Goal: Information Seeking & Learning: Learn about a topic

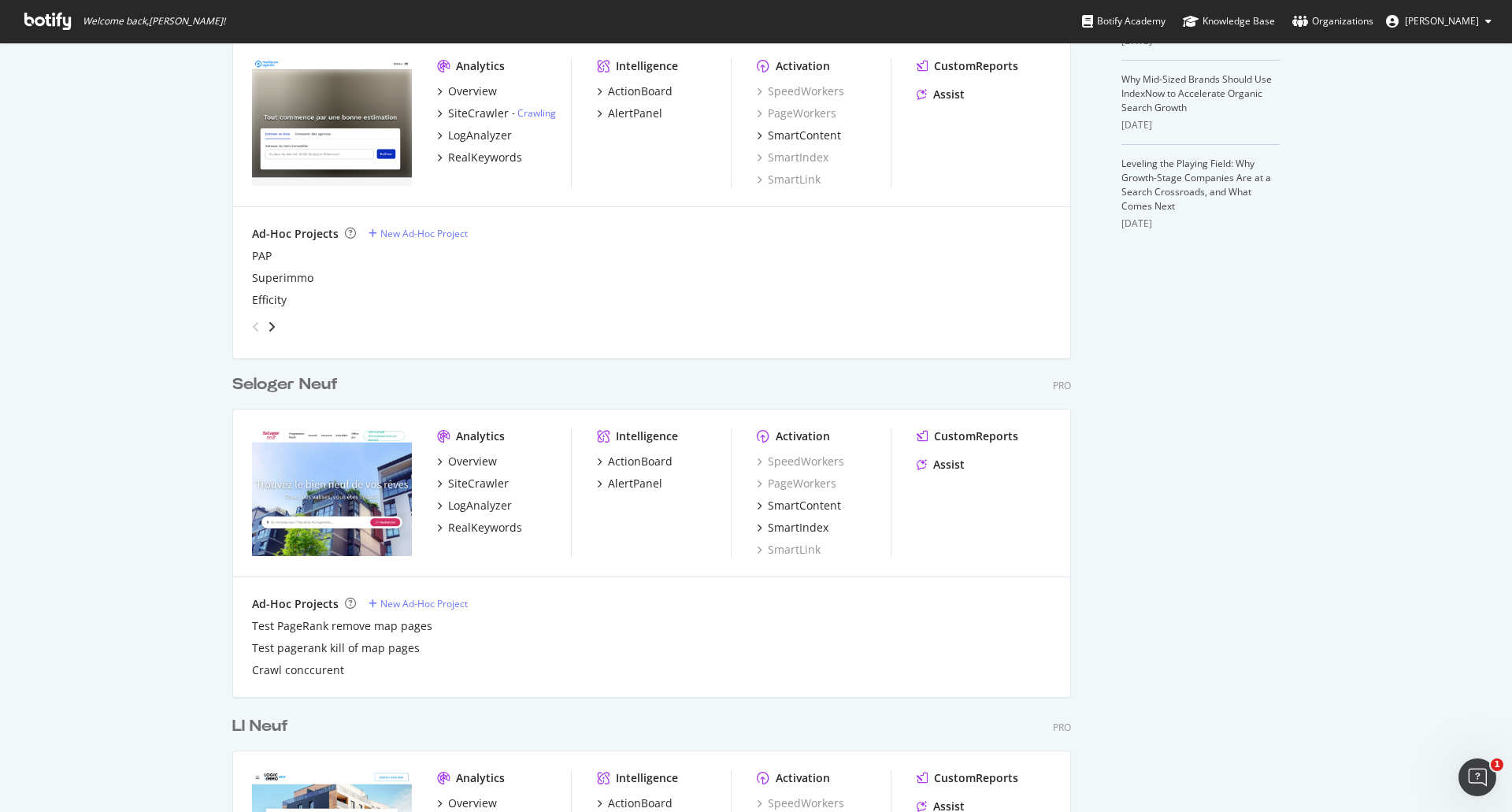
scroll to position [643, 0]
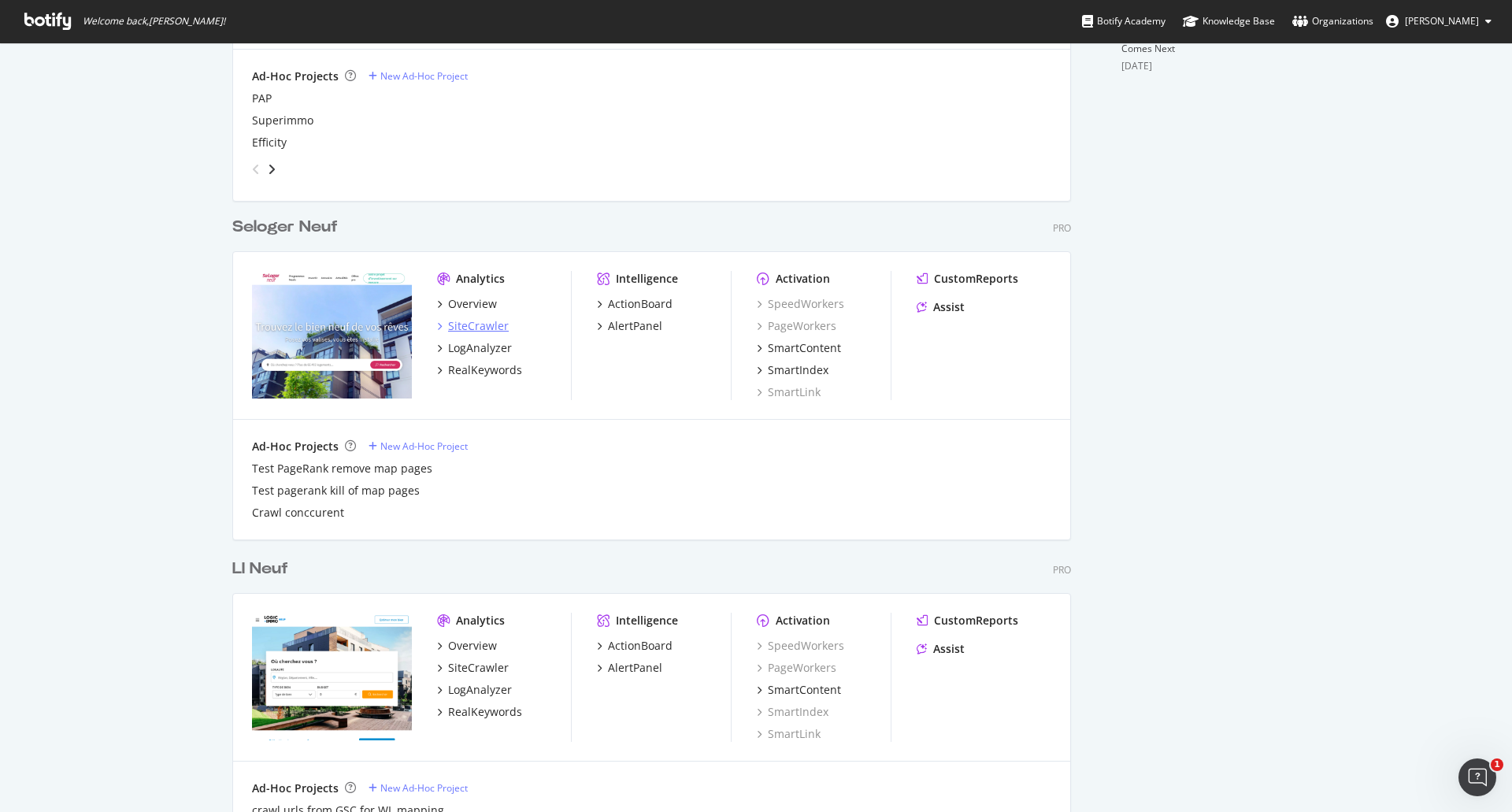
click at [469, 322] on div "SiteCrawler" at bounding box center [478, 326] width 60 height 16
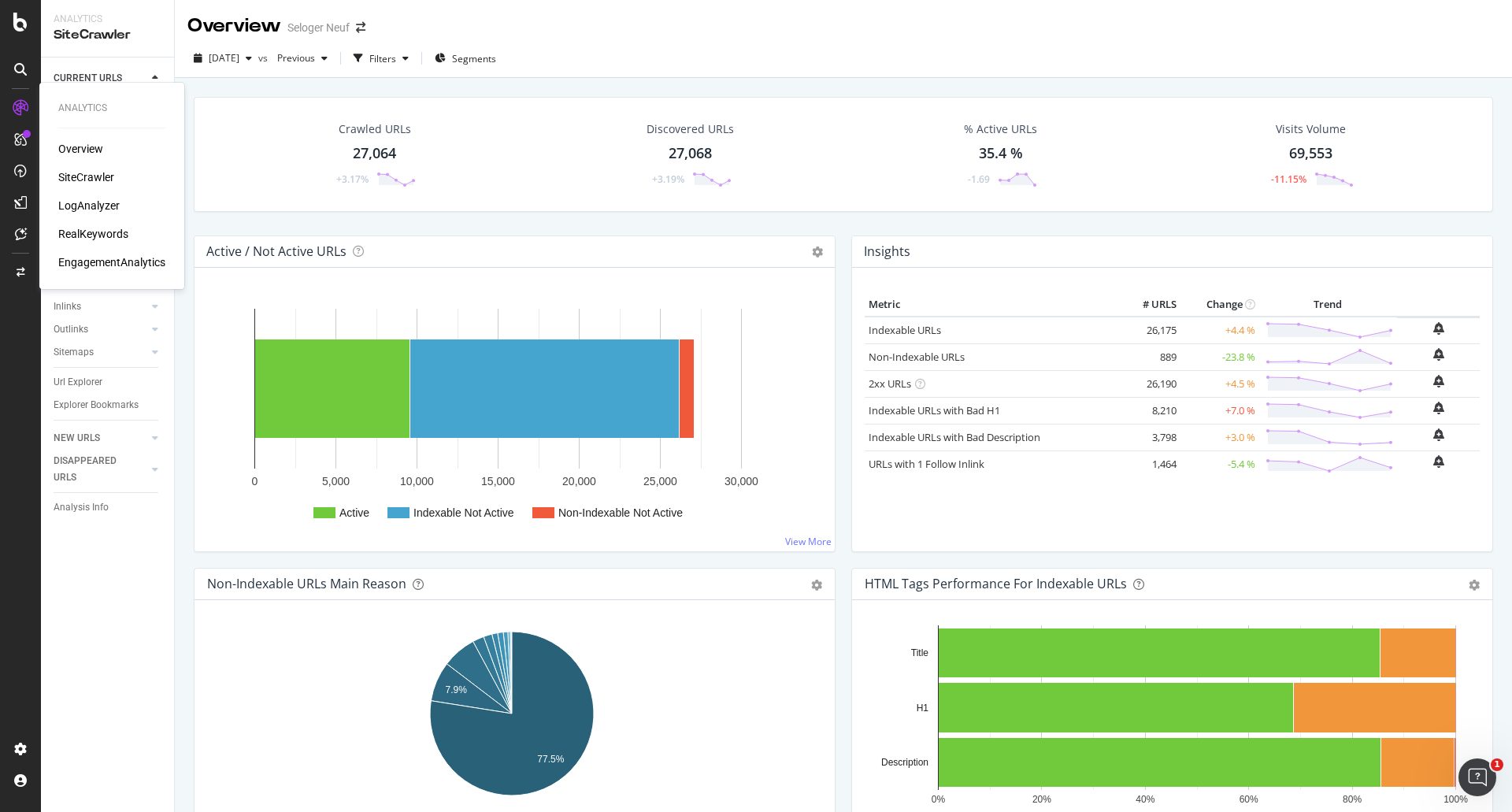
click at [91, 208] on div "LogAnalyzer" at bounding box center [89, 205] width 61 height 16
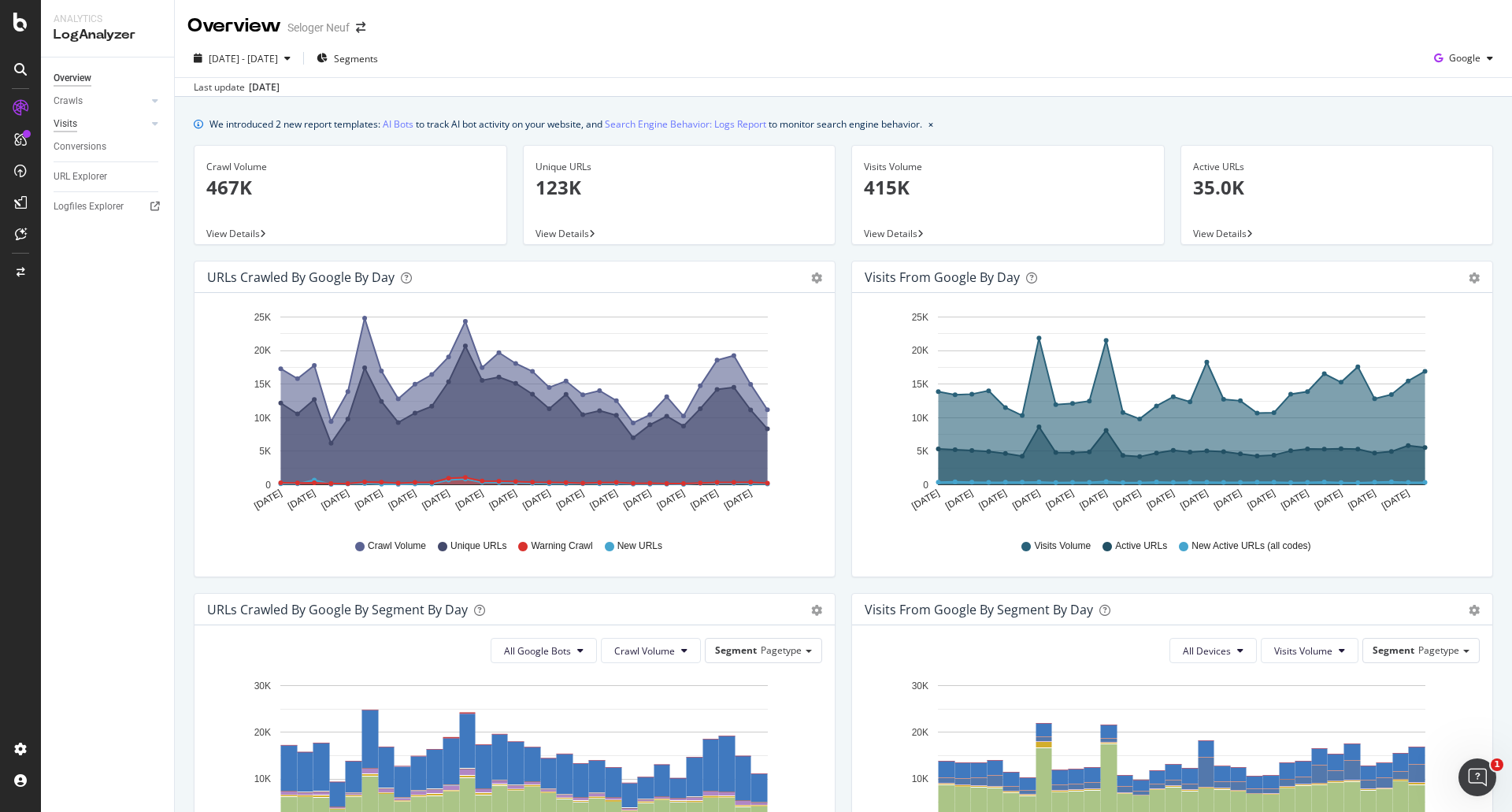
click at [70, 121] on div "Visits" at bounding box center [65, 123] width 24 height 16
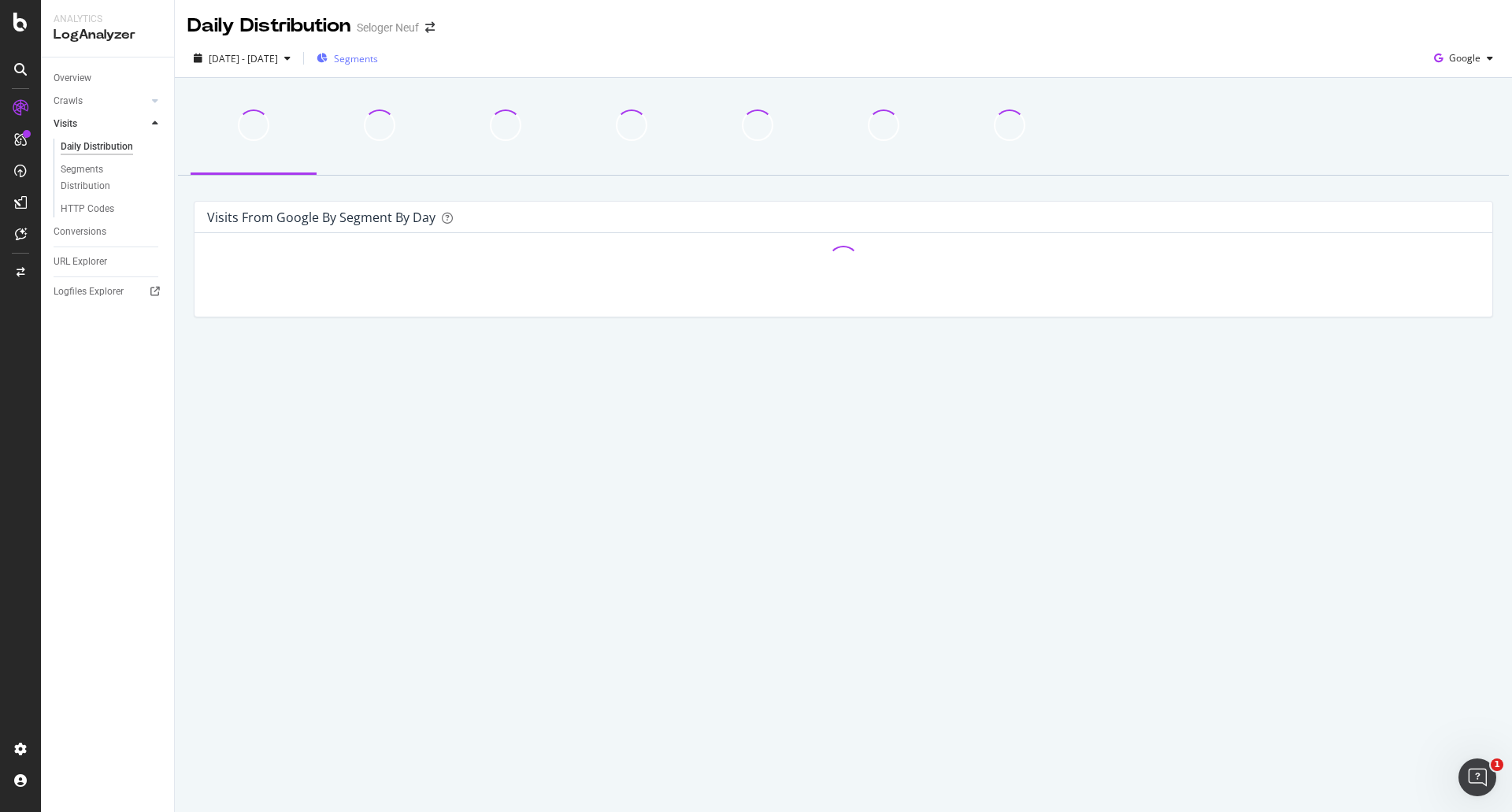
click at [378, 62] on span "Segments" at bounding box center [356, 59] width 44 height 14
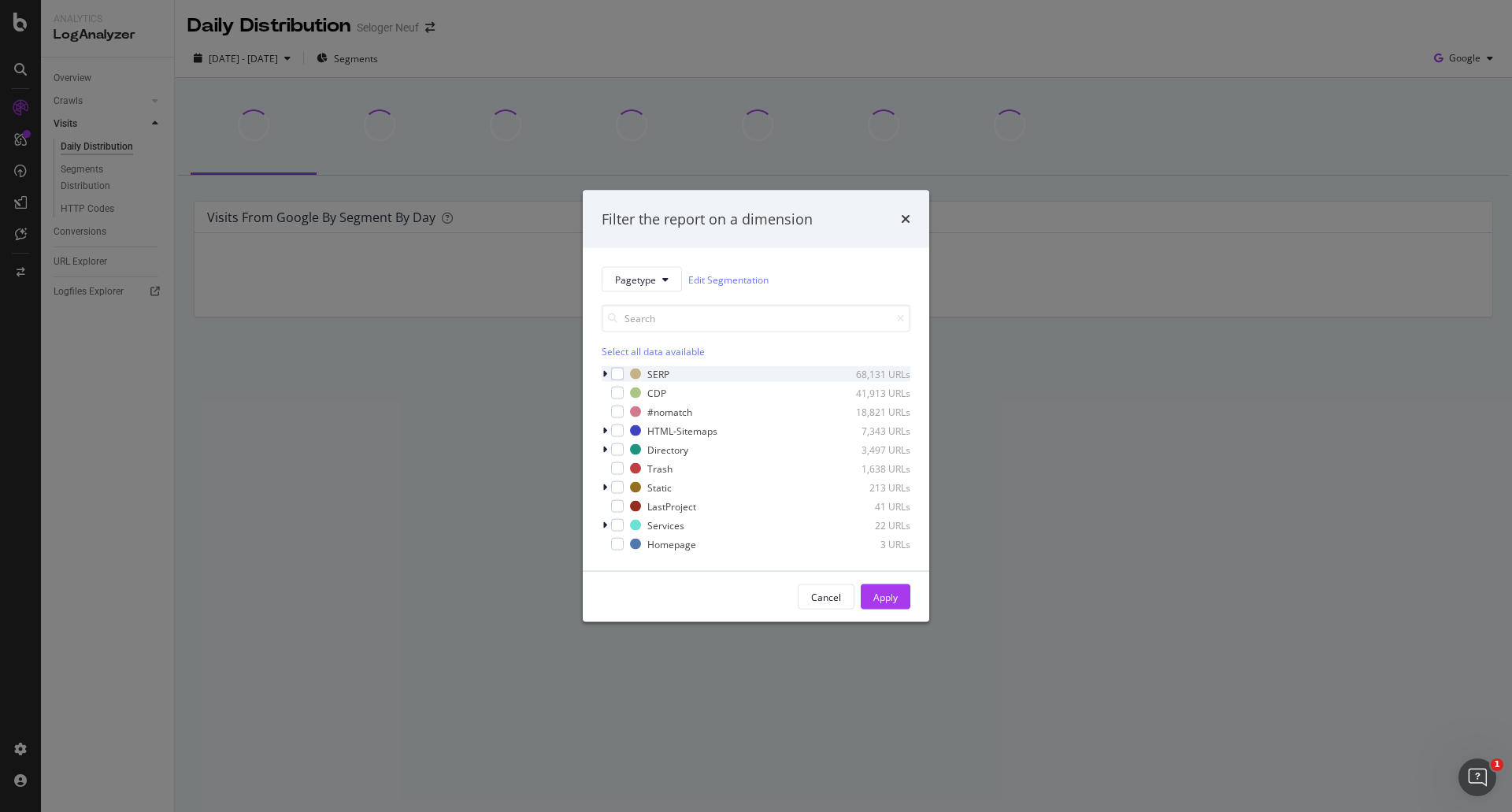
click at [603, 372] on icon "modal" at bounding box center [605, 373] width 5 height 9
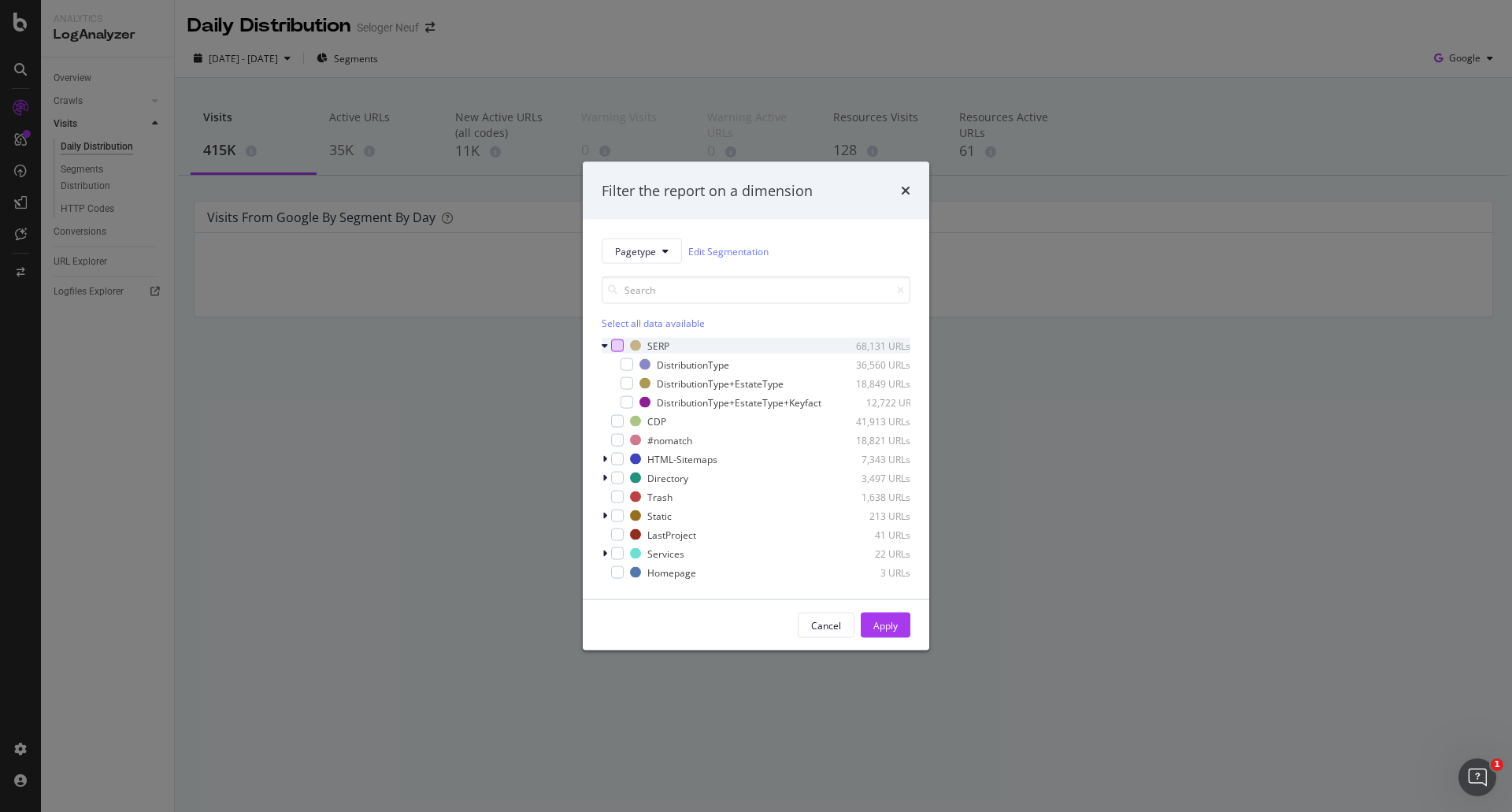
click at [617, 339] on div "modal" at bounding box center [617, 345] width 13 height 13
click at [891, 632] on div "Apply" at bounding box center [885, 625] width 25 height 14
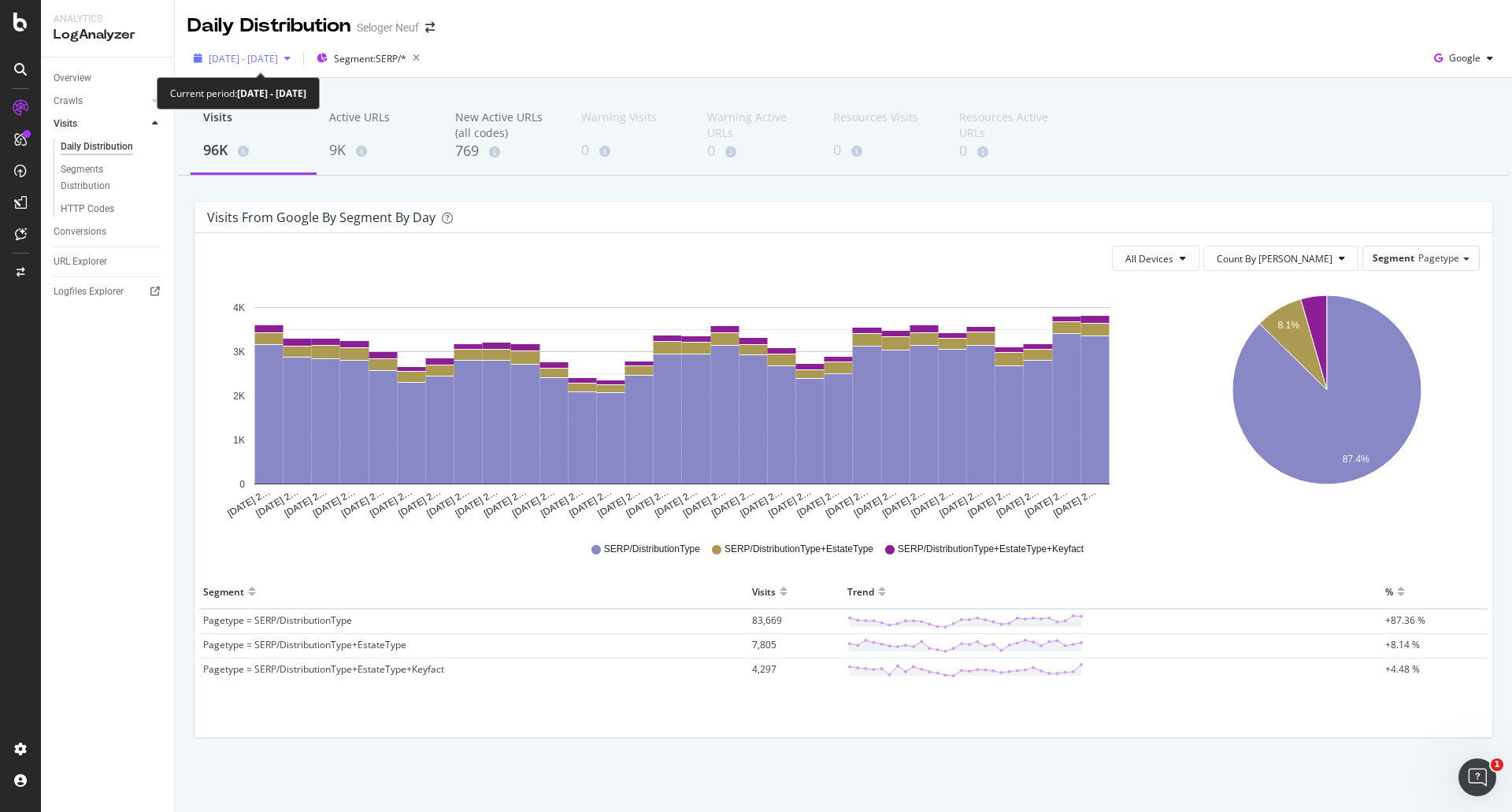
click at [262, 65] on span "[DATE] - [DATE]" at bounding box center [243, 59] width 70 height 14
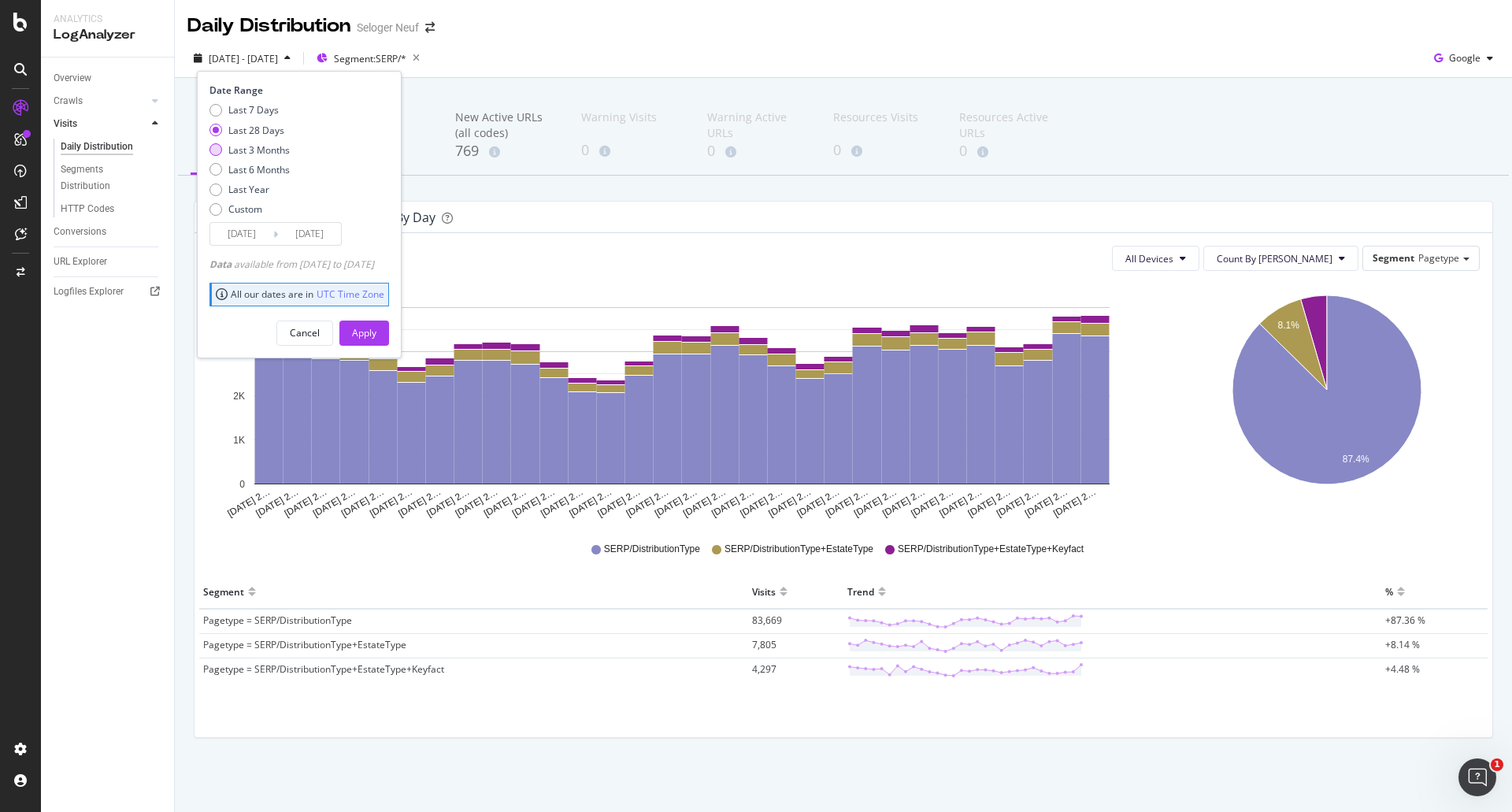
click at [217, 150] on div "Last 3 Months" at bounding box center [215, 150] width 13 height 13
type input "[DATE]"
click at [377, 338] on div "Apply" at bounding box center [364, 332] width 25 height 14
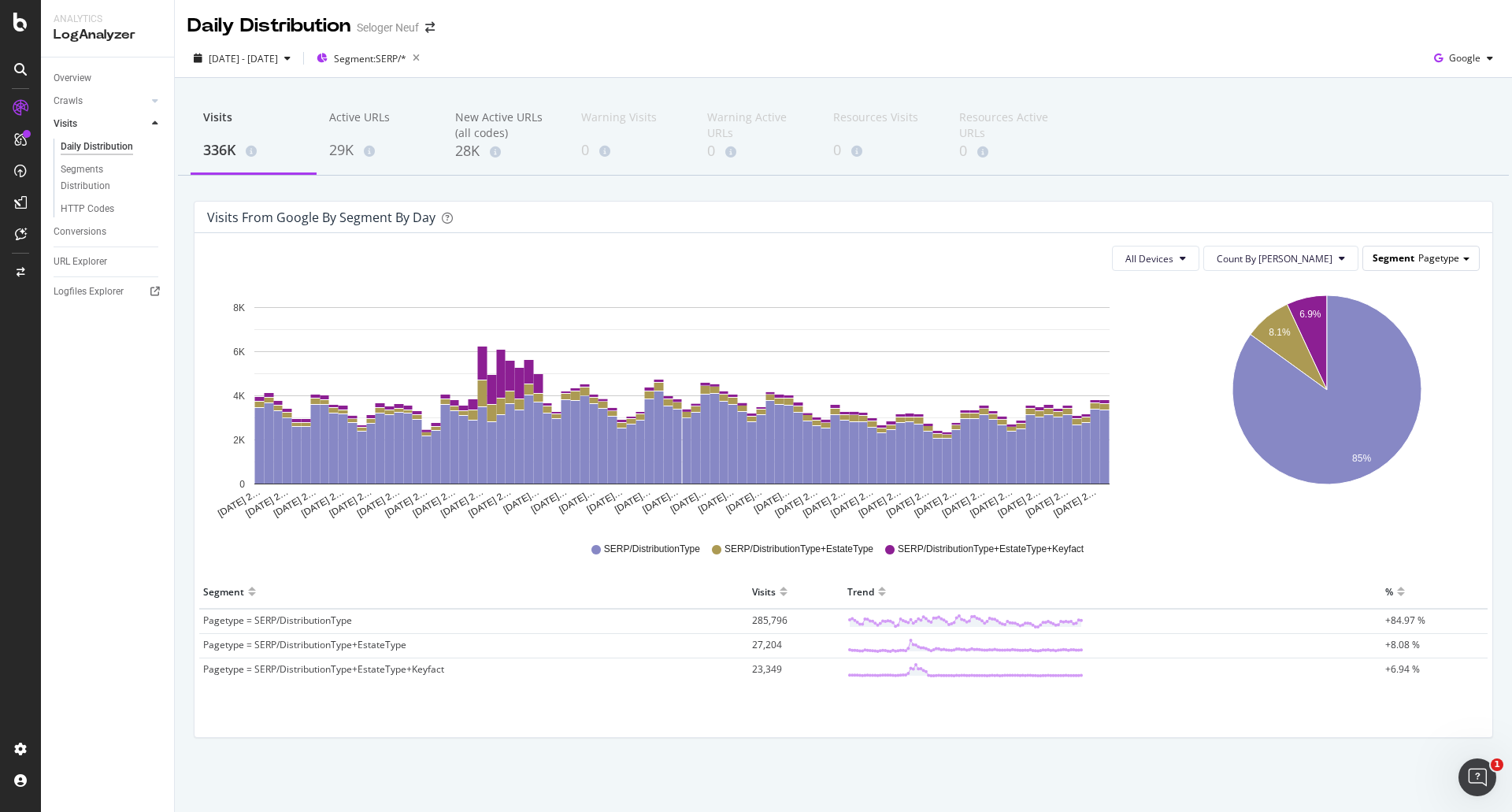
click at [1413, 268] on div "Segment Pagetype" at bounding box center [1421, 258] width 116 height 23
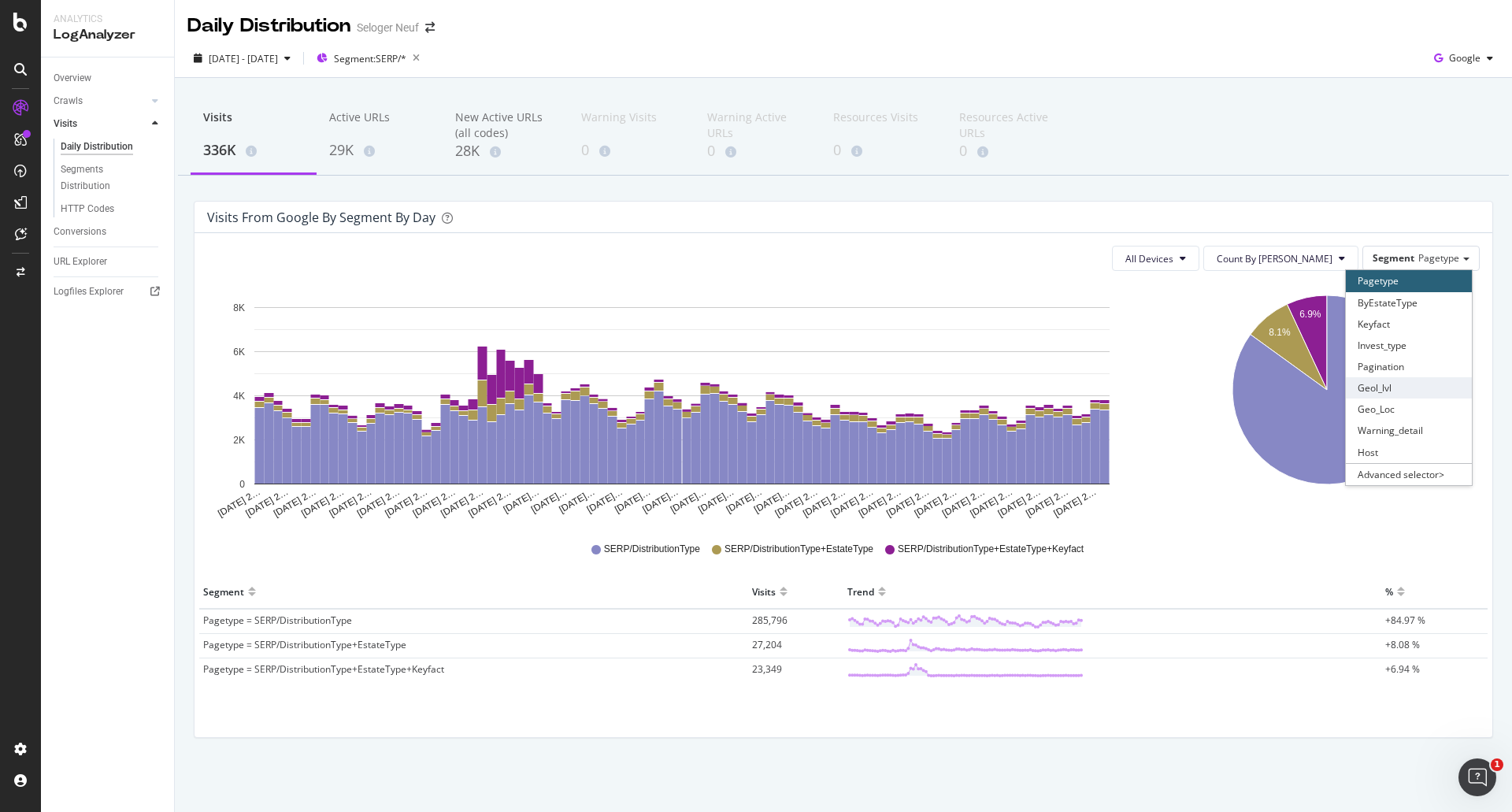
click at [1408, 389] on div "Geol_lvl" at bounding box center [1409, 388] width 126 height 21
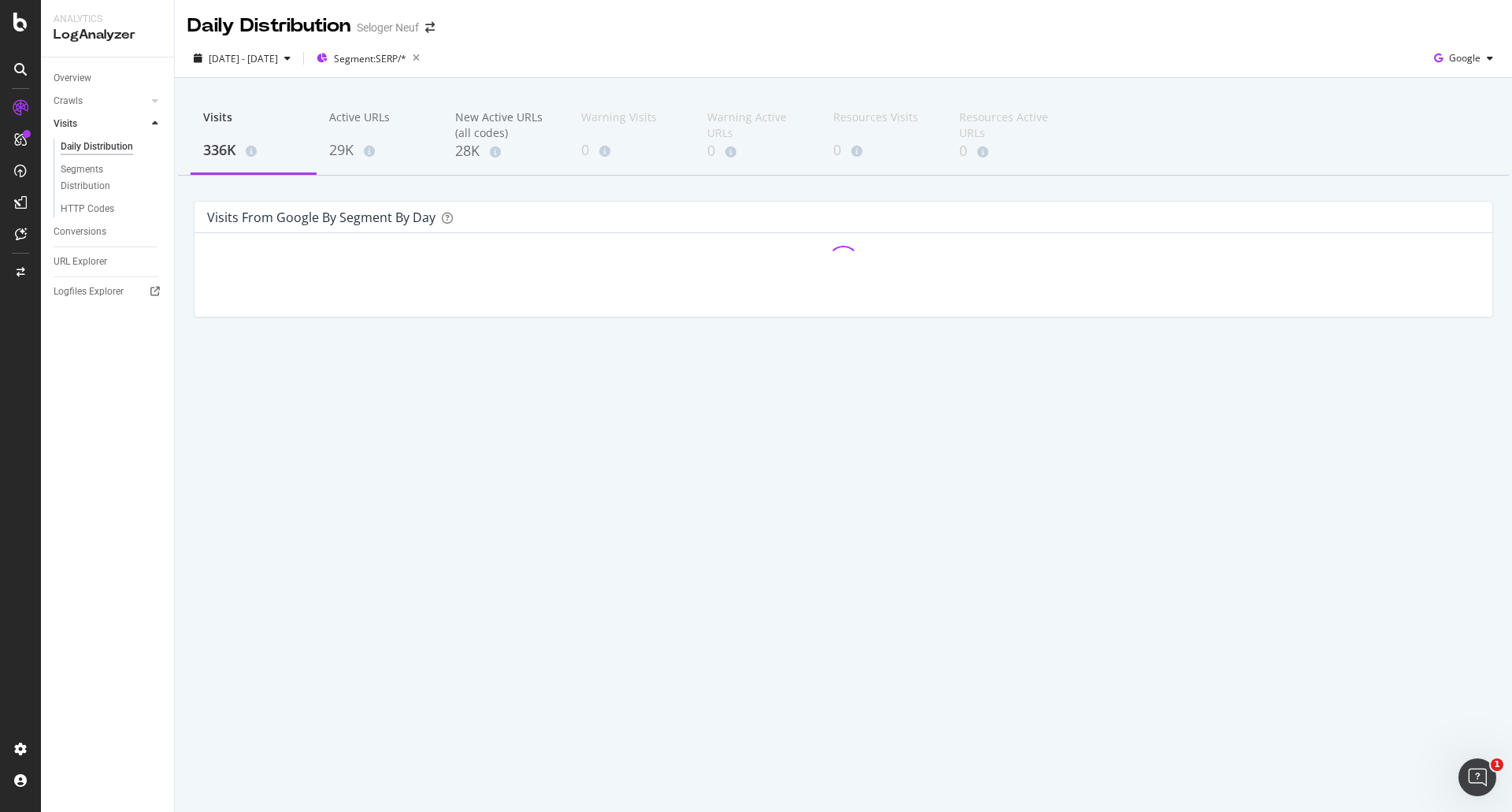
click at [1229, 133] on div "Visits 336K Active URLs 29K New Active URLs (all codes) 28K Warning Visits 0 Wa…" at bounding box center [843, 136] width 1331 height 79
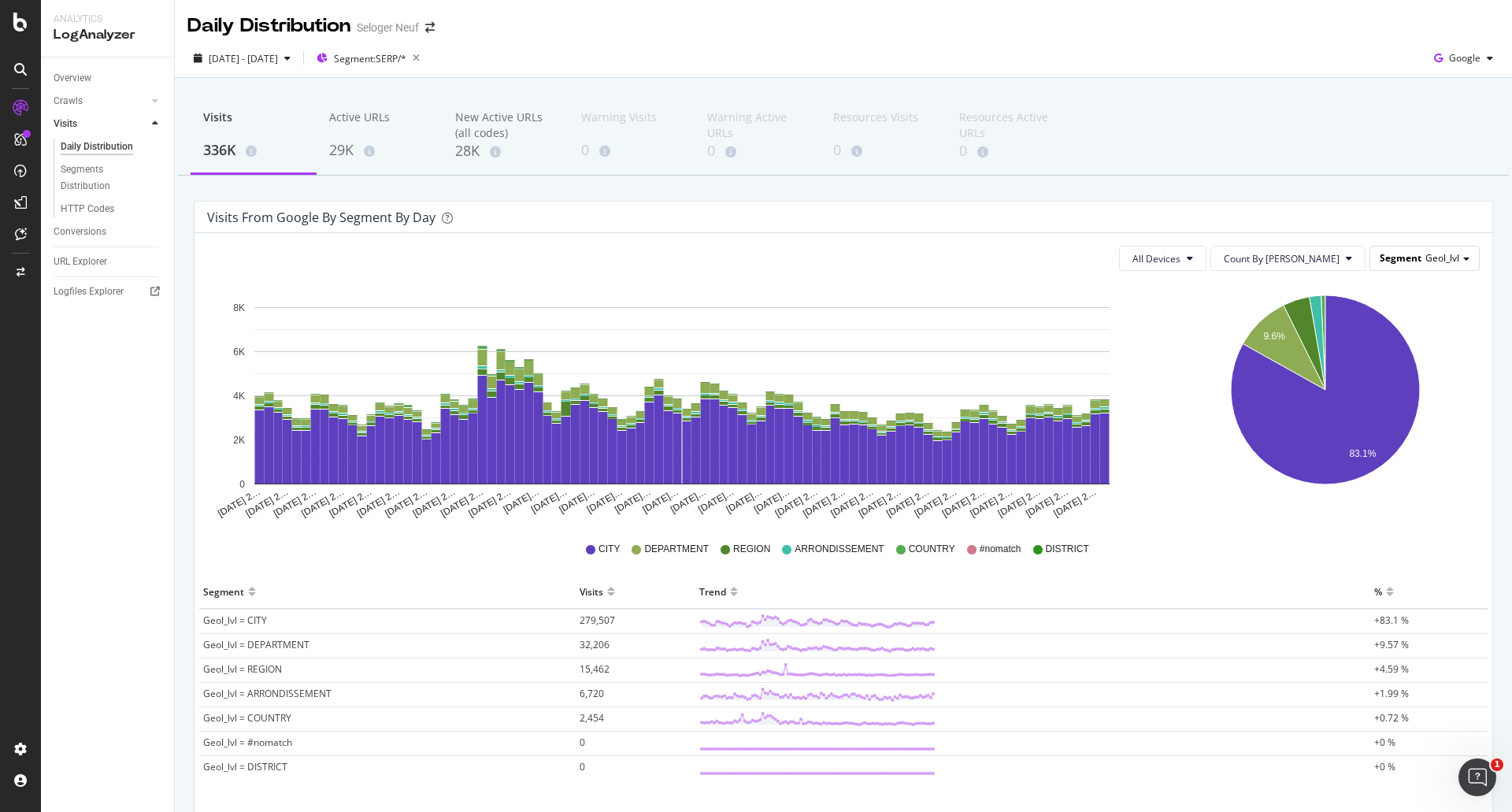
click at [1435, 261] on span "Geol_lvl" at bounding box center [1442, 258] width 34 height 14
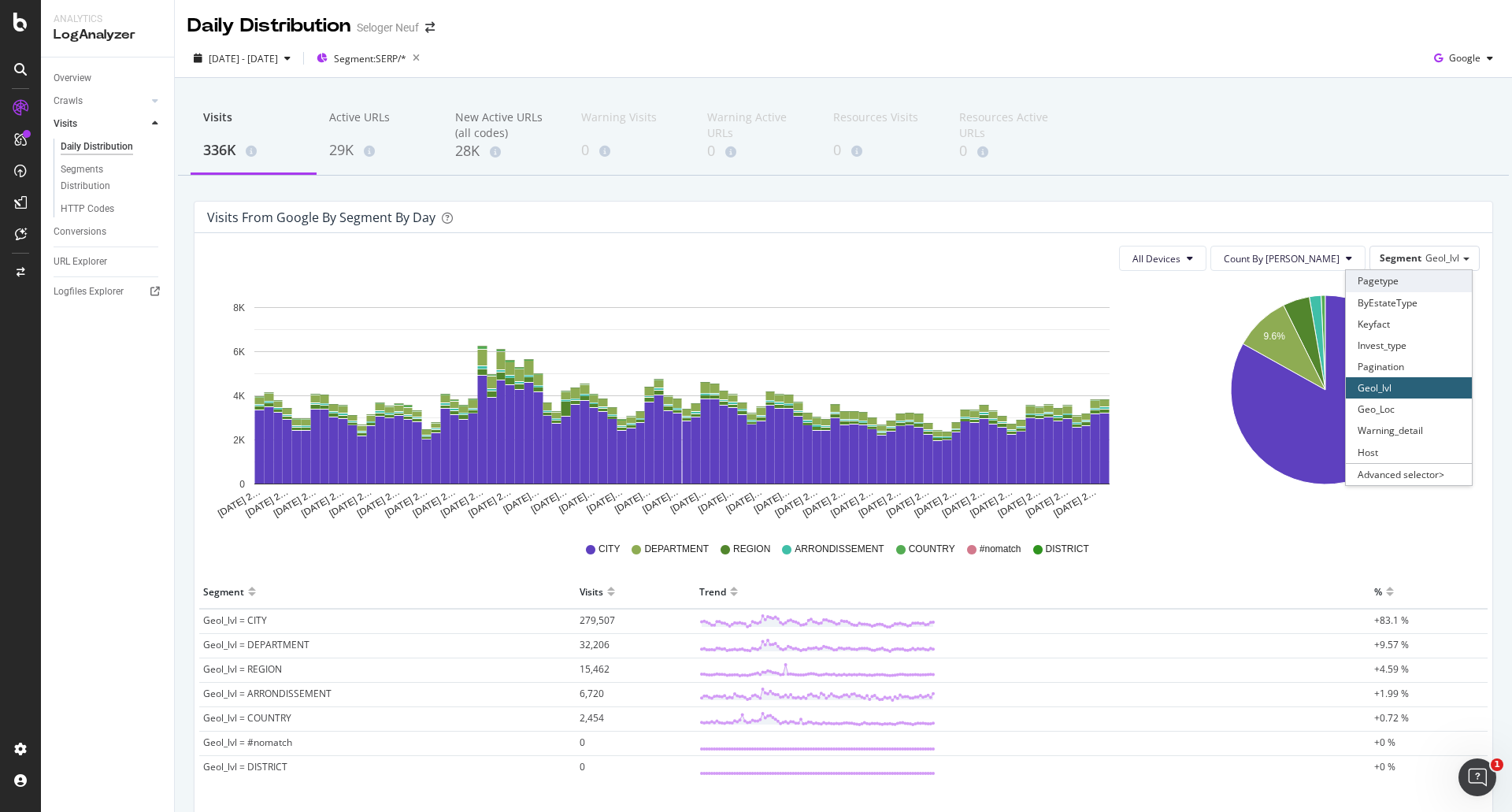
click at [1395, 283] on div "Pagetype" at bounding box center [1409, 281] width 126 height 21
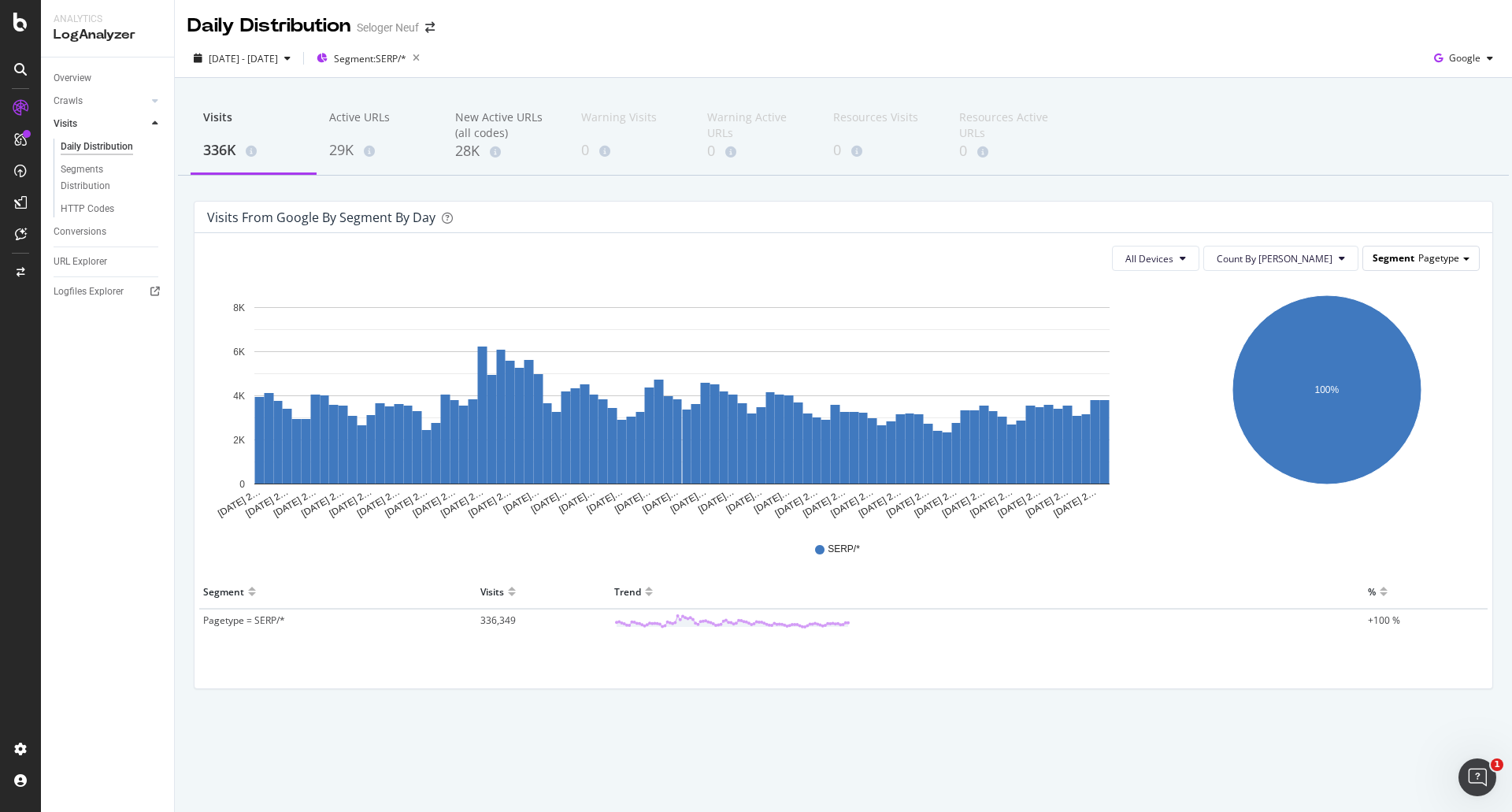
click at [1401, 267] on div "Segment Pagetype" at bounding box center [1421, 258] width 116 height 23
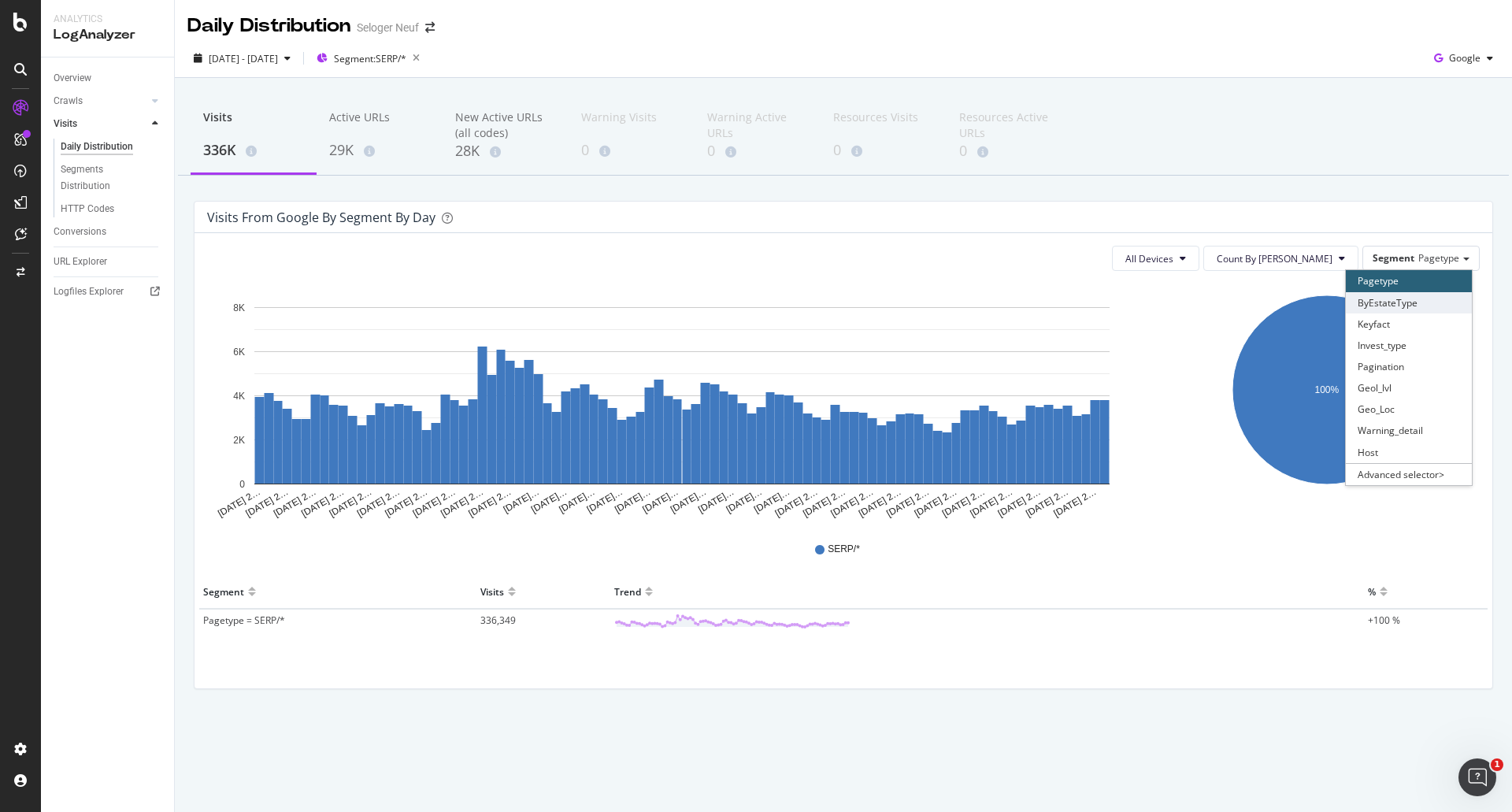
click at [1417, 303] on div "ByEstateType" at bounding box center [1409, 303] width 126 height 21
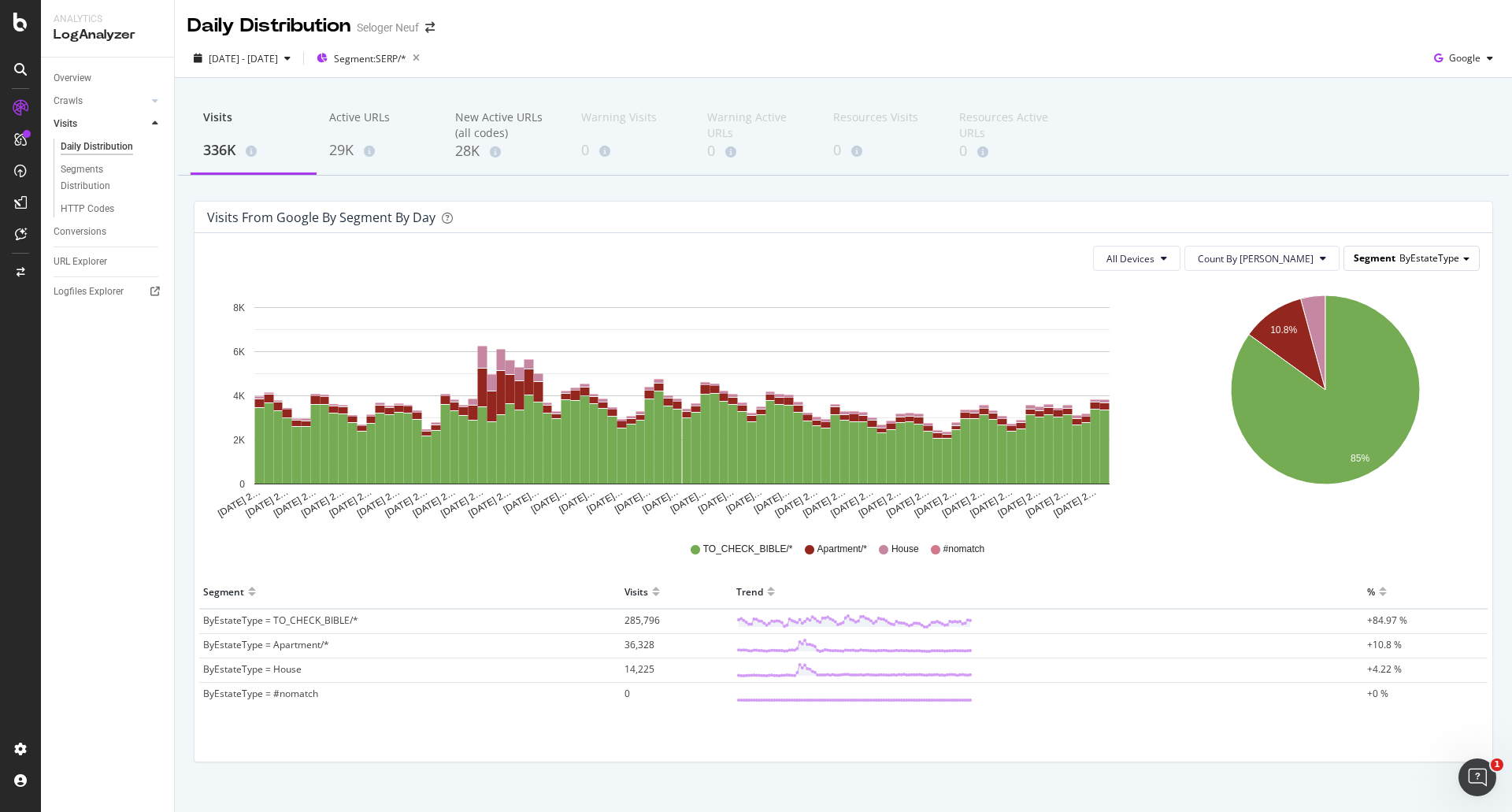
click at [1428, 261] on span "ByEstateType" at bounding box center [1430, 258] width 60 height 14
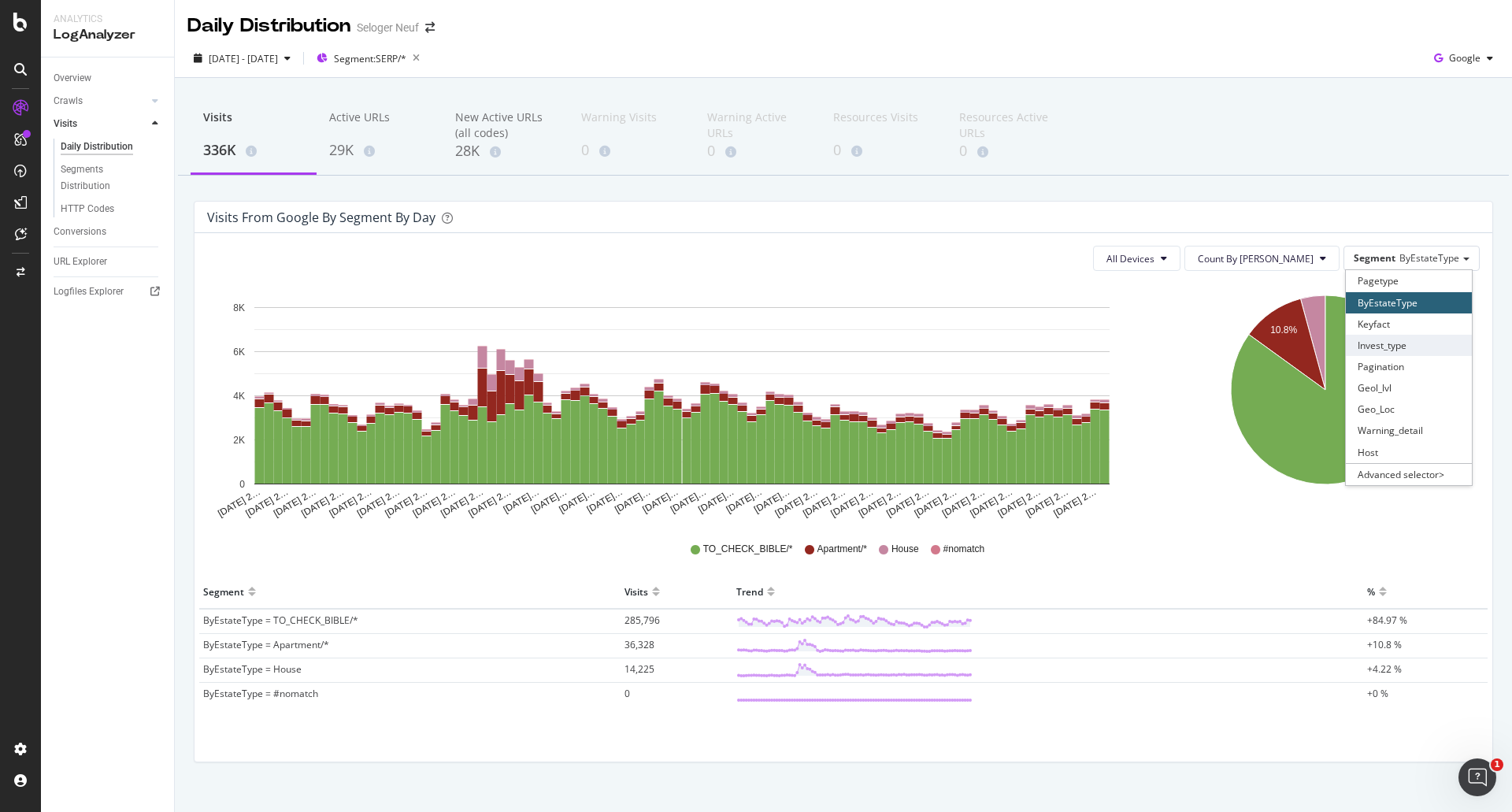
click at [1423, 349] on div "Invest_type" at bounding box center [1409, 345] width 126 height 21
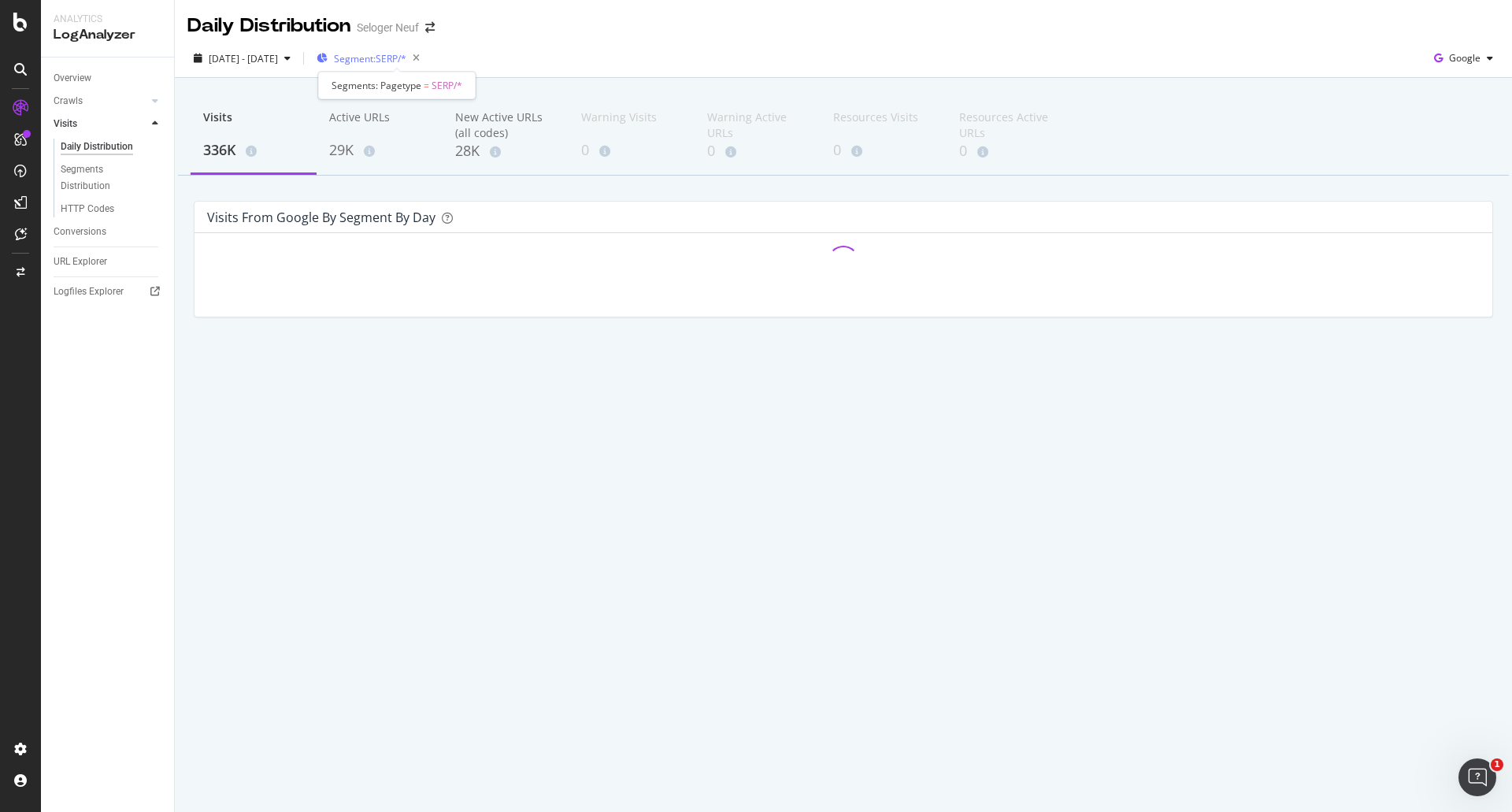
click at [406, 60] on span "Segment: SERP/*" at bounding box center [370, 59] width 72 height 14
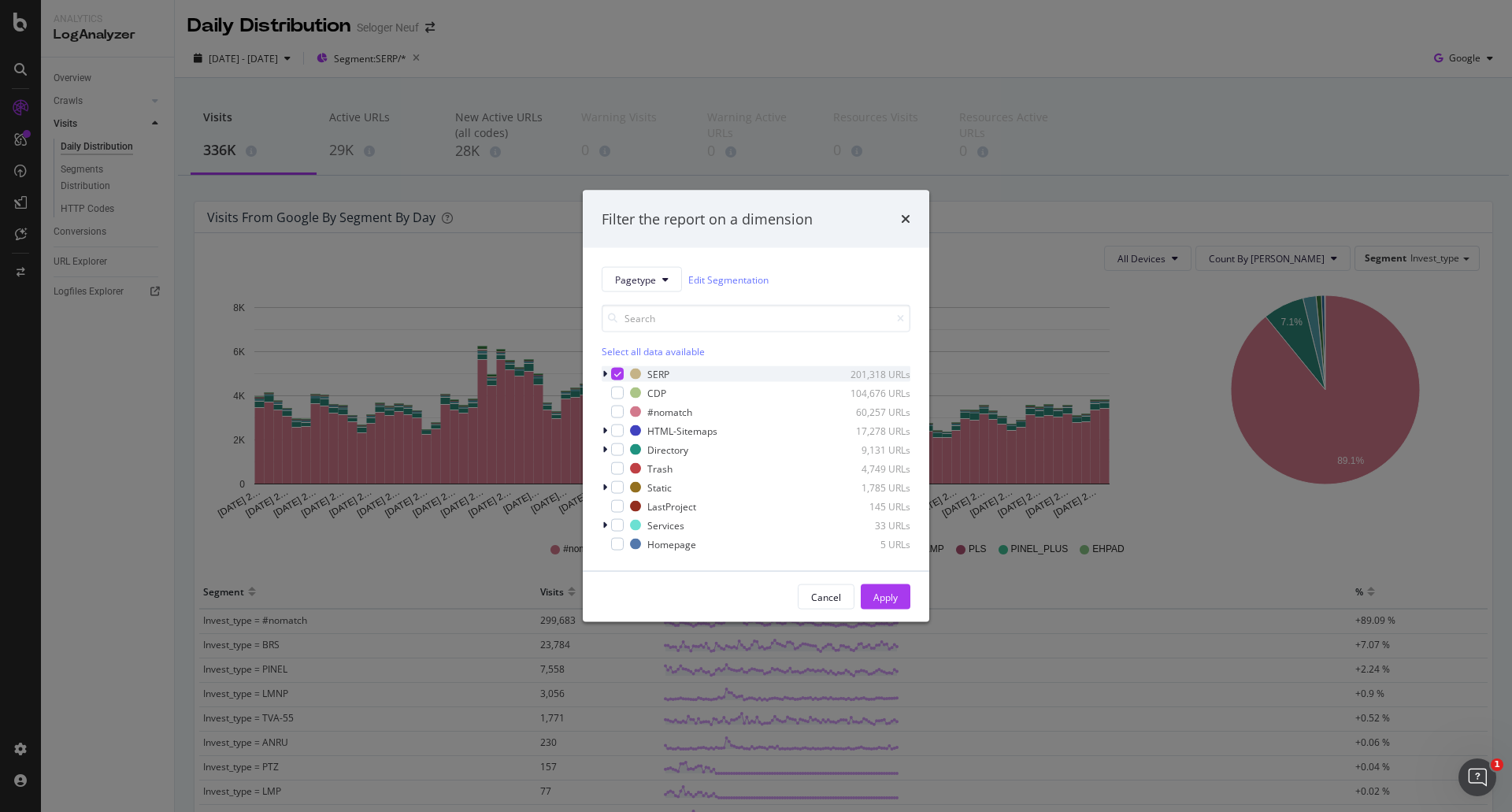
click at [620, 373] on icon "modal" at bounding box center [617, 373] width 7 height 8
click at [622, 393] on div "modal" at bounding box center [617, 393] width 13 height 13
click at [869, 593] on button "Apply" at bounding box center [885, 597] width 49 height 26
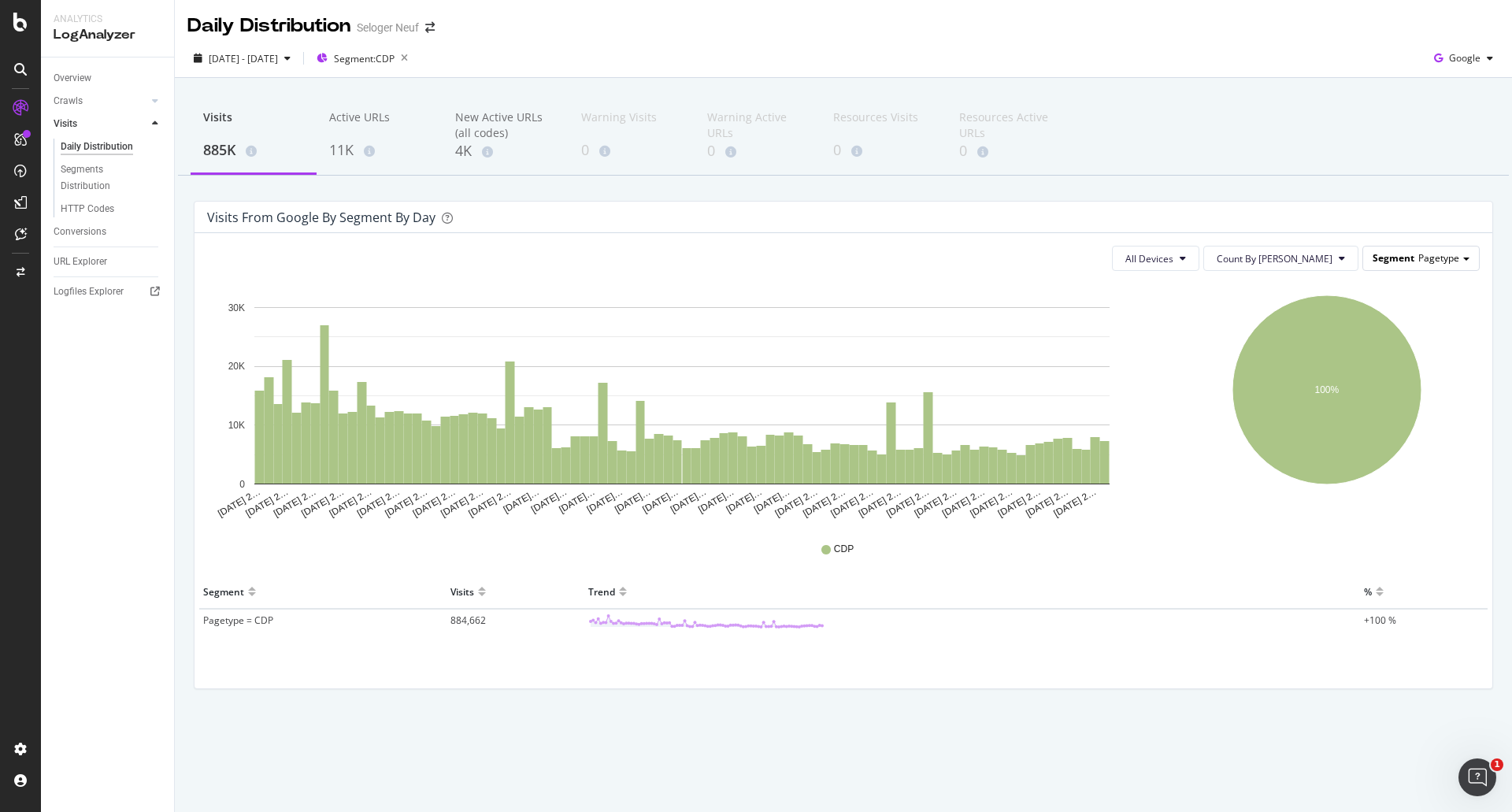
click at [1419, 252] on span "Pagetype" at bounding box center [1439, 258] width 41 height 14
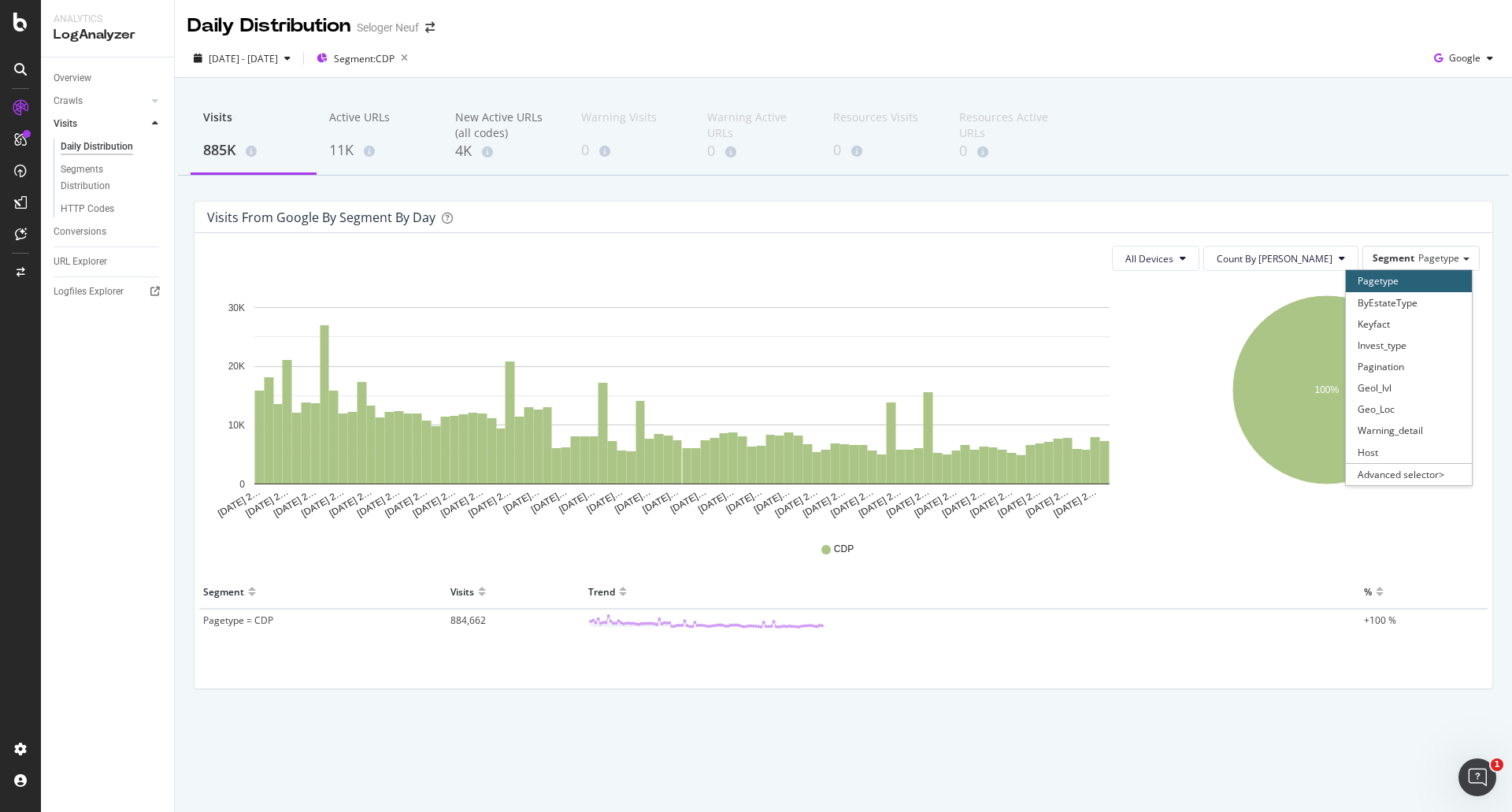
click at [1347, 142] on div "Visits 885K Active URLs 11K New Active URLs (all codes) 4K Warning Visits 0 War…" at bounding box center [843, 136] width 1331 height 79
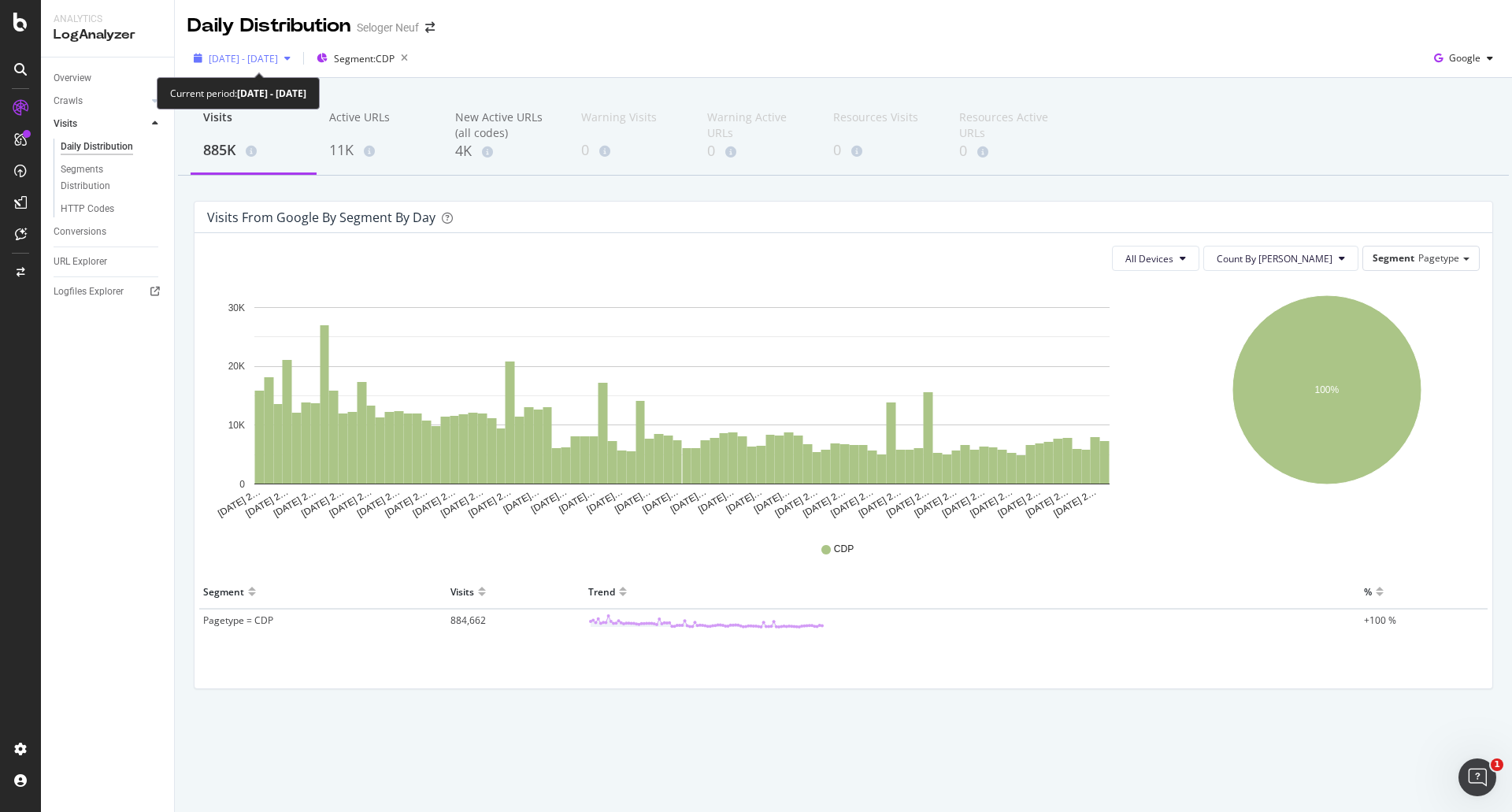
click at [258, 64] on span "[DATE] - [DATE]" at bounding box center [243, 59] width 70 height 14
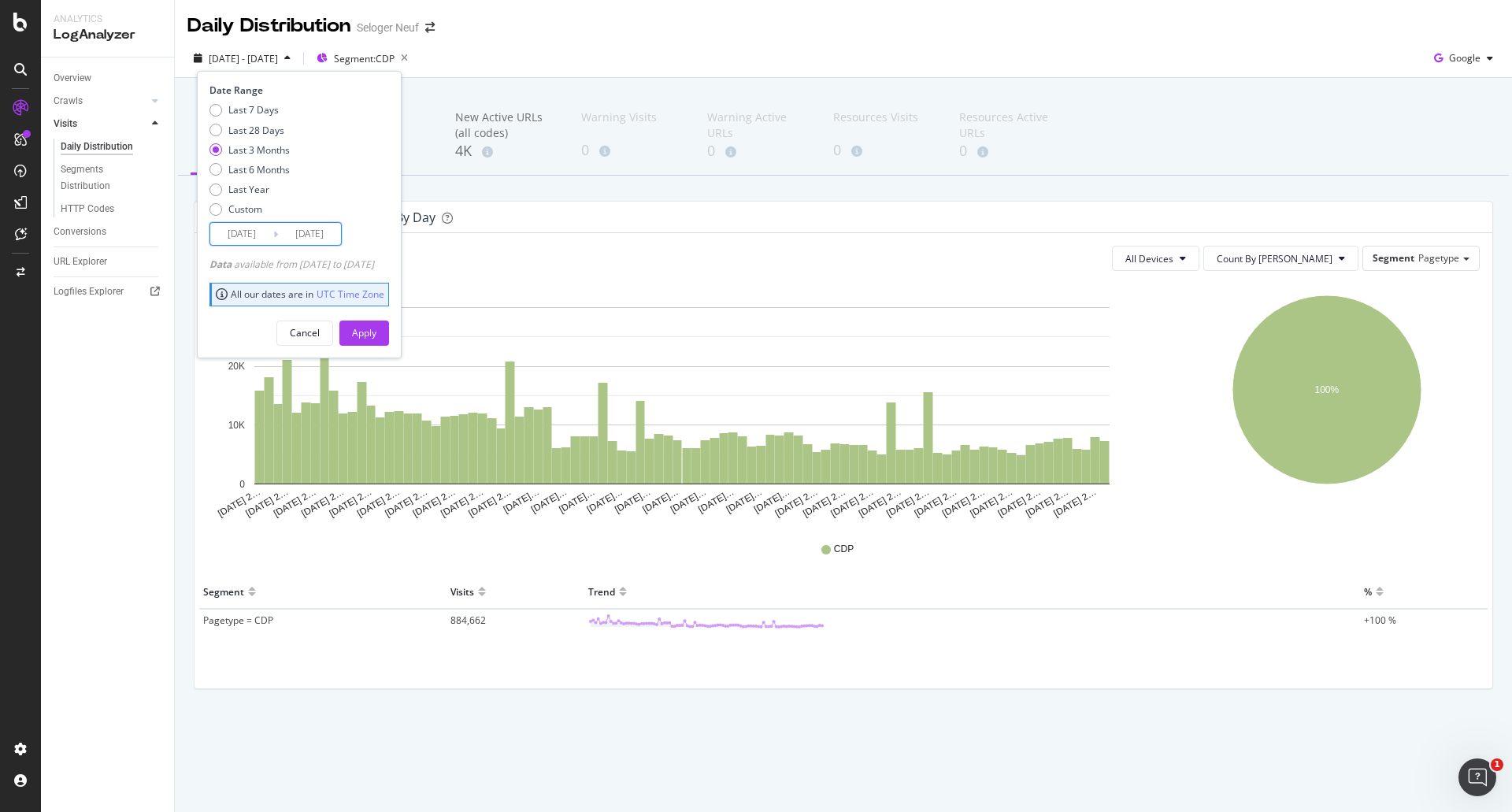
click at [250, 226] on input "[DATE]" at bounding box center [242, 234] width 63 height 22
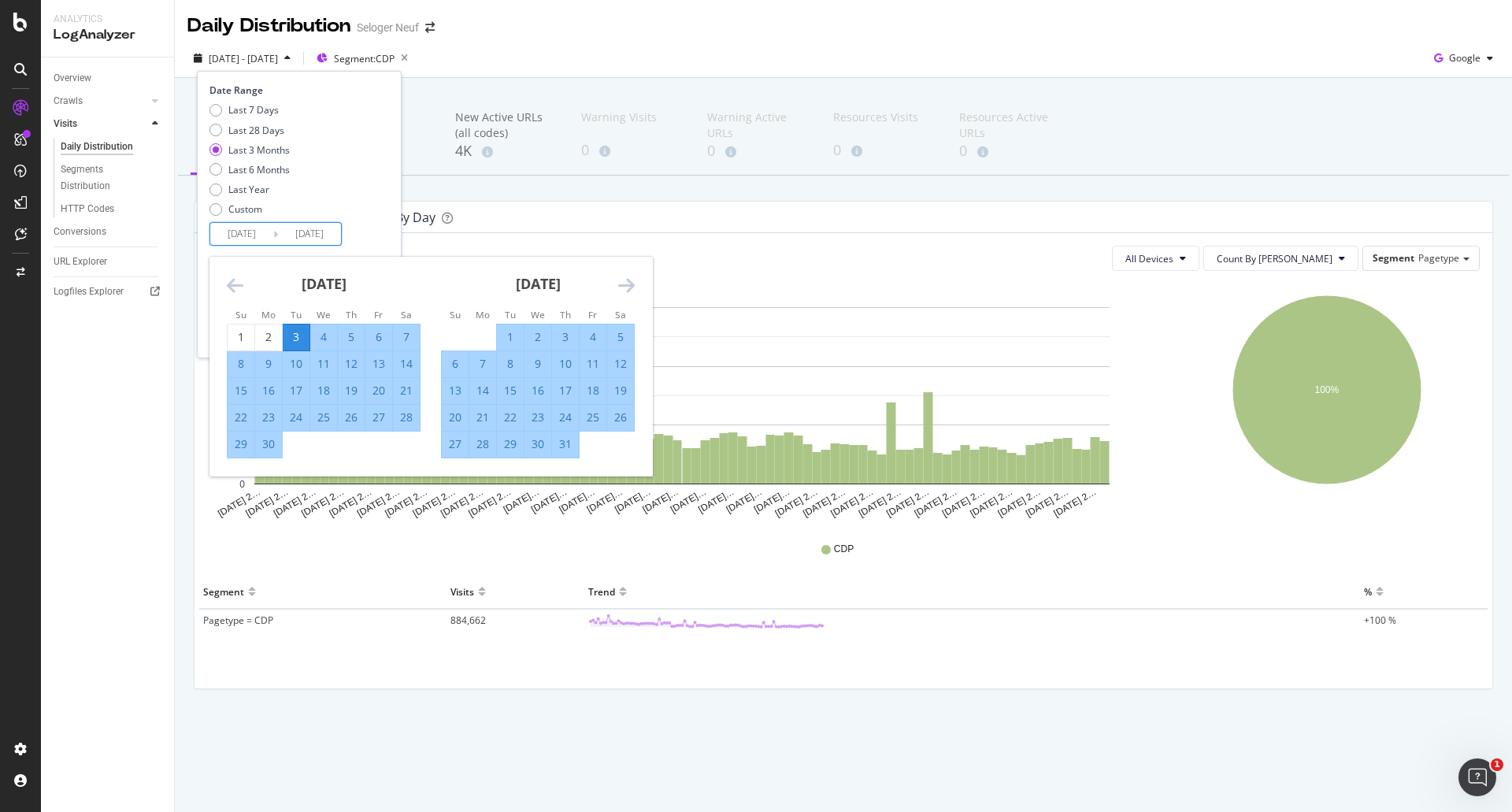
click at [514, 336] on div "1" at bounding box center [509, 337] width 26 height 16
type input "[DATE]"
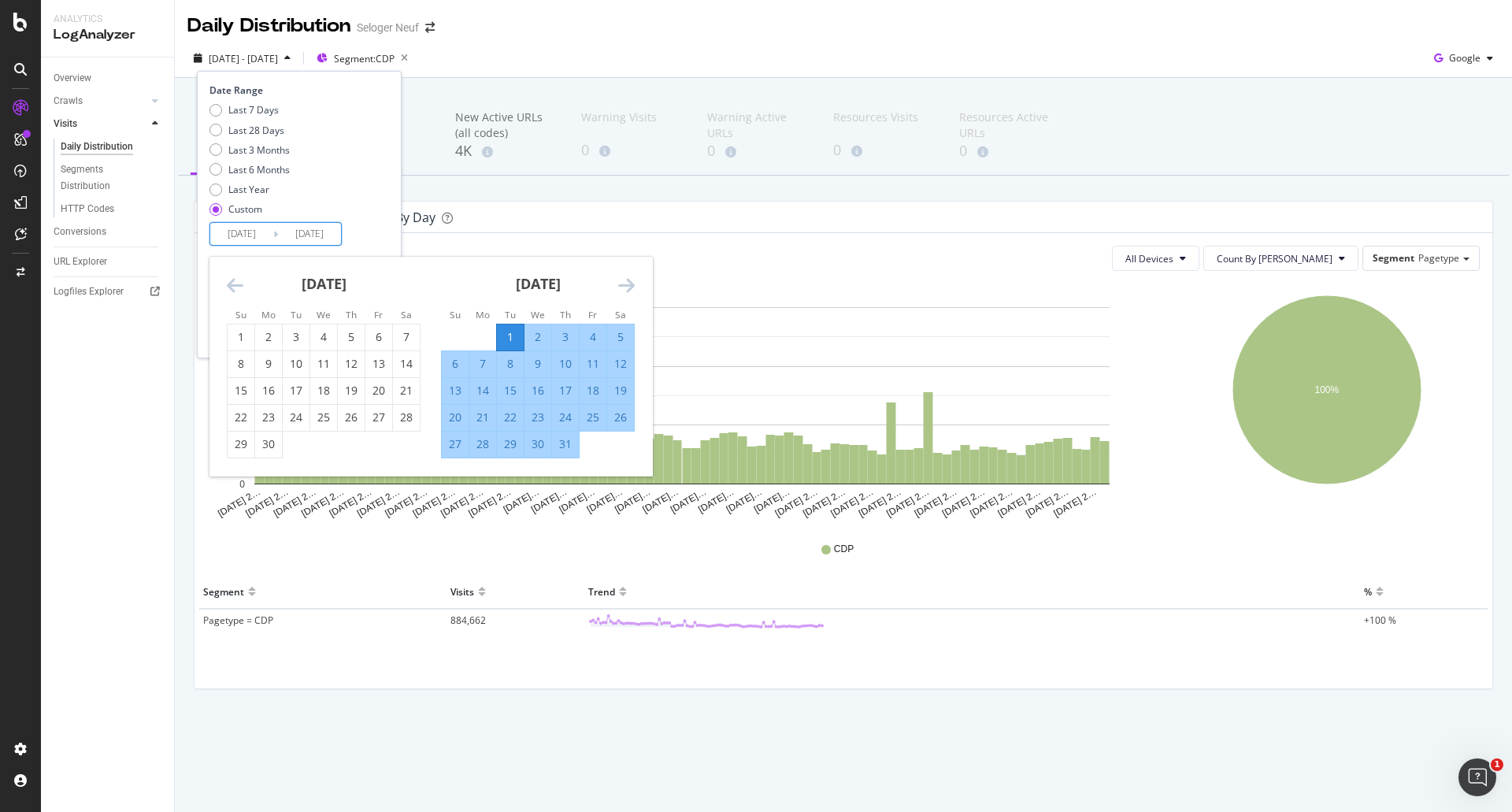
click at [565, 443] on div "31" at bounding box center [565, 444] width 26 height 16
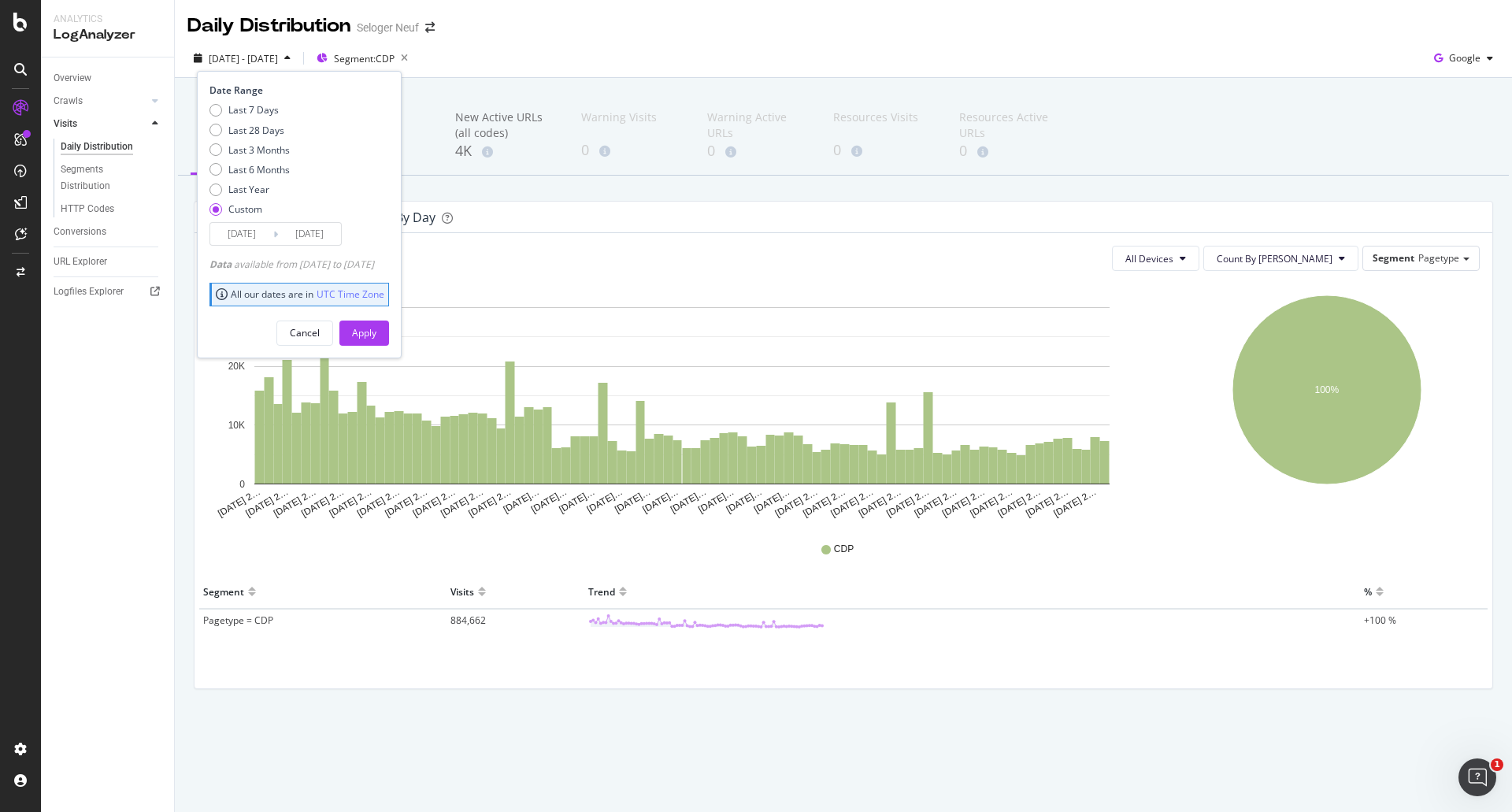
type input "[DATE]"
click at [377, 338] on div "Apply" at bounding box center [364, 332] width 25 height 14
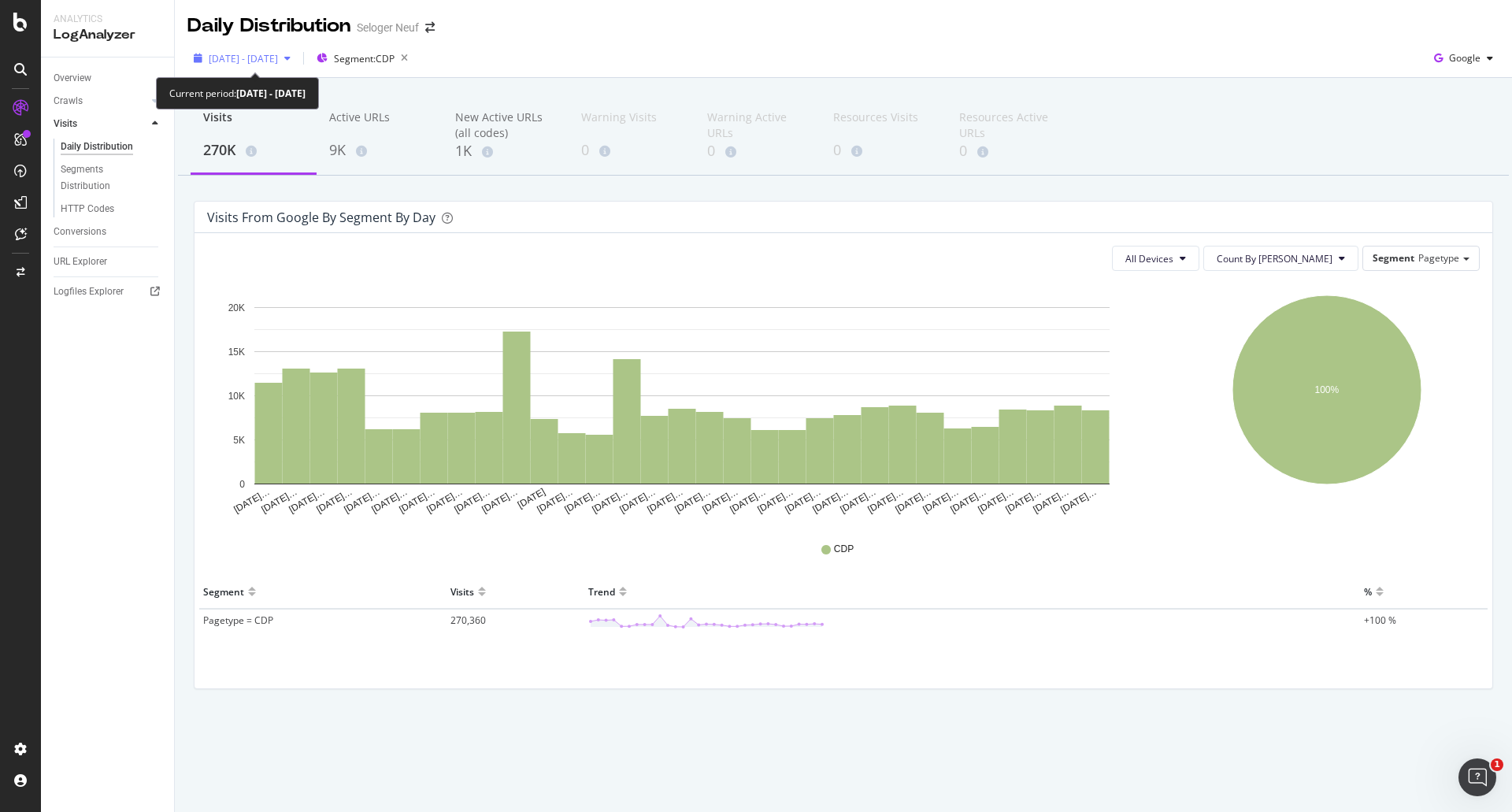
click at [268, 57] on span "[DATE] - [DATE]" at bounding box center [243, 59] width 70 height 14
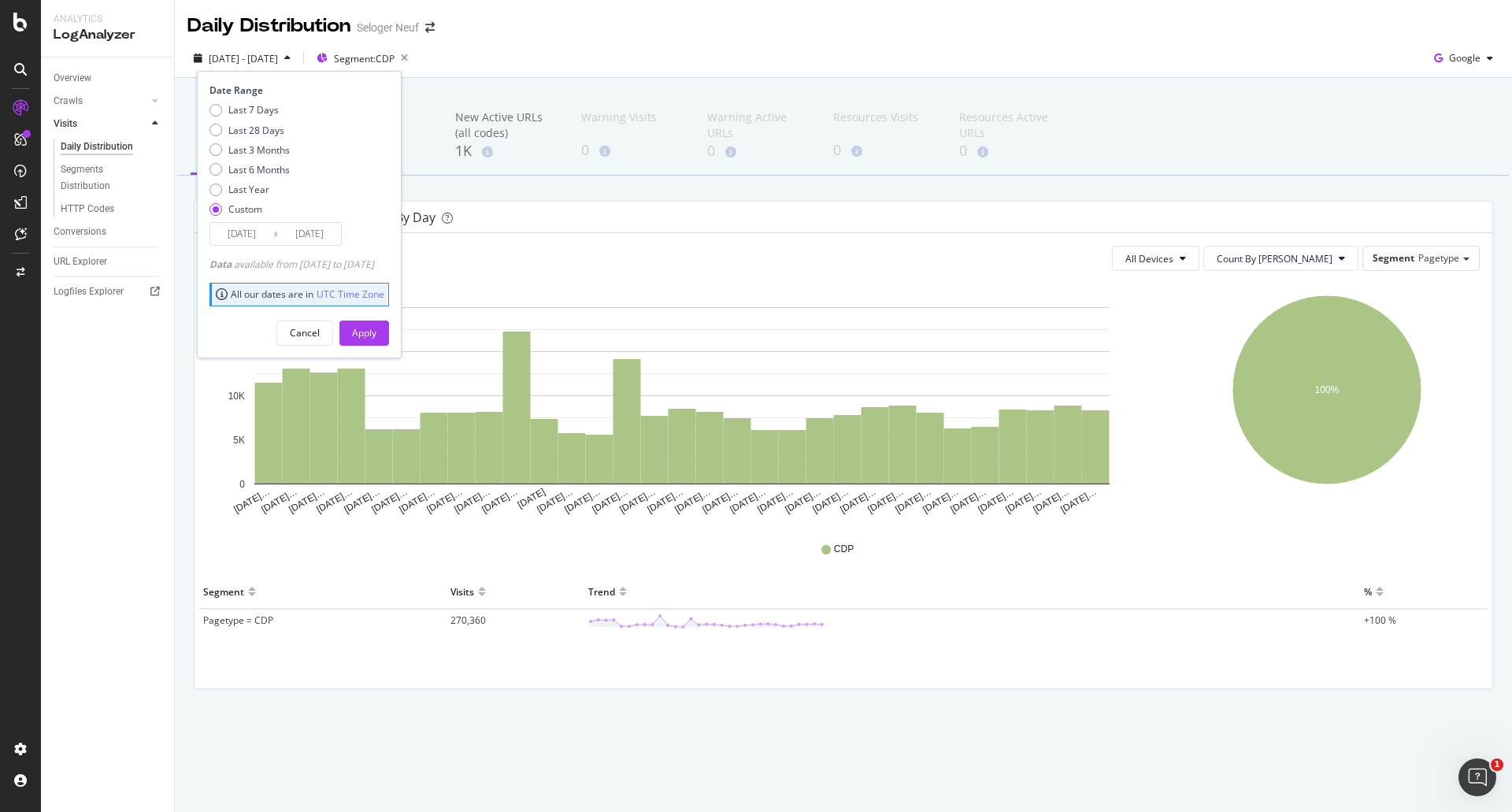
click at [234, 237] on input "[DATE]" at bounding box center [242, 234] width 63 height 22
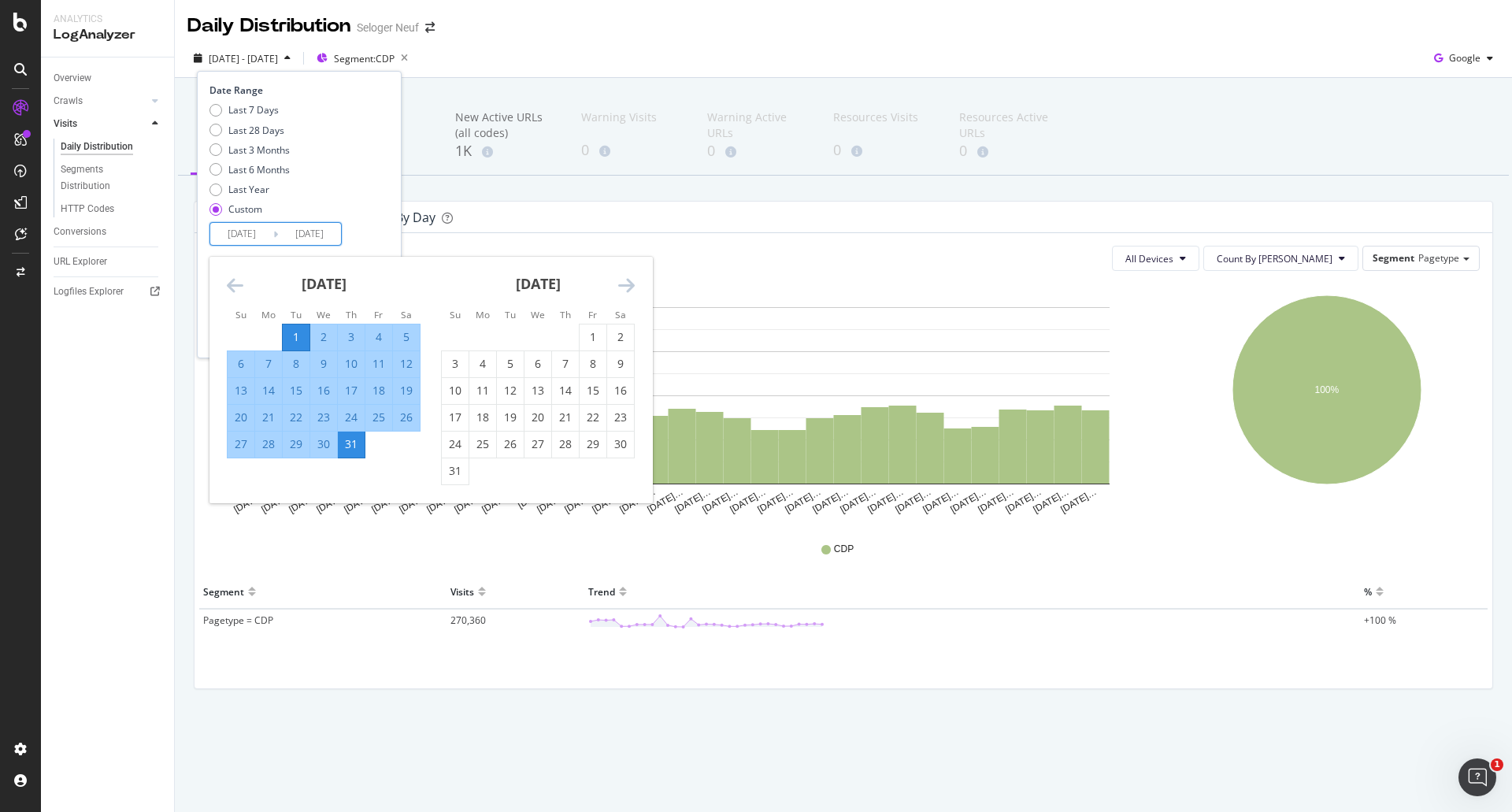
click at [234, 364] on div "6" at bounding box center [241, 364] width 26 height 16
type input "[DATE]"
click at [406, 356] on div "12" at bounding box center [406, 364] width 26 height 16
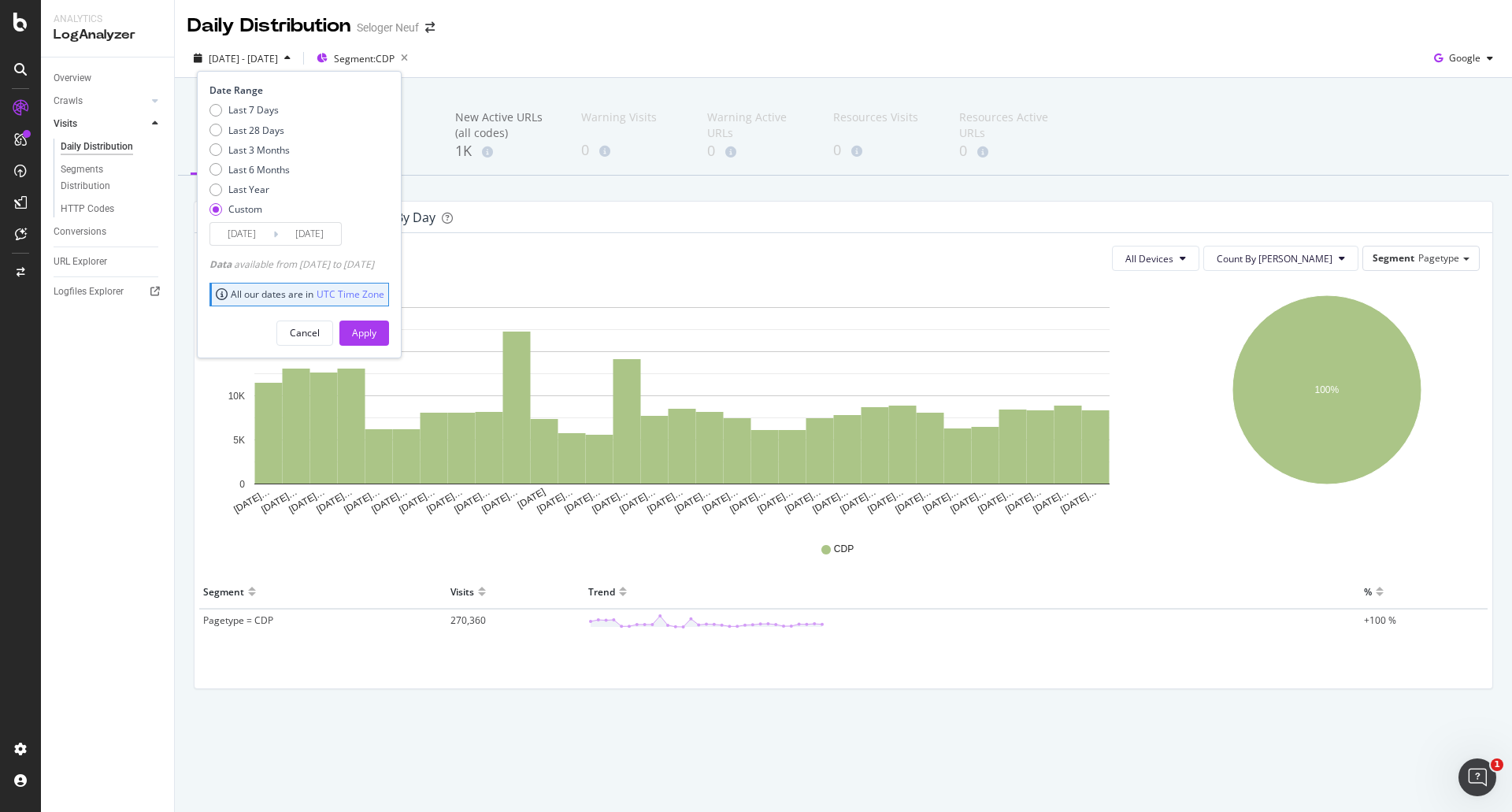
type input "[DATE]"
click at [377, 328] on div "Apply" at bounding box center [364, 332] width 25 height 14
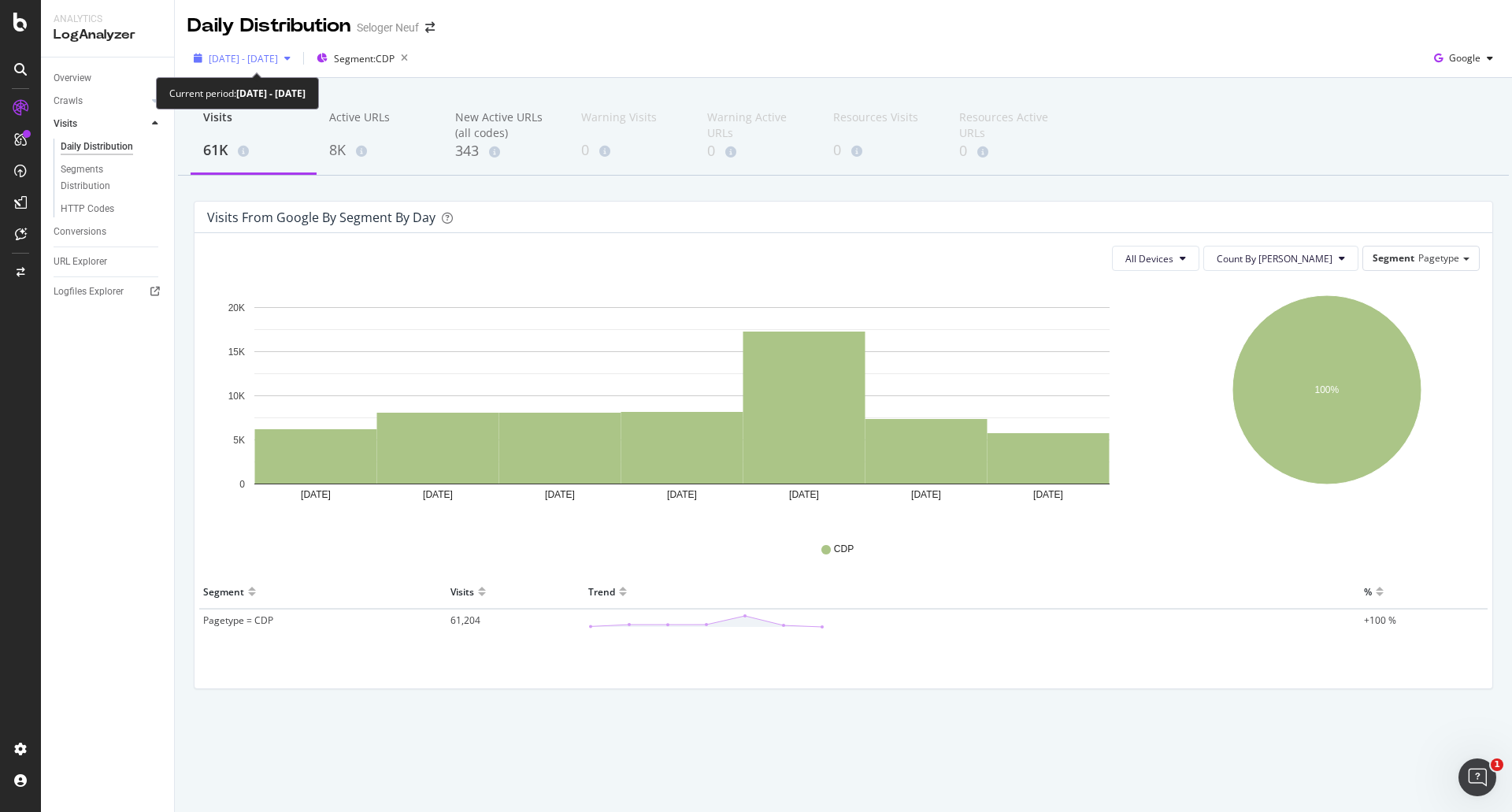
click at [250, 56] on span "[DATE] - [DATE]" at bounding box center [243, 59] width 70 height 14
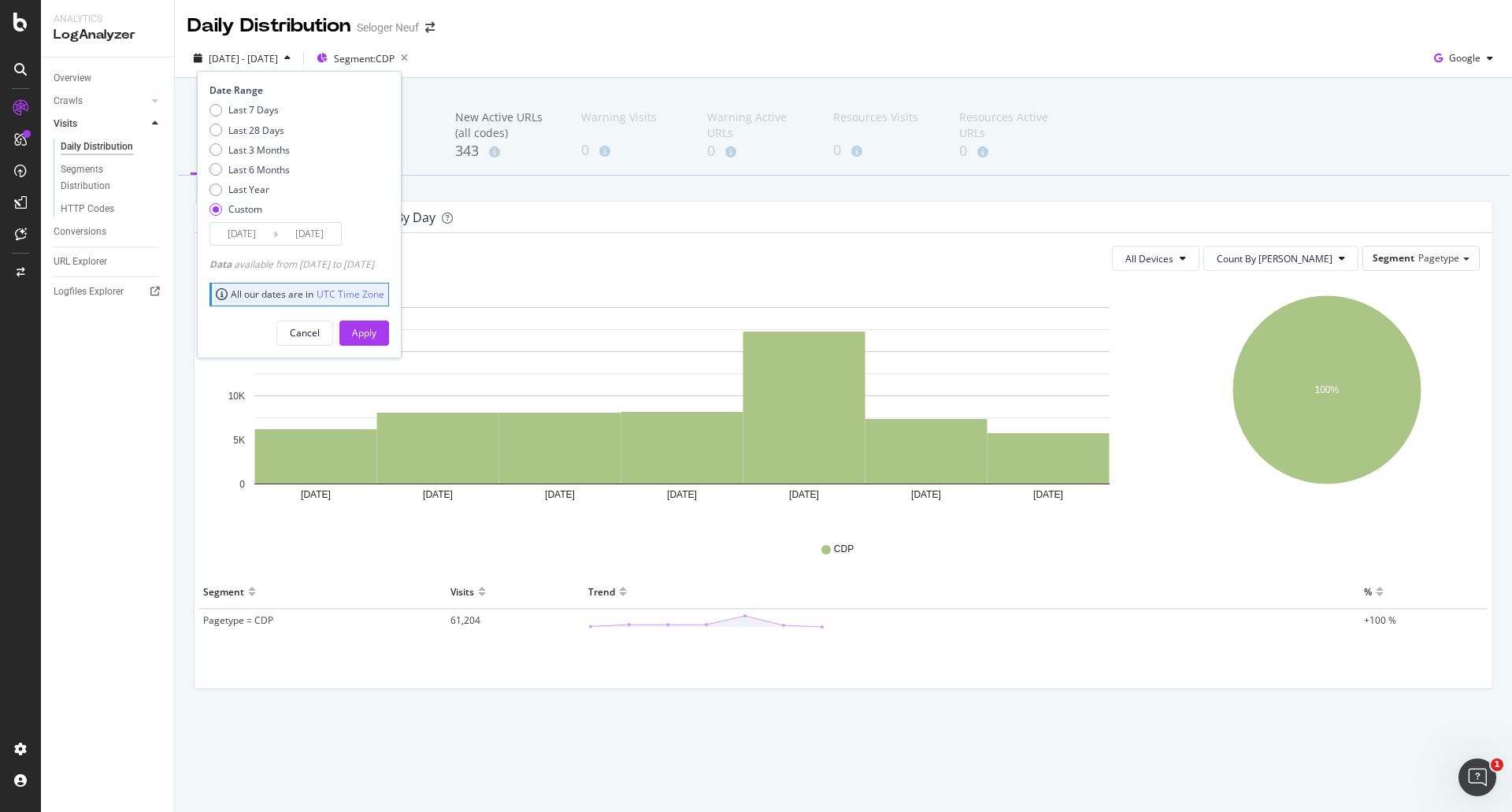
click at [245, 236] on input "[DATE]" at bounding box center [242, 234] width 63 height 22
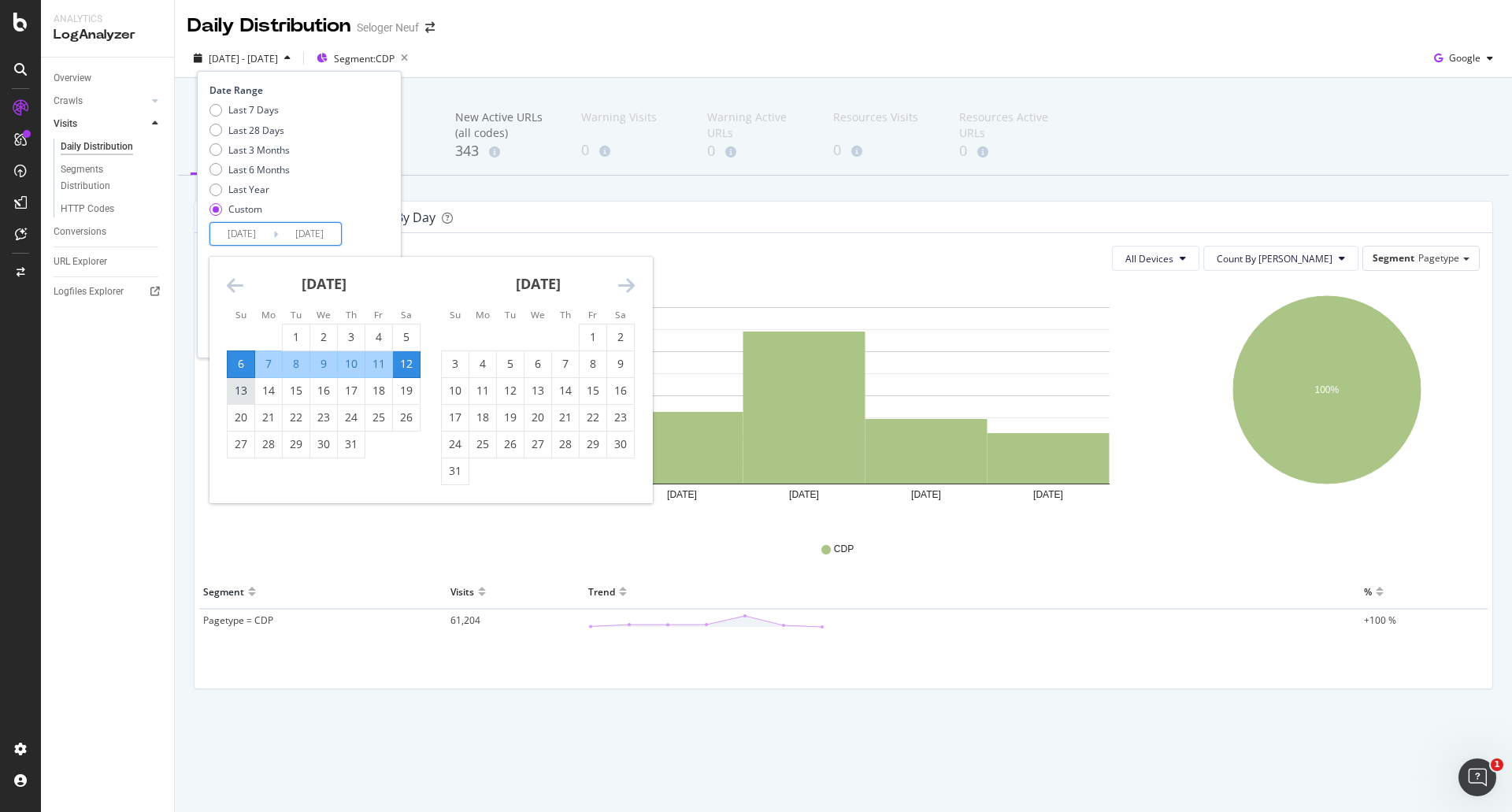
click at [241, 385] on div "13" at bounding box center [241, 390] width 26 height 16
type input "[DATE]"
click at [412, 396] on div "19" at bounding box center [406, 390] width 26 height 16
type input "[DATE]"
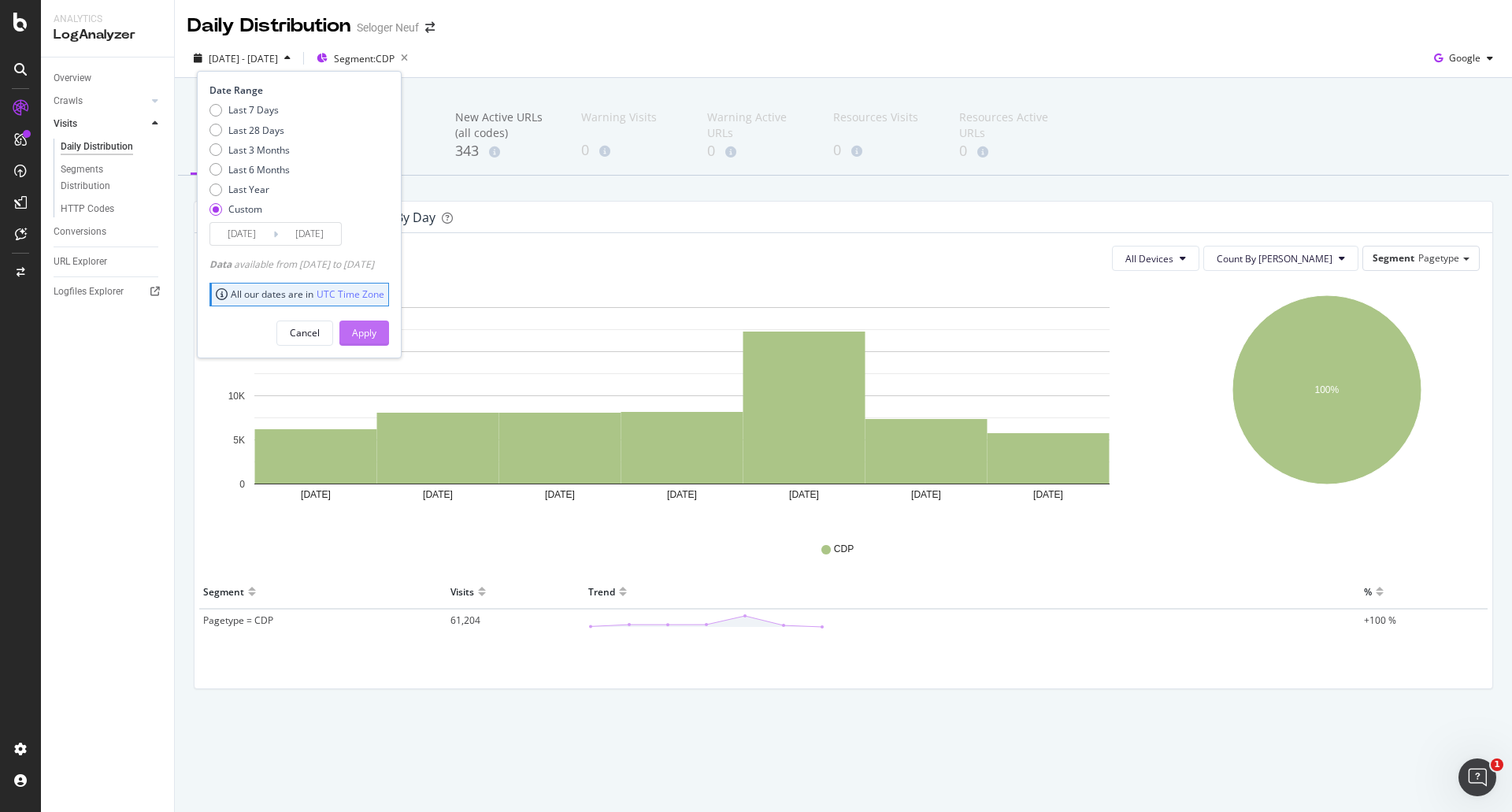
click at [377, 332] on div "Apply" at bounding box center [364, 332] width 25 height 14
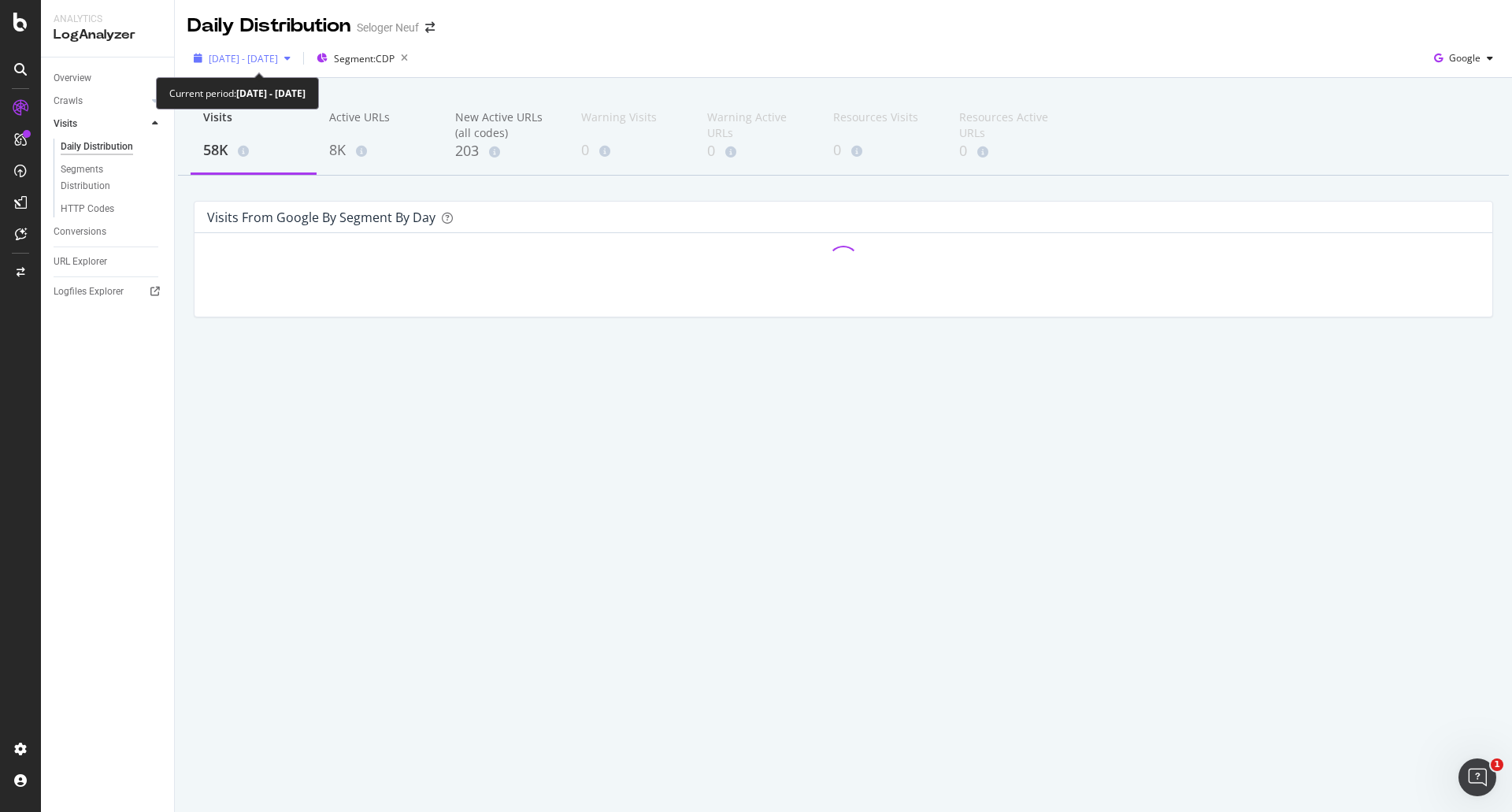
click at [273, 63] on span "[DATE] - [DATE]" at bounding box center [243, 59] width 70 height 14
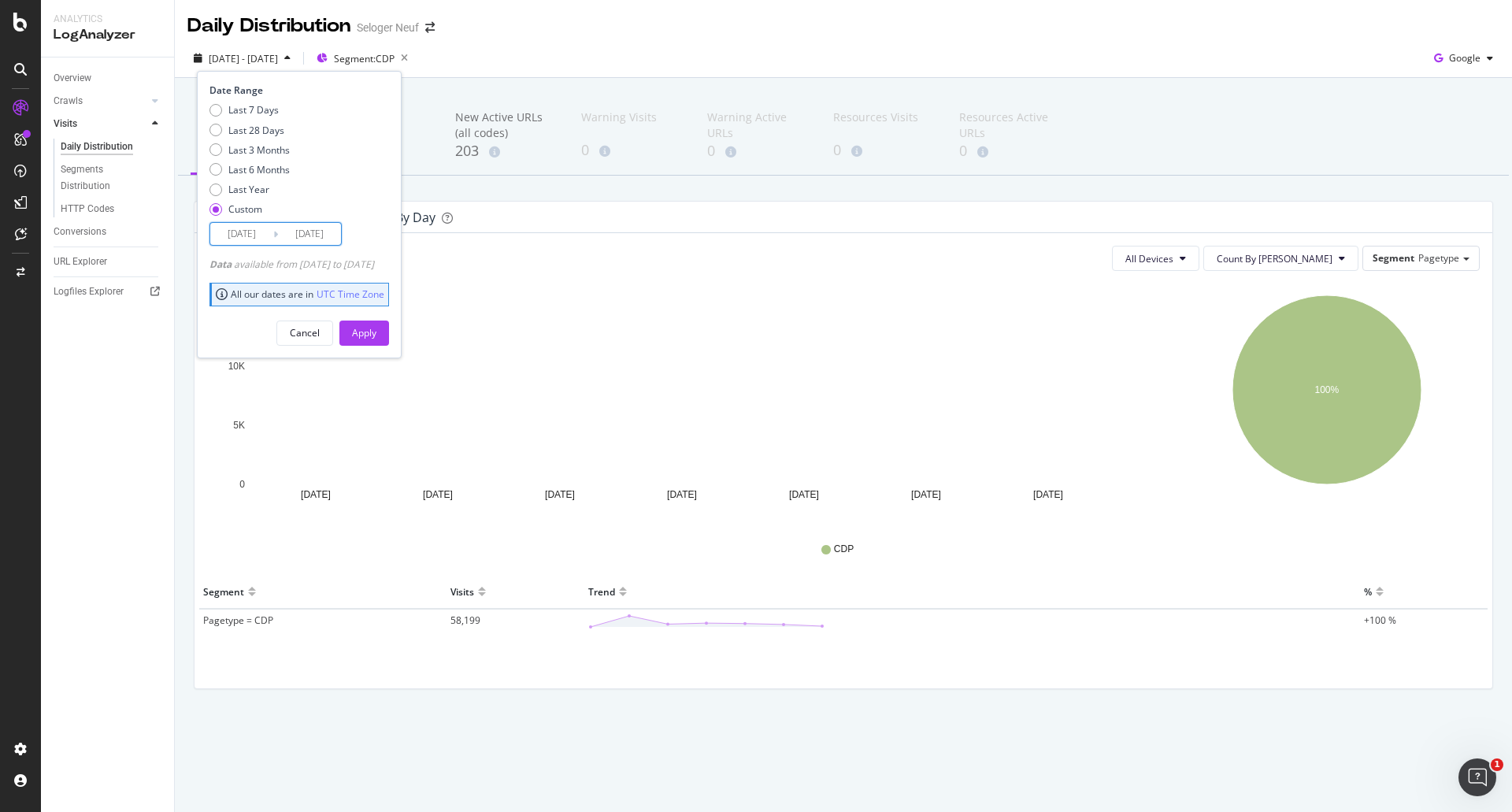
click at [230, 241] on input "[DATE]" at bounding box center [242, 234] width 63 height 22
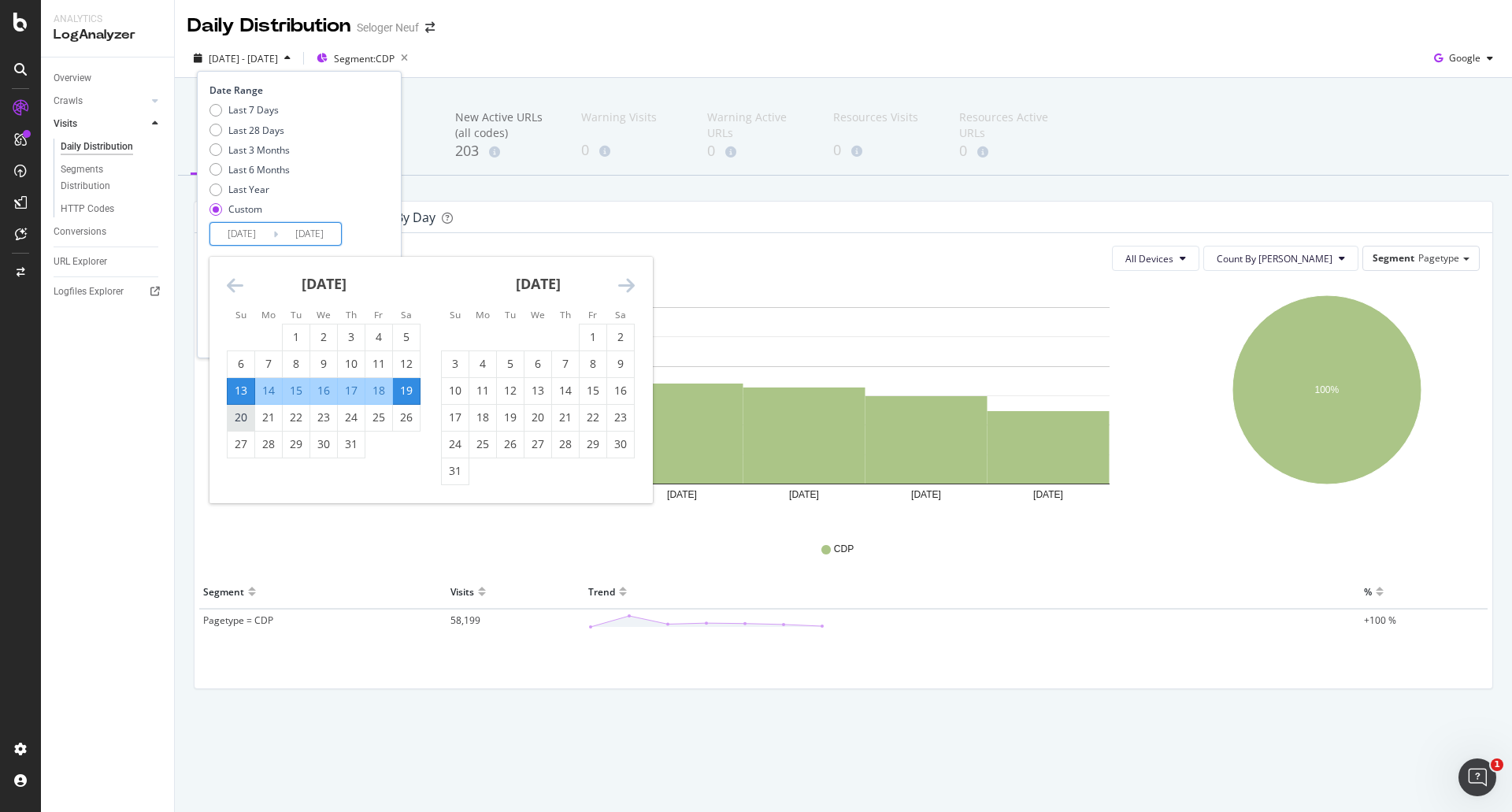
click at [237, 415] on div "20" at bounding box center [241, 417] width 26 height 16
type input "[DATE]"
click at [399, 423] on div "26" at bounding box center [406, 417] width 26 height 16
type input "[DATE]"
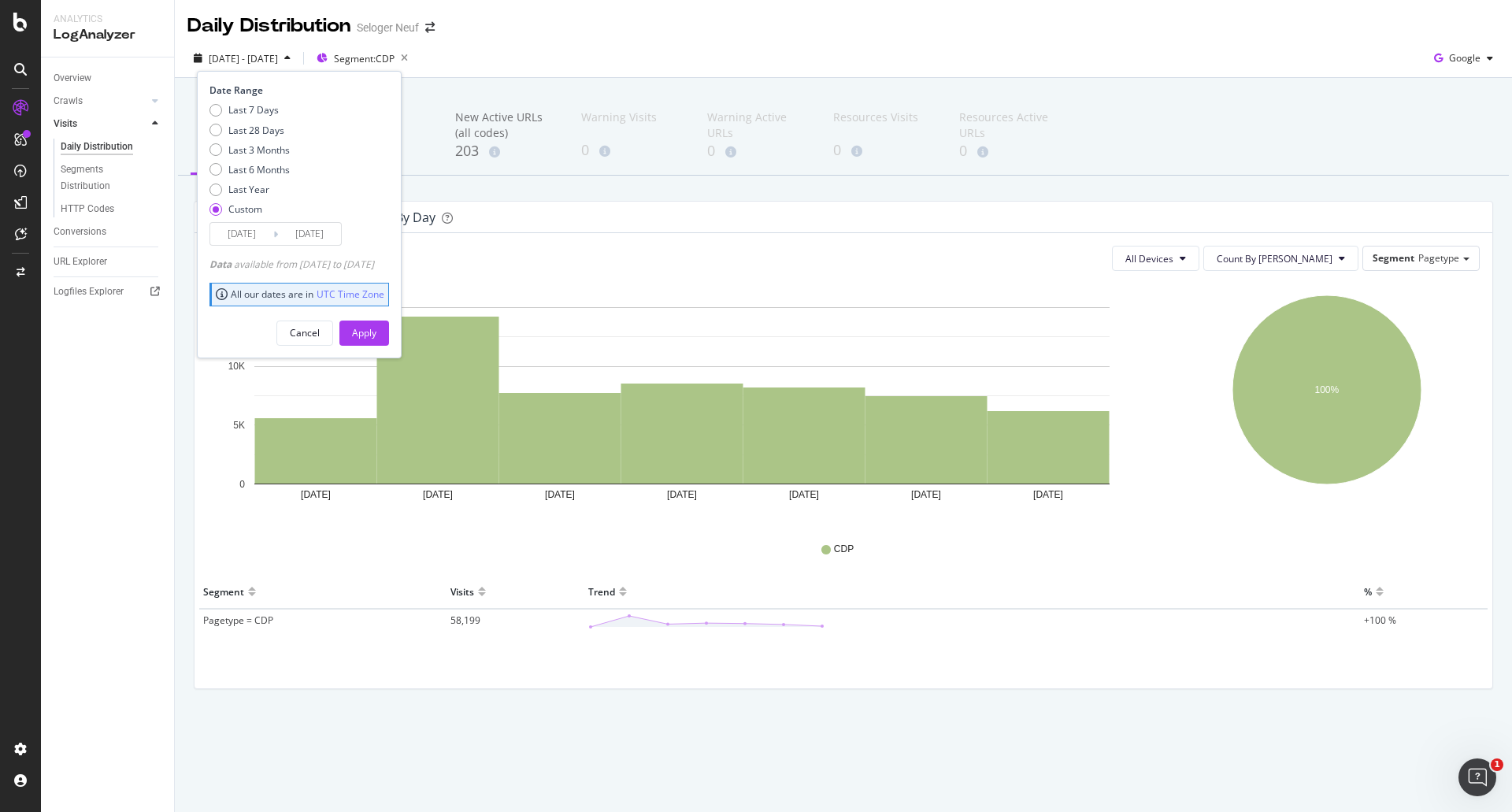
click at [377, 325] on div "Apply" at bounding box center [364, 333] width 25 height 24
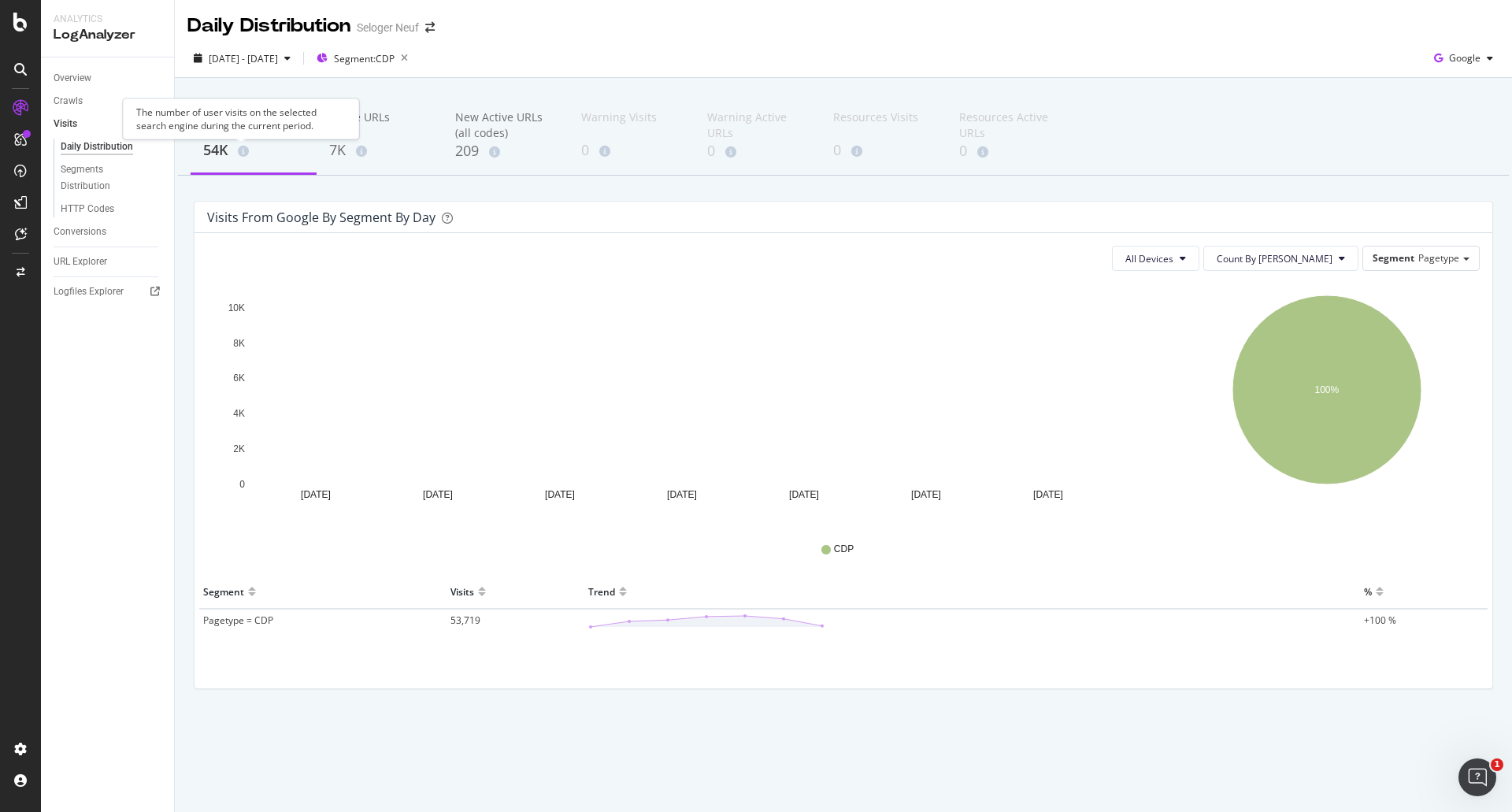
click at [248, 155] on icon at bounding box center [243, 150] width 11 height 11
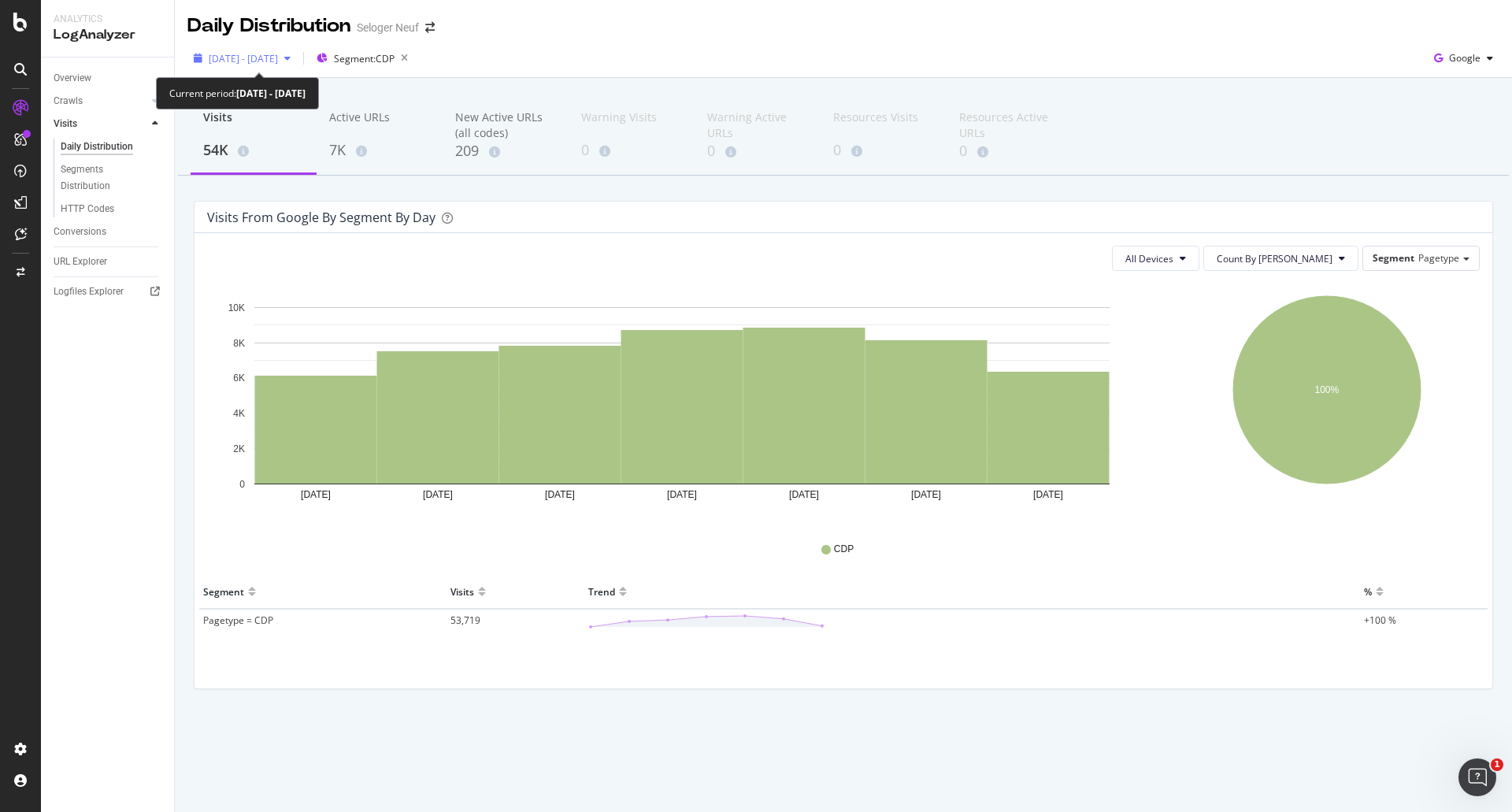
click at [271, 59] on span "[DATE] - [DATE]" at bounding box center [243, 59] width 70 height 14
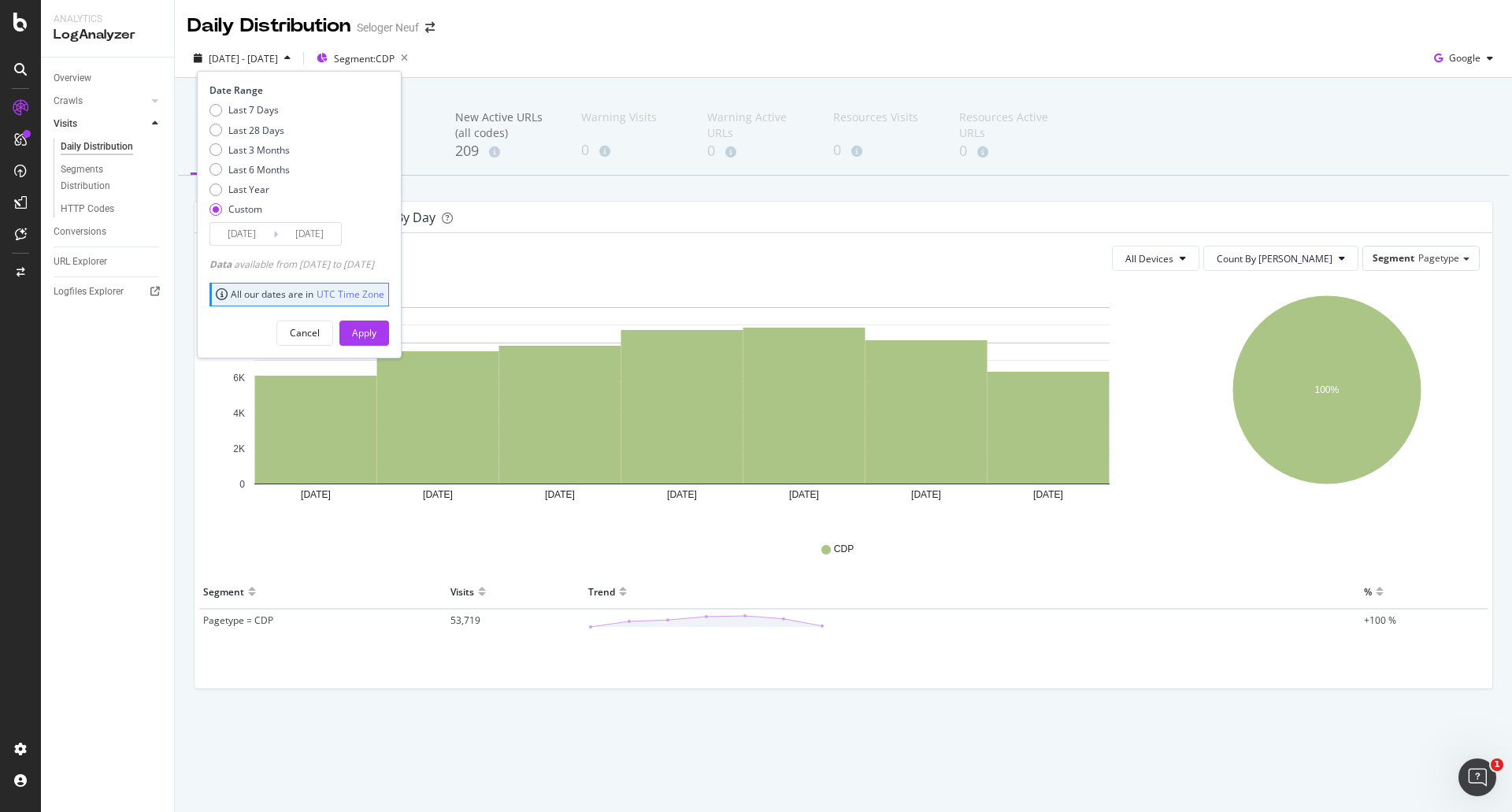
click at [247, 234] on input "[DATE]" at bounding box center [242, 234] width 63 height 22
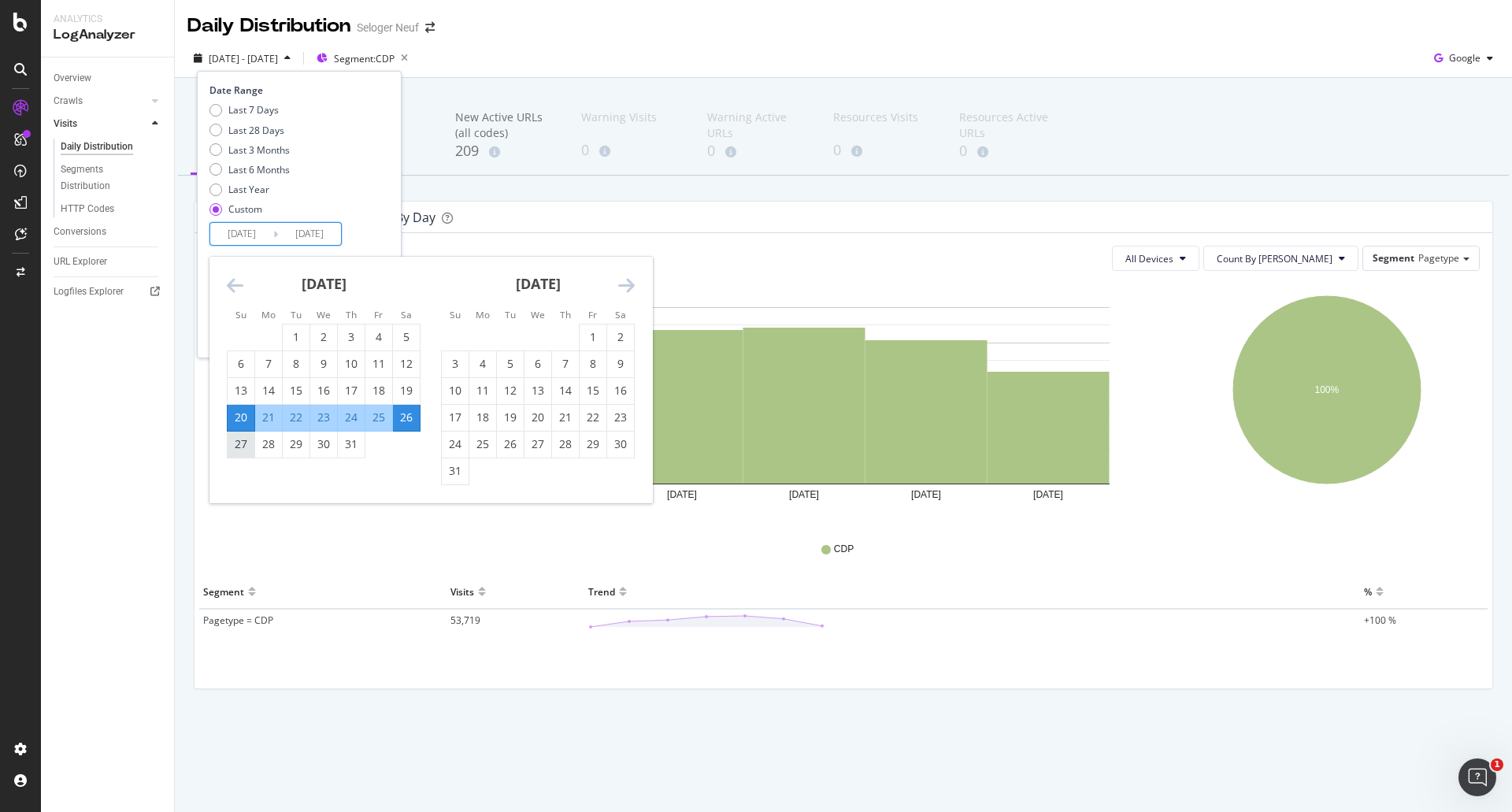
click at [234, 446] on div "27" at bounding box center [241, 444] width 26 height 16
type input "[DATE]"
click at [620, 334] on div "2" at bounding box center [620, 337] width 26 height 16
type input "[DATE]"
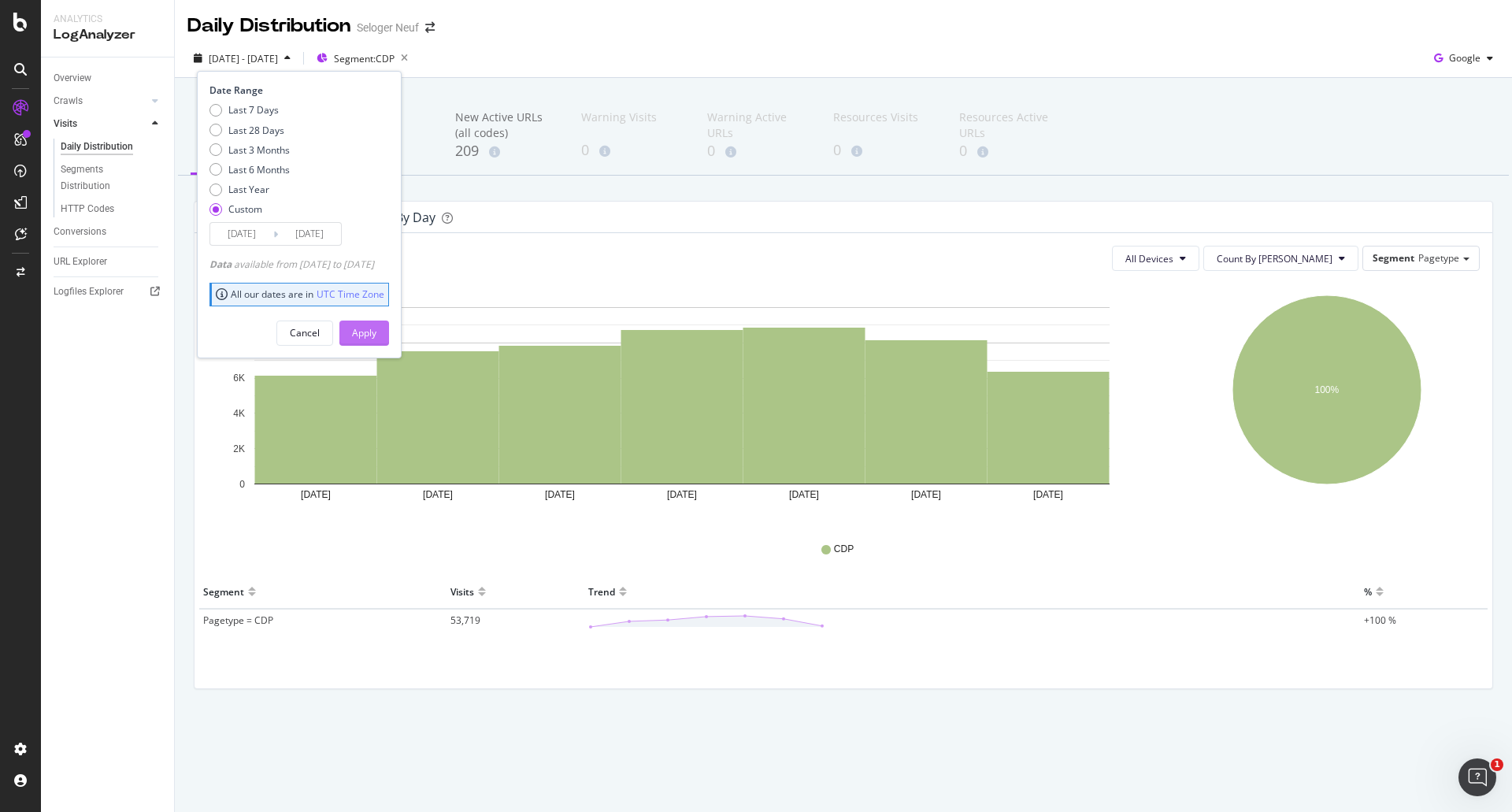
click at [377, 332] on div "Apply" at bounding box center [364, 332] width 25 height 14
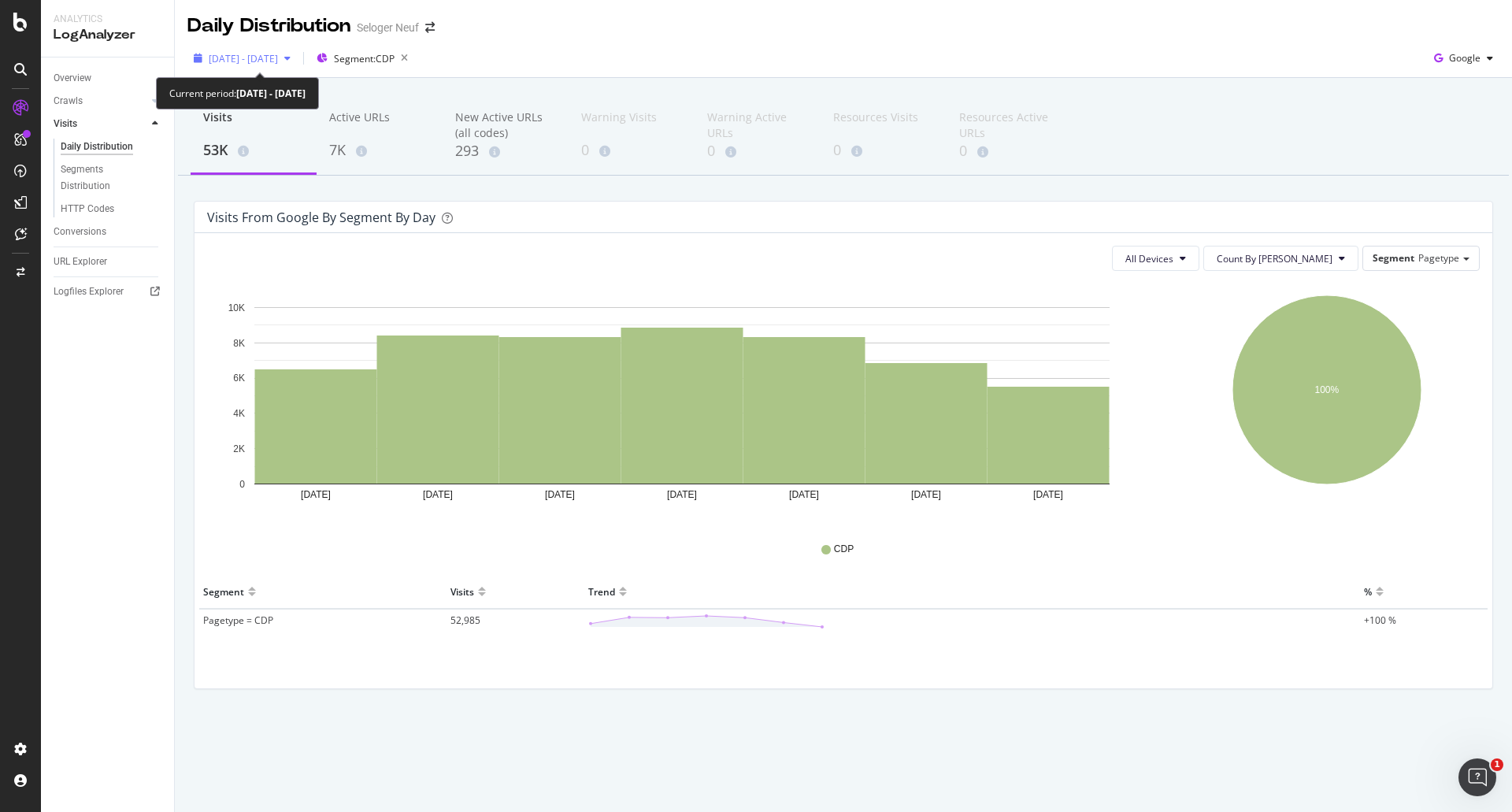
click at [233, 61] on span "[DATE] - [DATE]" at bounding box center [243, 59] width 70 height 14
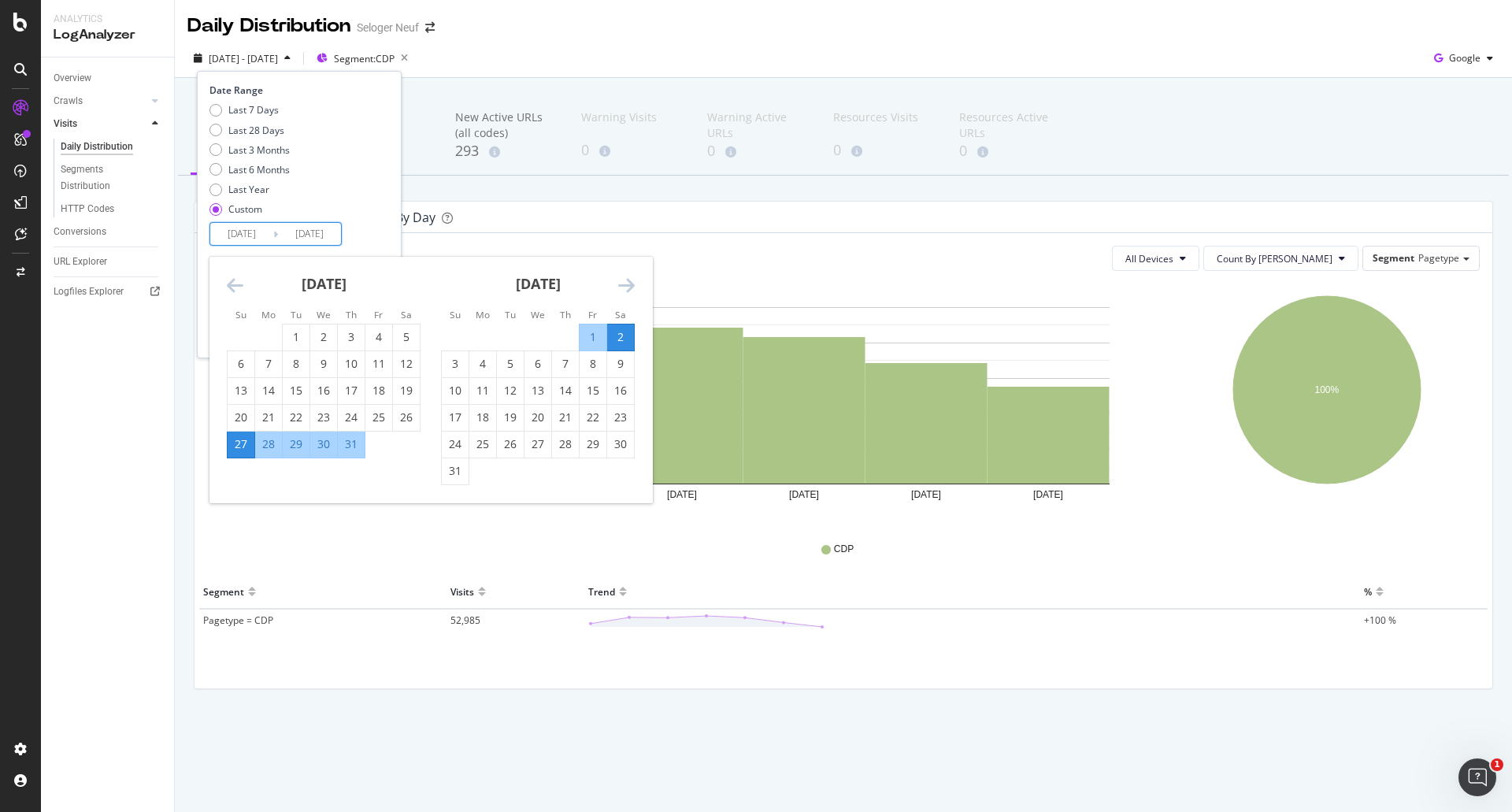
click at [256, 233] on input "[DATE]" at bounding box center [242, 234] width 63 height 22
click at [446, 366] on div "3" at bounding box center [455, 364] width 26 height 16
type input "[DATE]"
click at [620, 369] on div "9" at bounding box center [620, 364] width 26 height 16
type input "[DATE]"
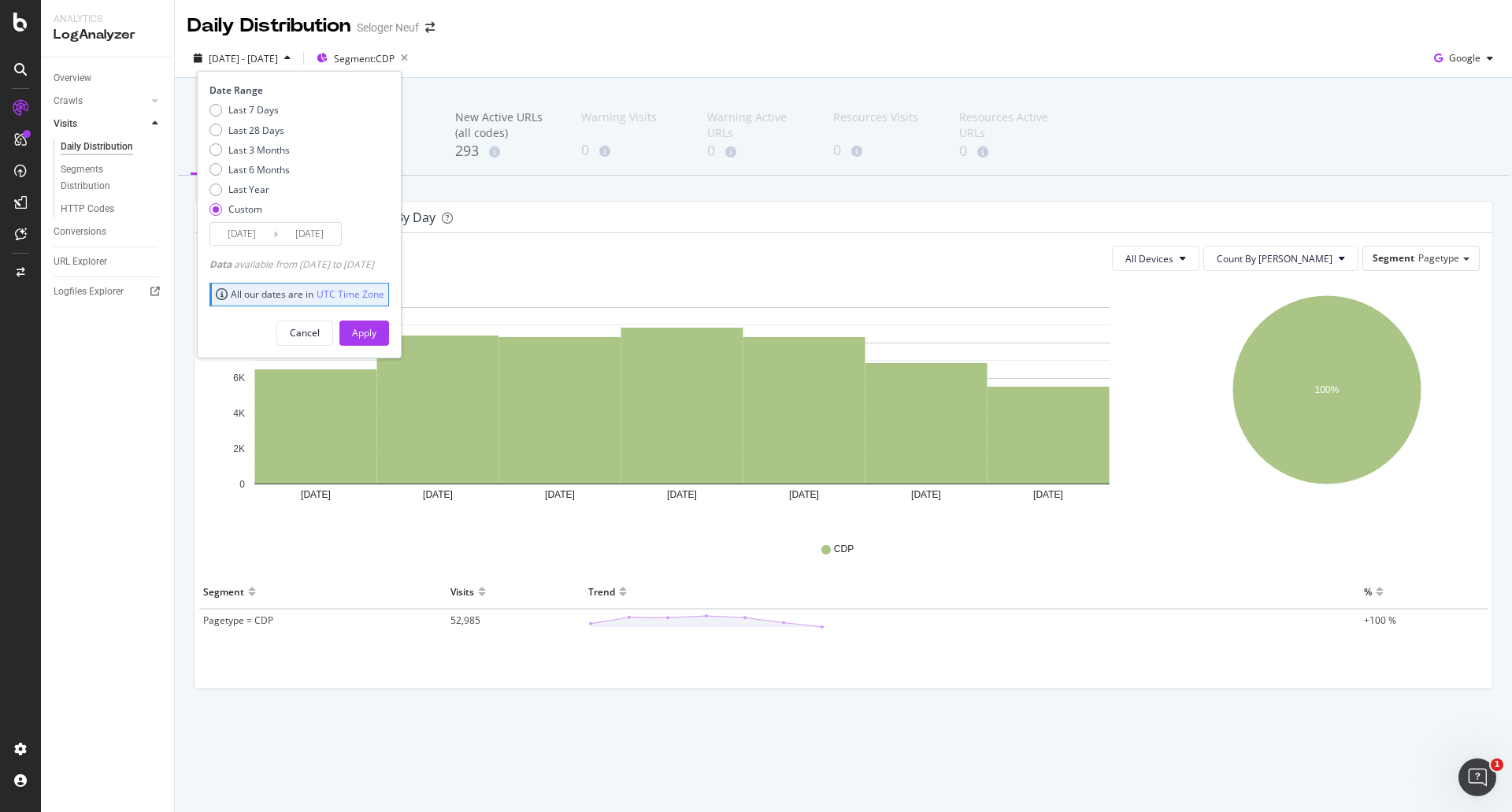
click at [389, 336] on button "Apply" at bounding box center [364, 333] width 49 height 26
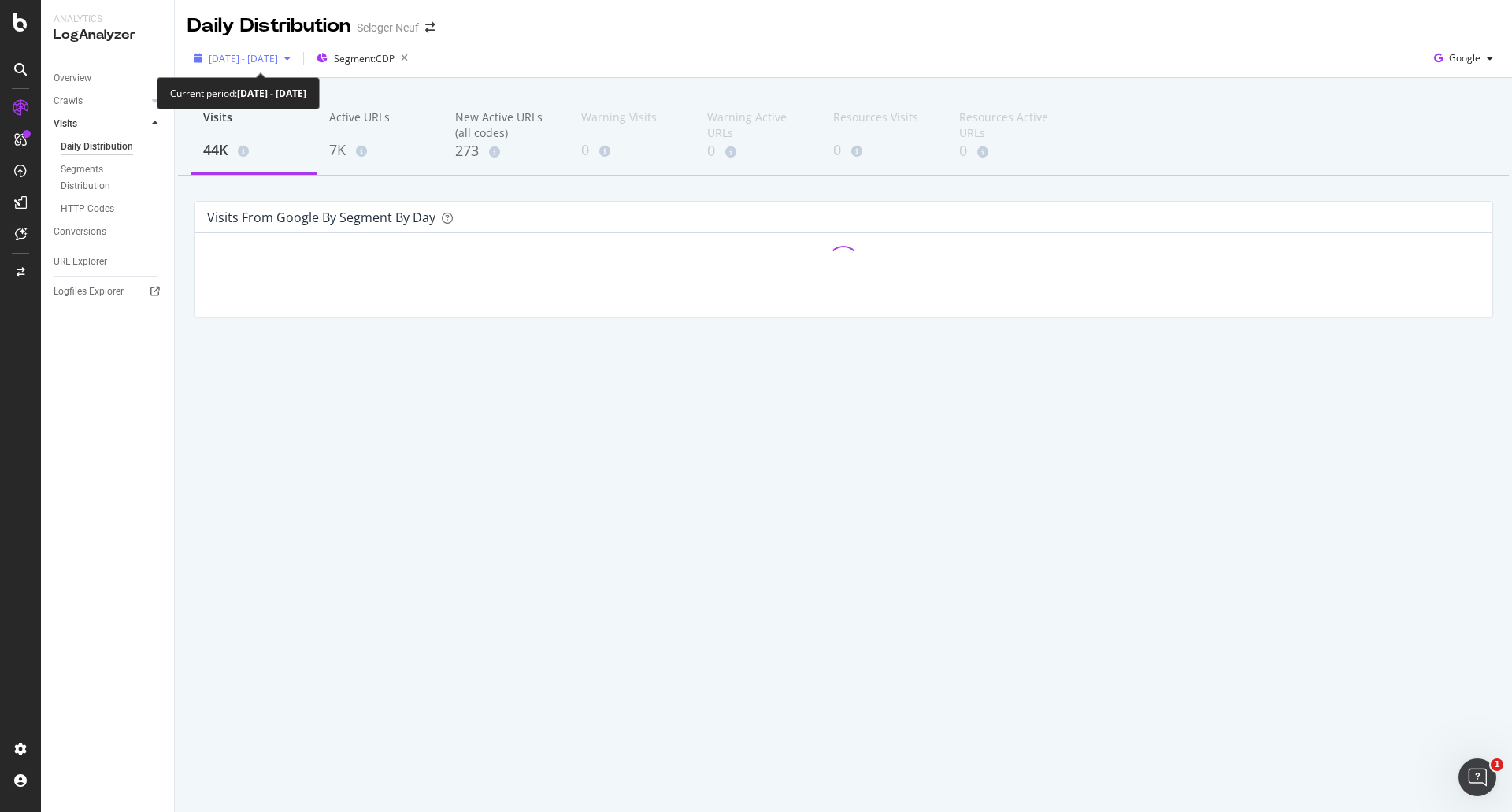
click at [239, 63] on span "[DATE] - [DATE]" at bounding box center [243, 59] width 70 height 14
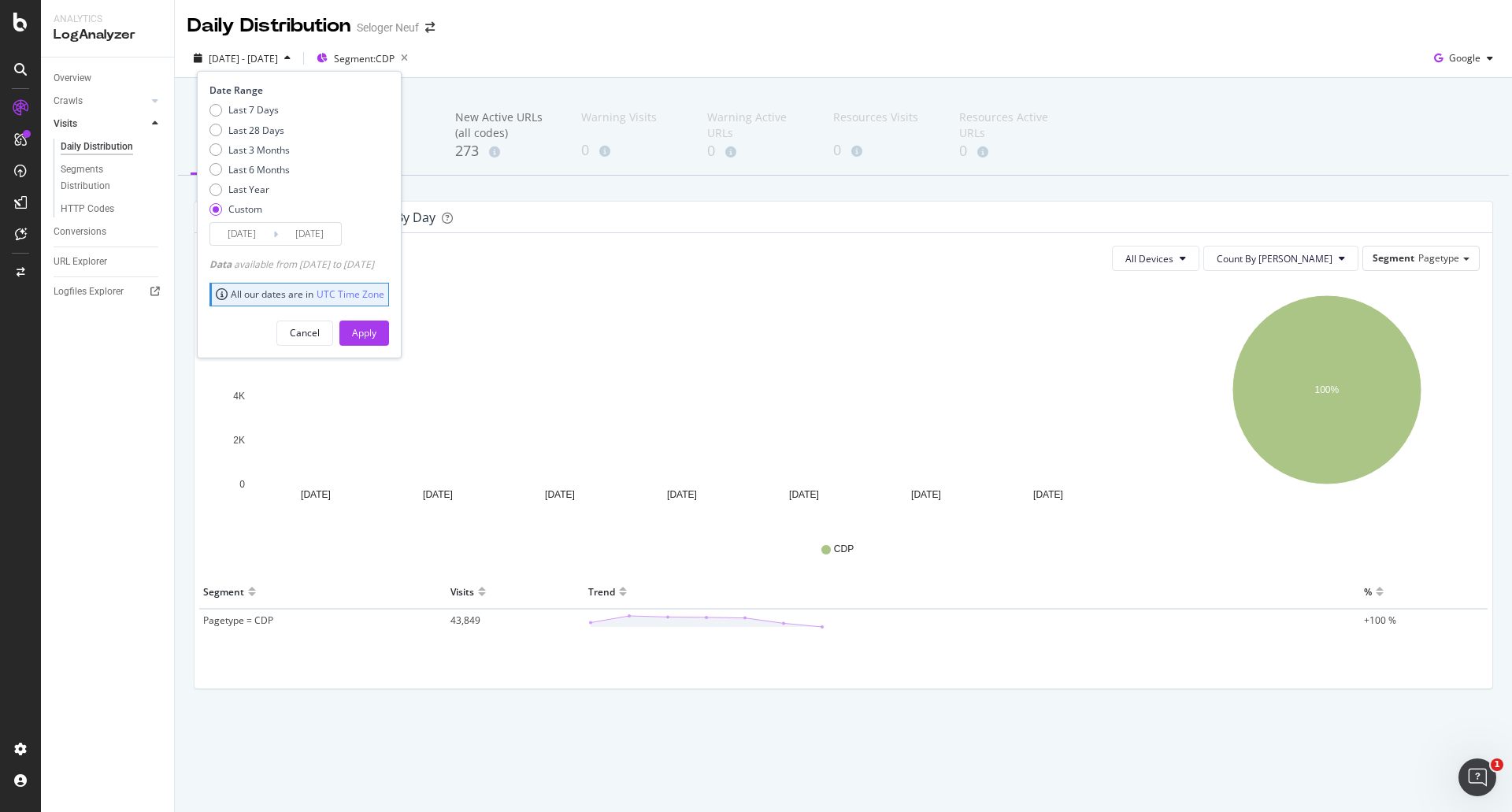
click at [248, 236] on input "[DATE]" at bounding box center [242, 234] width 63 height 22
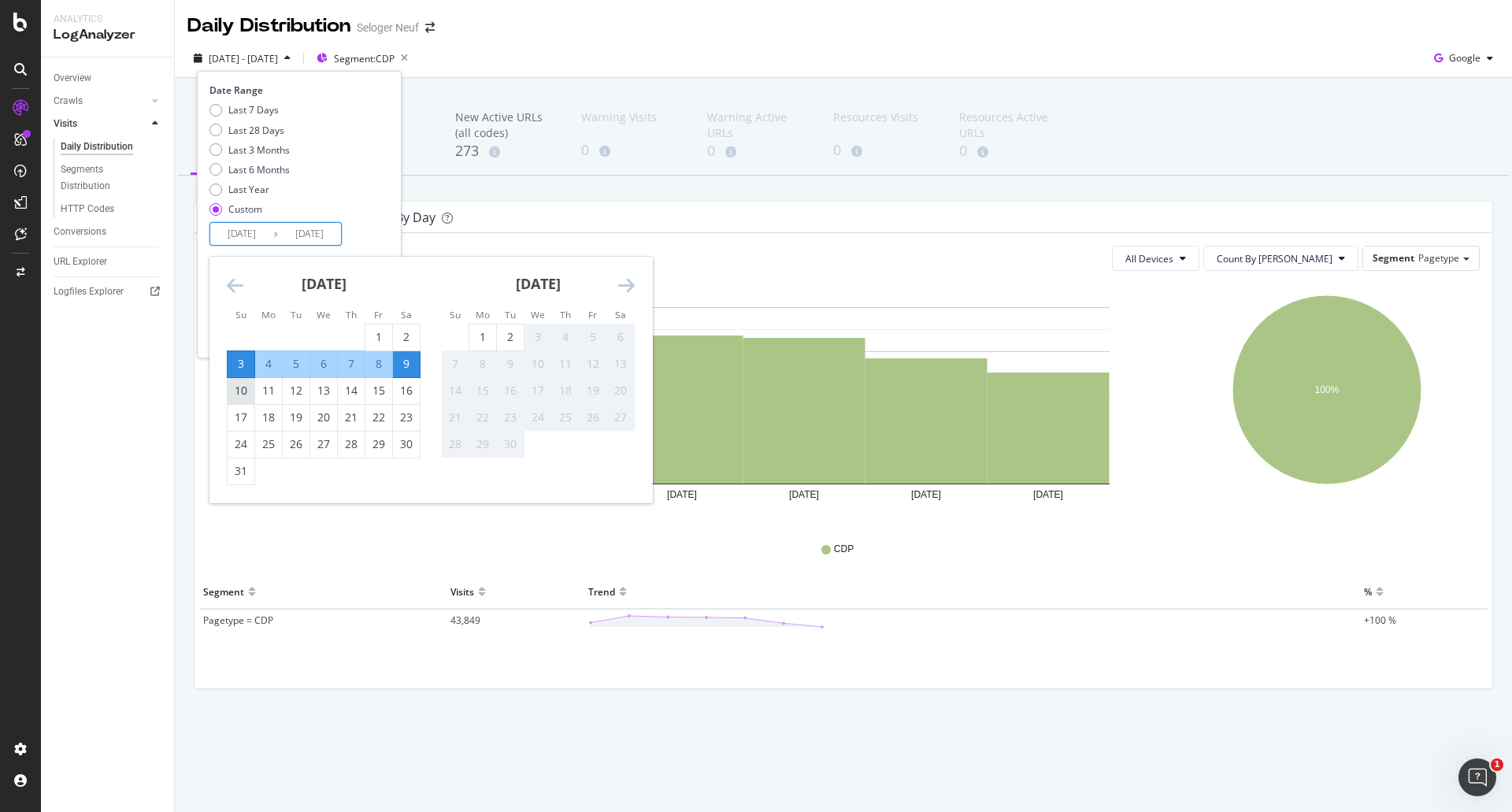
click at [238, 395] on div "10" at bounding box center [241, 390] width 26 height 16
type input "[DATE]"
click at [406, 389] on div "16" at bounding box center [406, 390] width 26 height 16
type input "[DATE]"
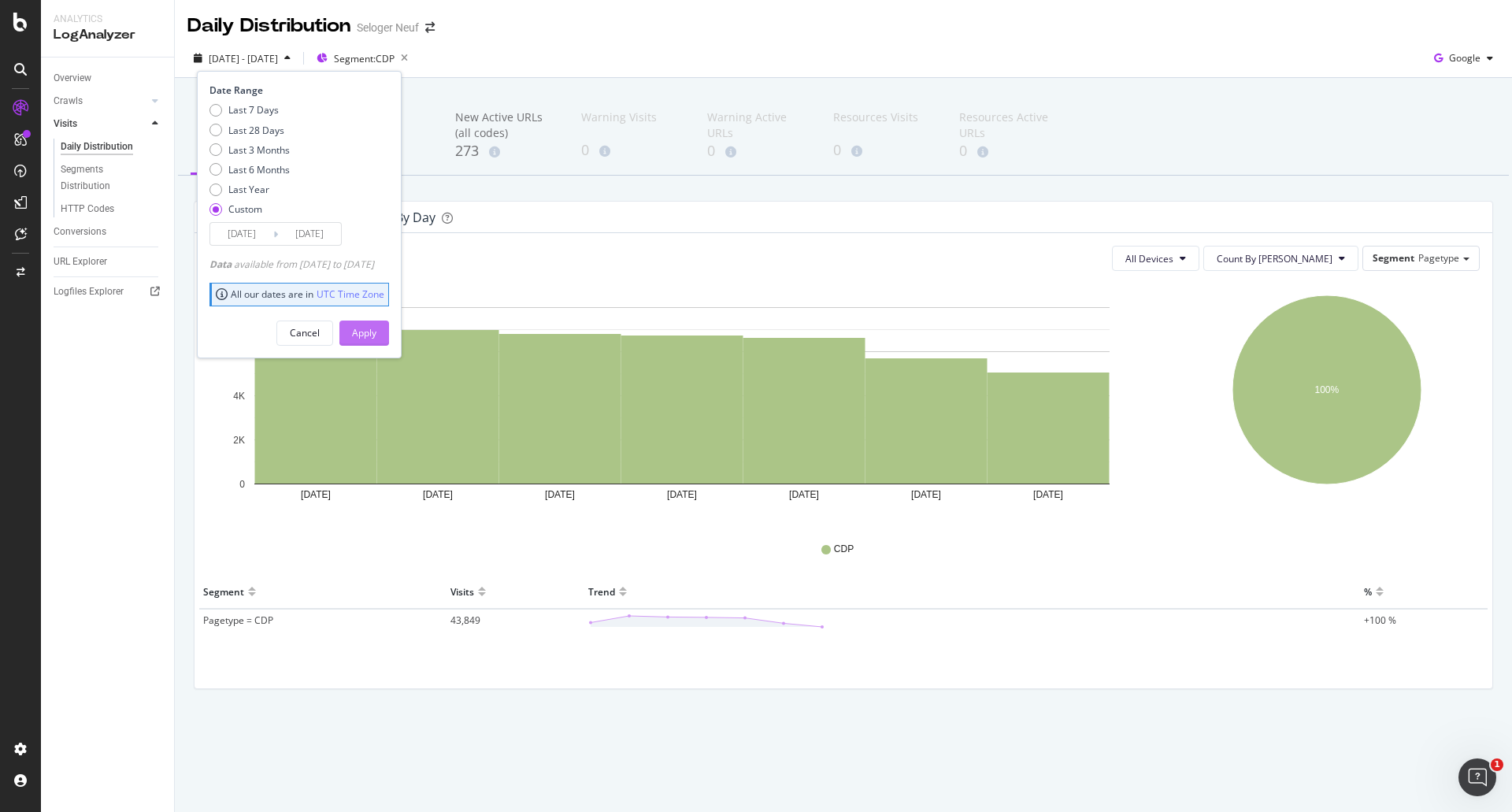
click at [377, 328] on div "Apply" at bounding box center [364, 332] width 25 height 14
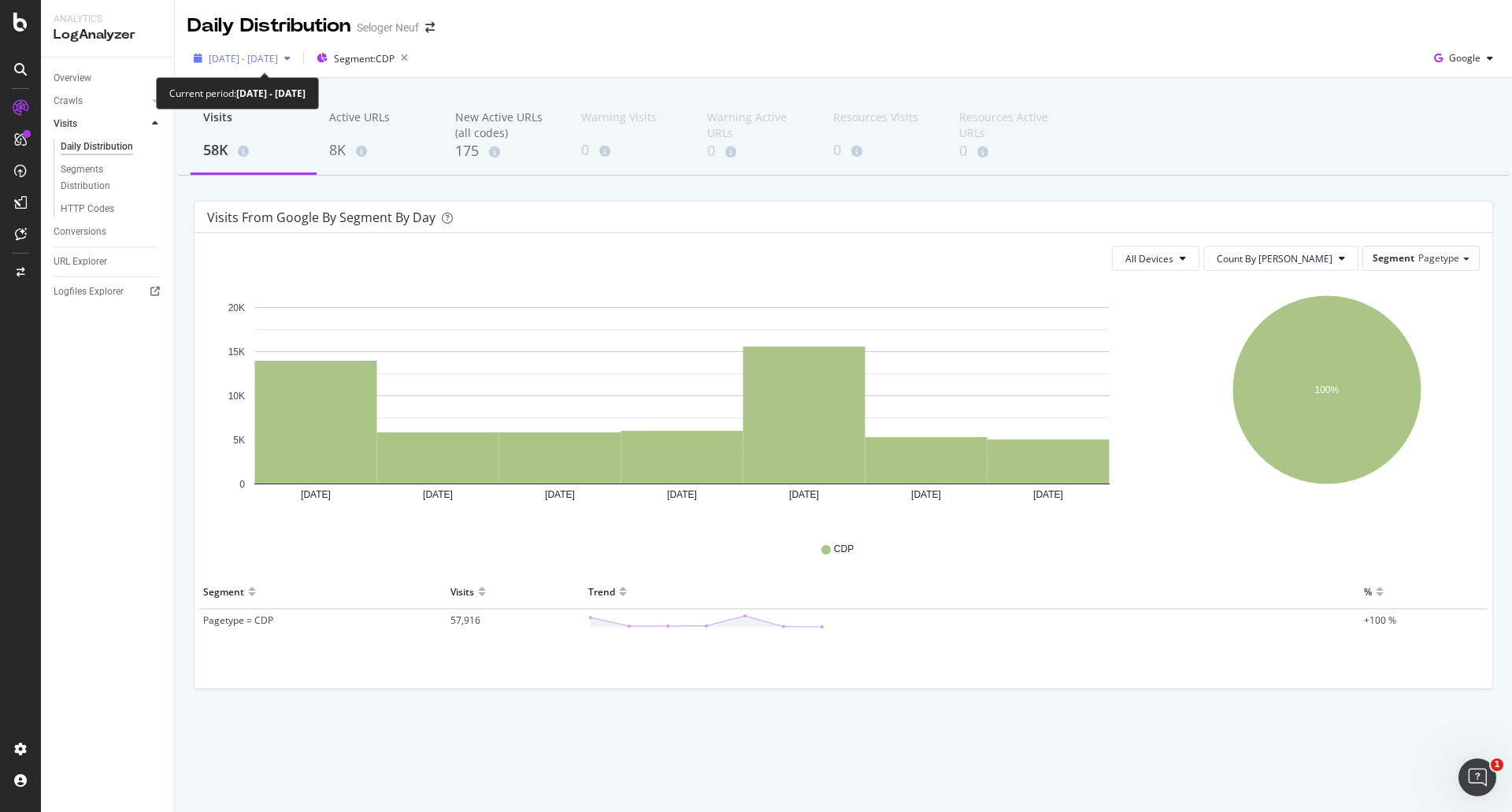
click at [269, 60] on span "[DATE] - [DATE]" at bounding box center [243, 59] width 70 height 14
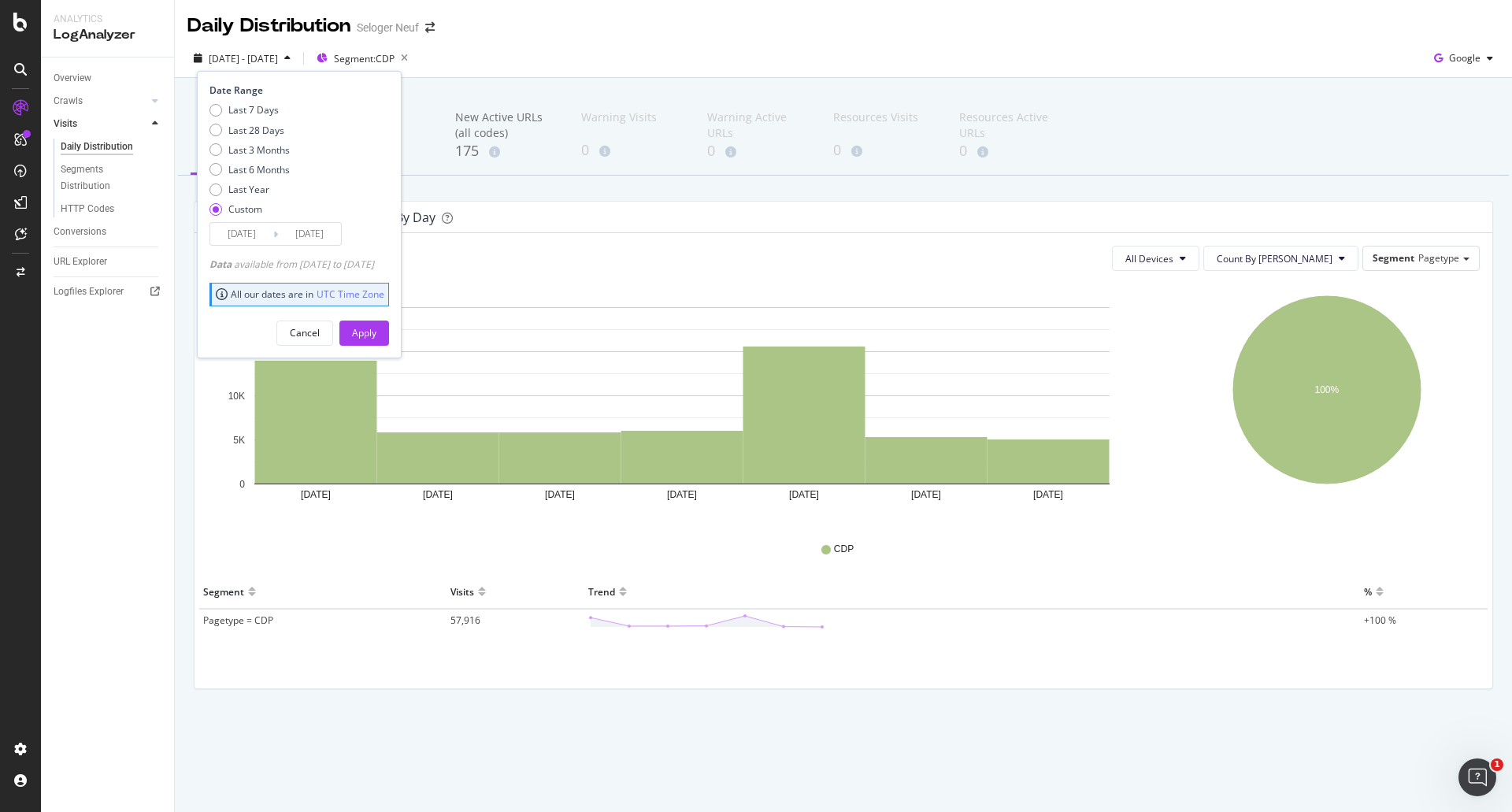
click at [241, 232] on input "[DATE]" at bounding box center [242, 234] width 63 height 22
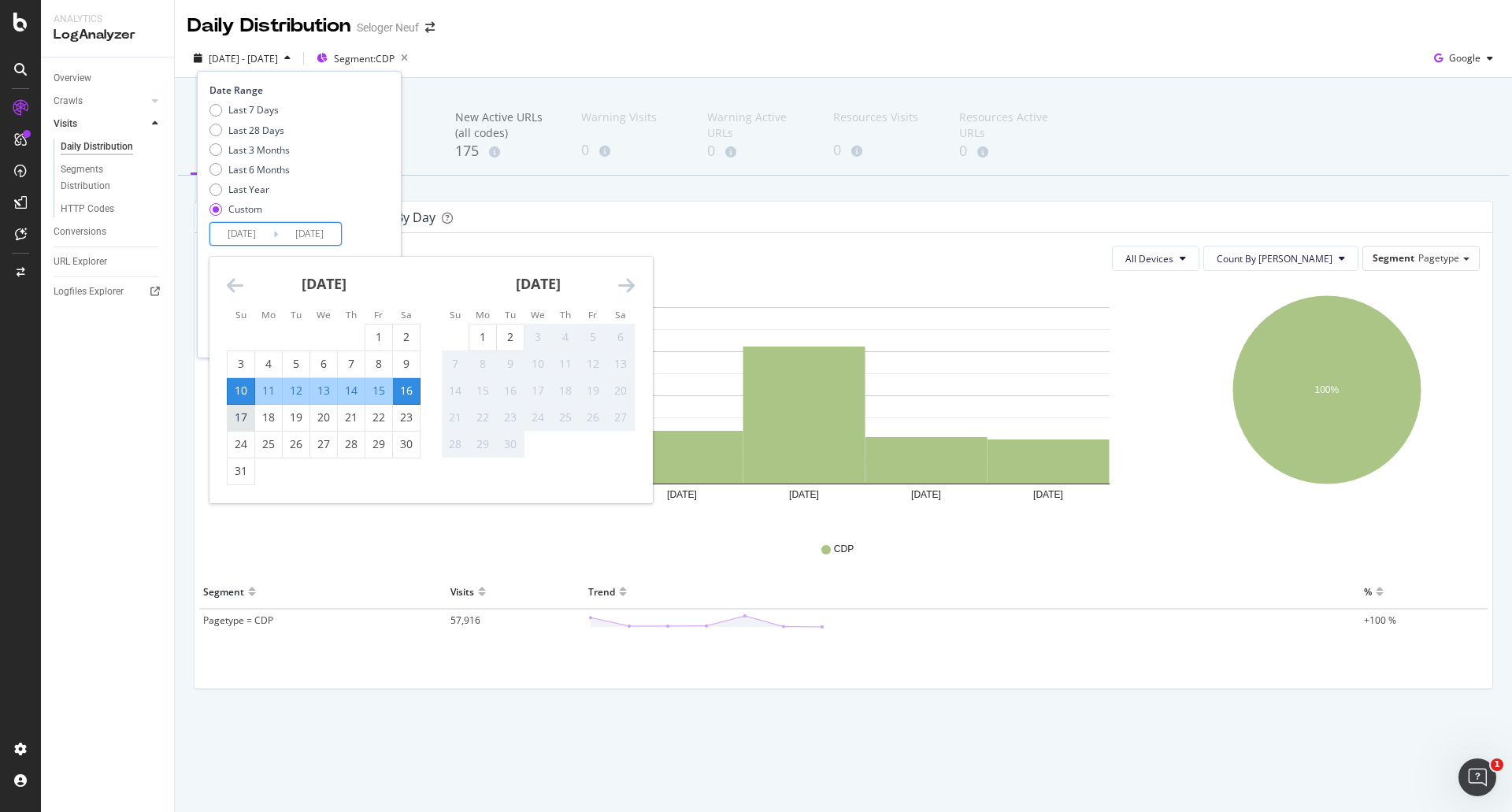
click at [242, 423] on div "17" at bounding box center [241, 417] width 26 height 16
type input "[DATE]"
click at [403, 424] on div "23" at bounding box center [406, 417] width 26 height 16
type input "[DATE]"
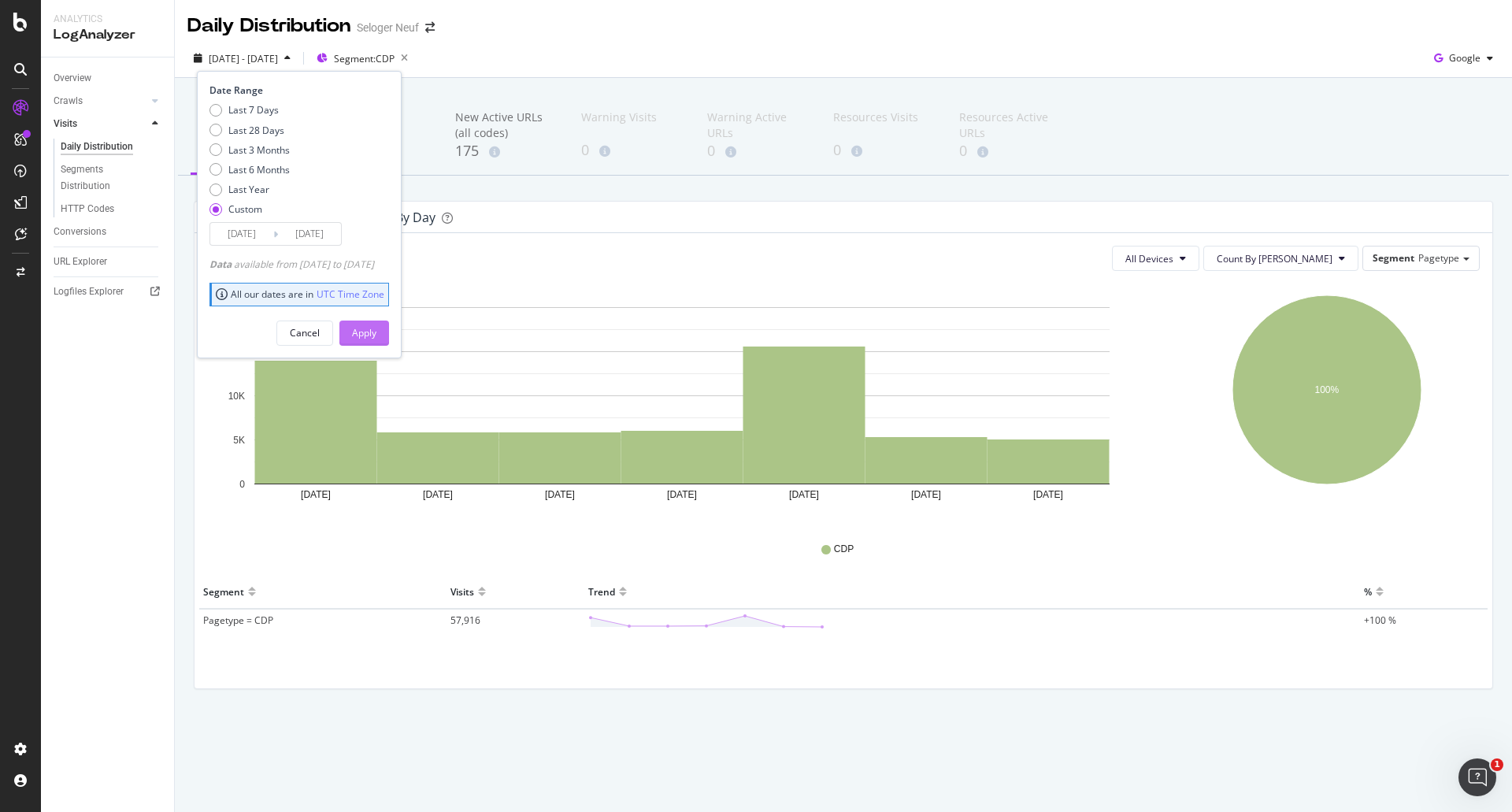
click at [377, 326] on div "Apply" at bounding box center [364, 332] width 25 height 14
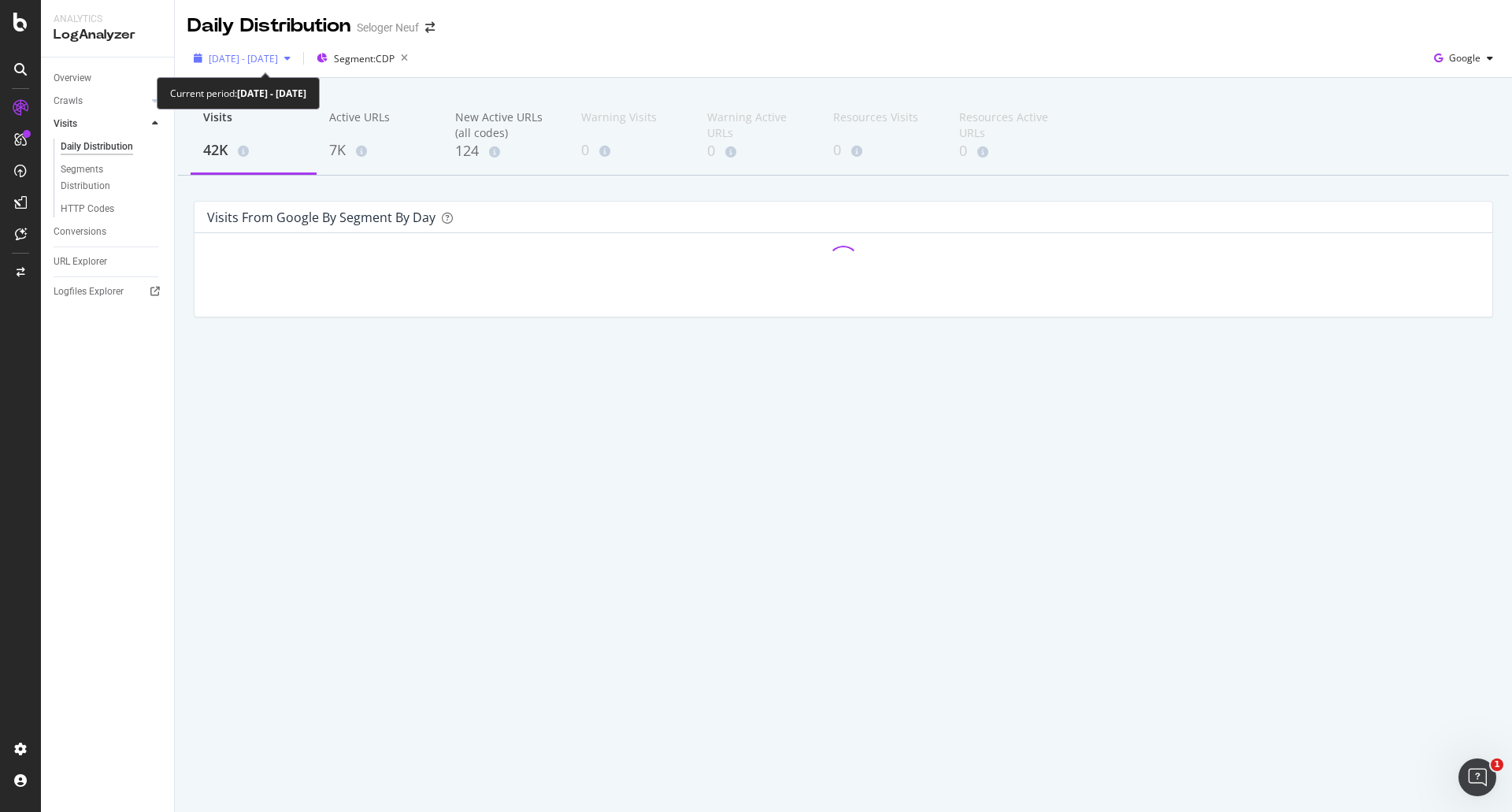
click at [277, 53] on span "[DATE] - [DATE]" at bounding box center [243, 59] width 70 height 14
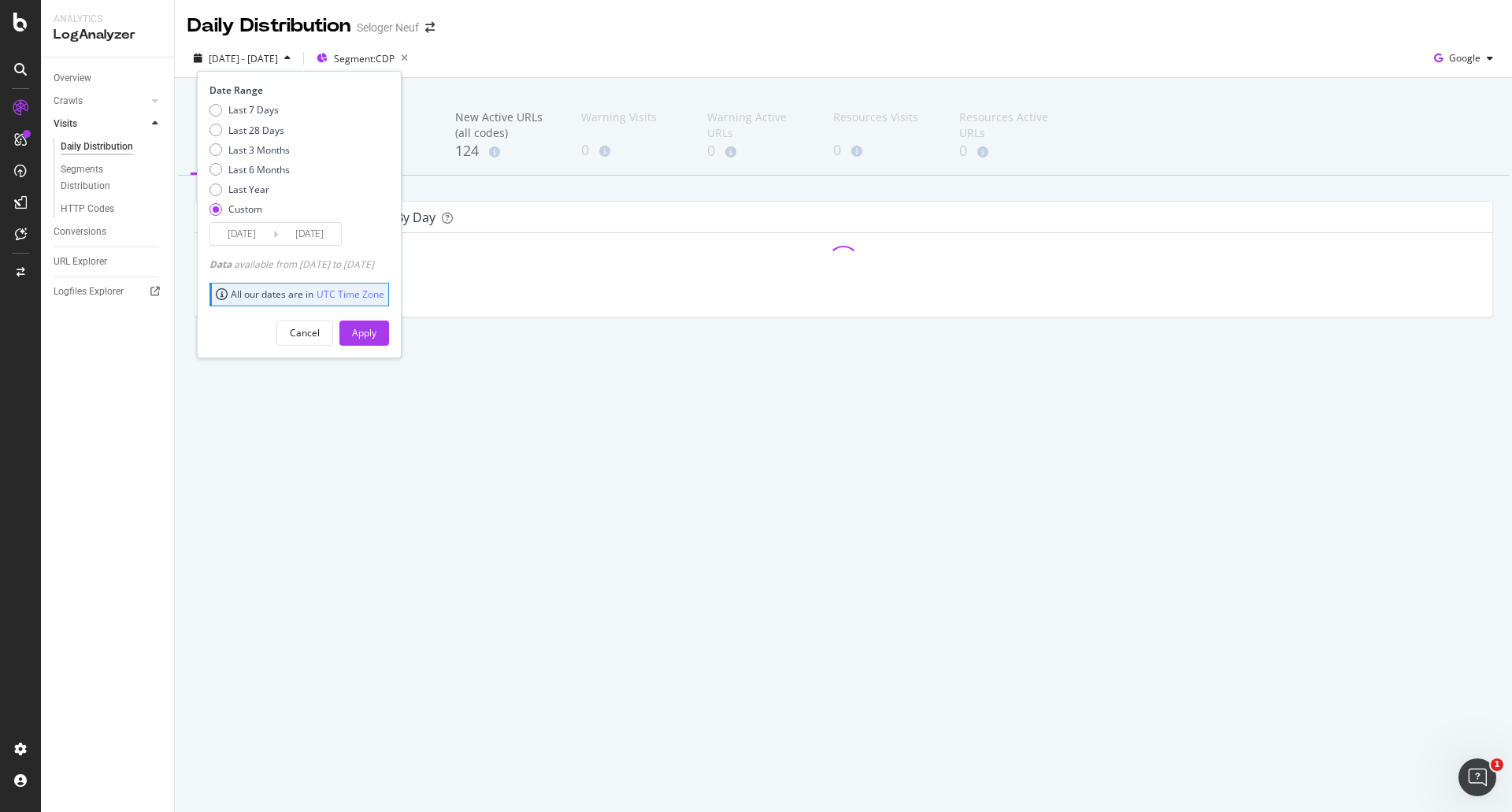
click at [256, 231] on input "[DATE]" at bounding box center [242, 234] width 63 height 22
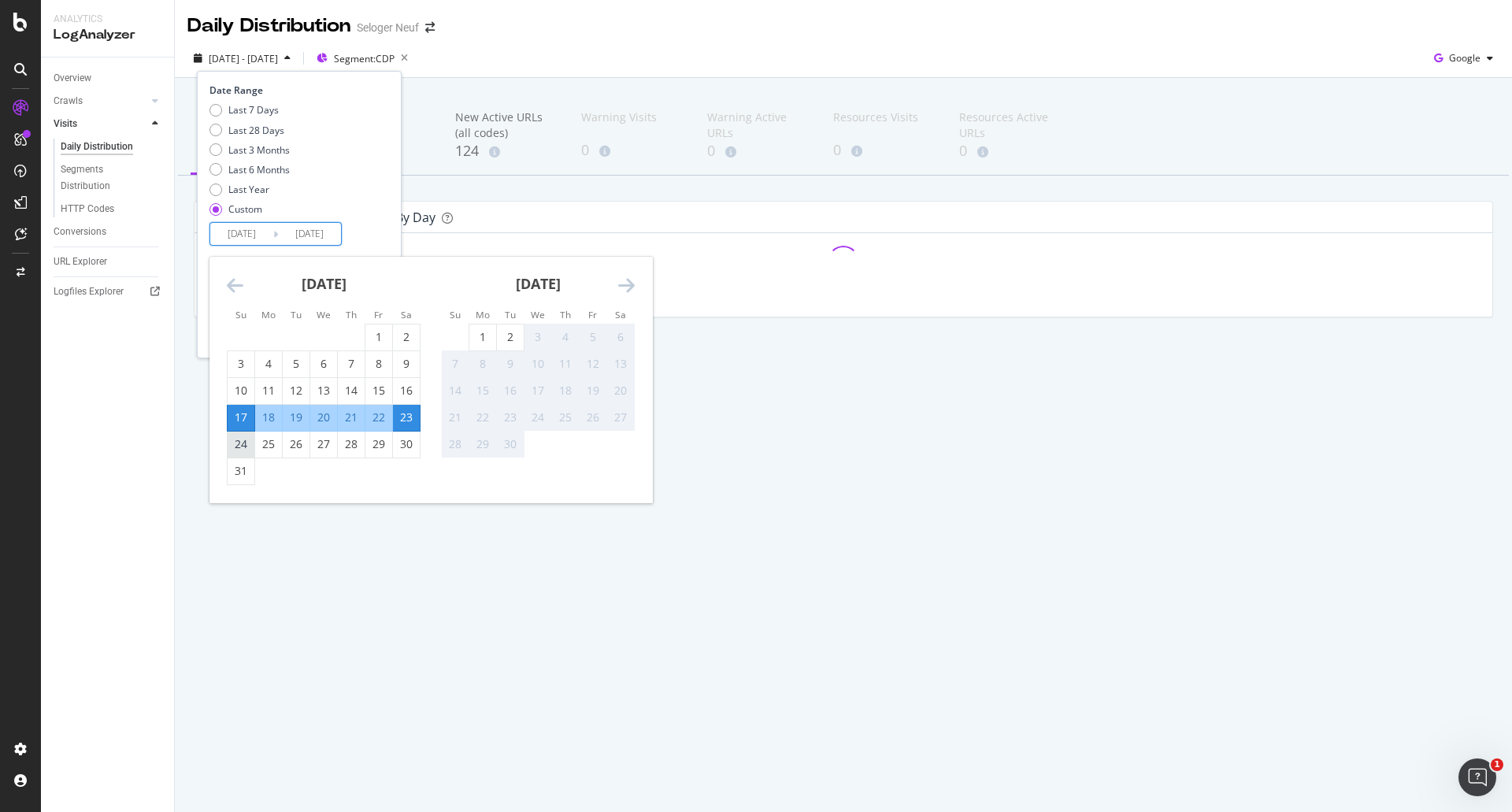
click at [239, 446] on div "24" at bounding box center [241, 444] width 26 height 16
type input "[DATE]"
click at [414, 440] on div "30" at bounding box center [406, 444] width 26 height 16
type input "[DATE]"
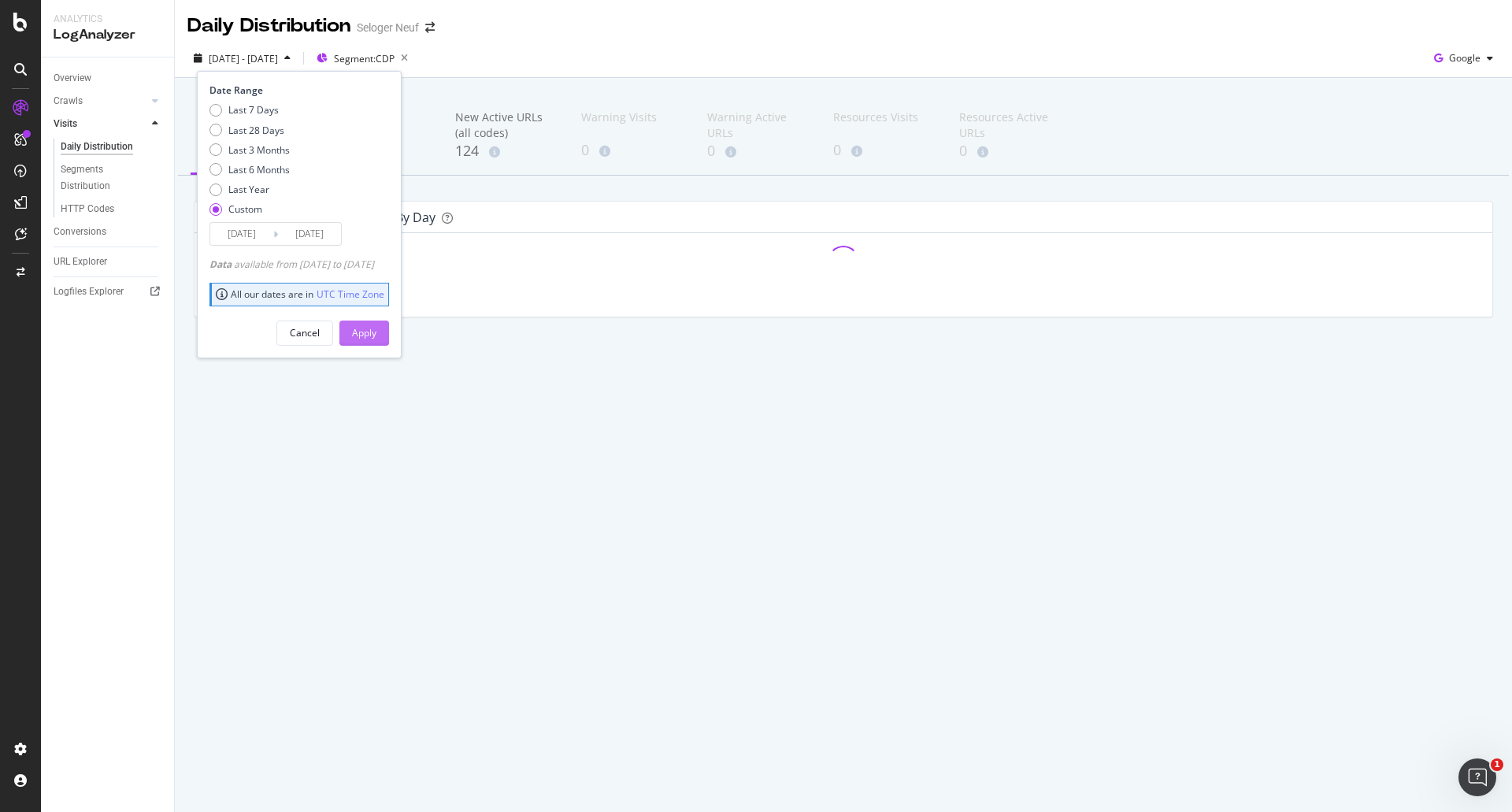
click at [377, 336] on div "Apply" at bounding box center [364, 332] width 25 height 14
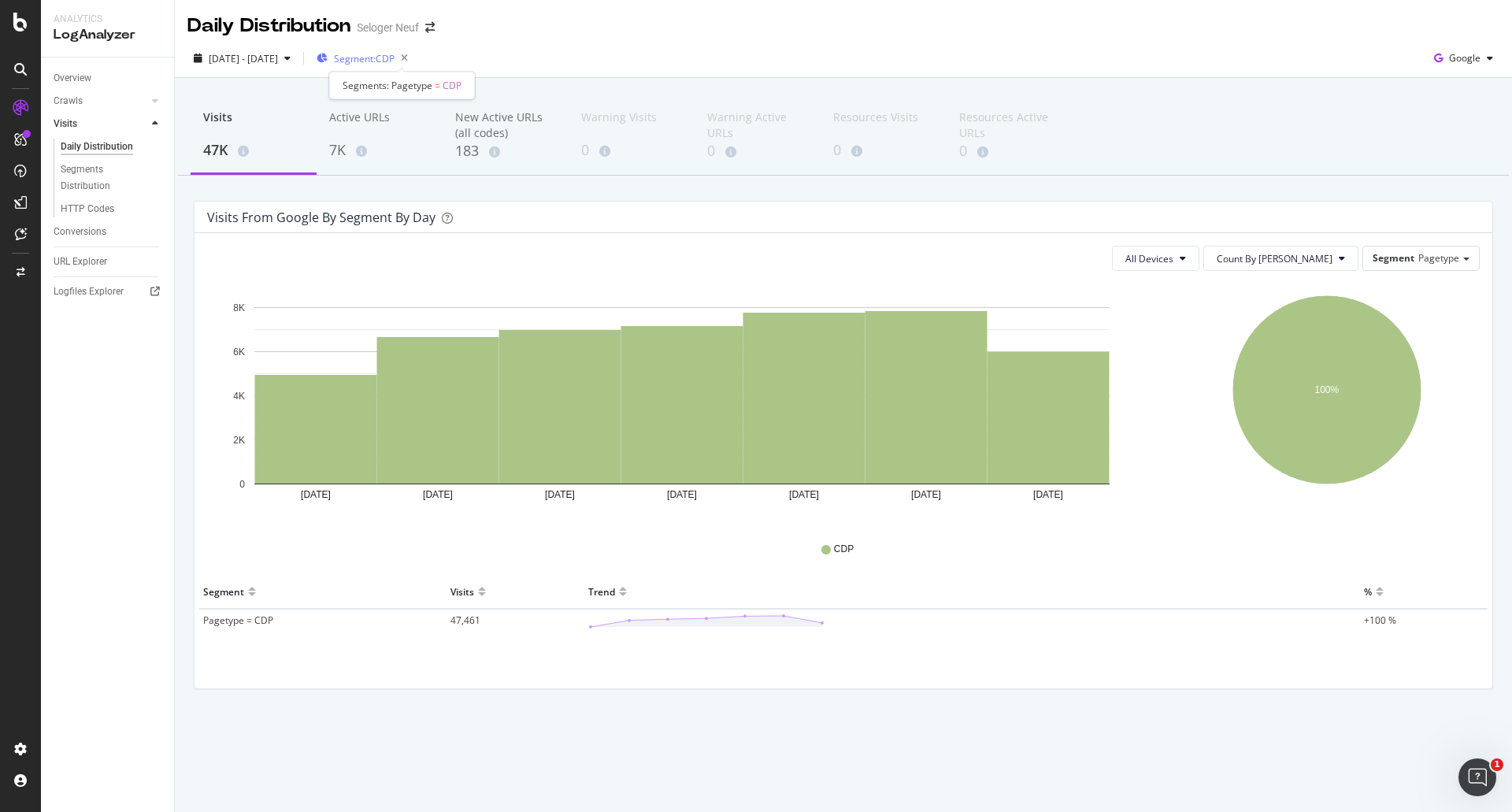
click at [395, 59] on span "Segment: CDP" at bounding box center [364, 59] width 60 height 14
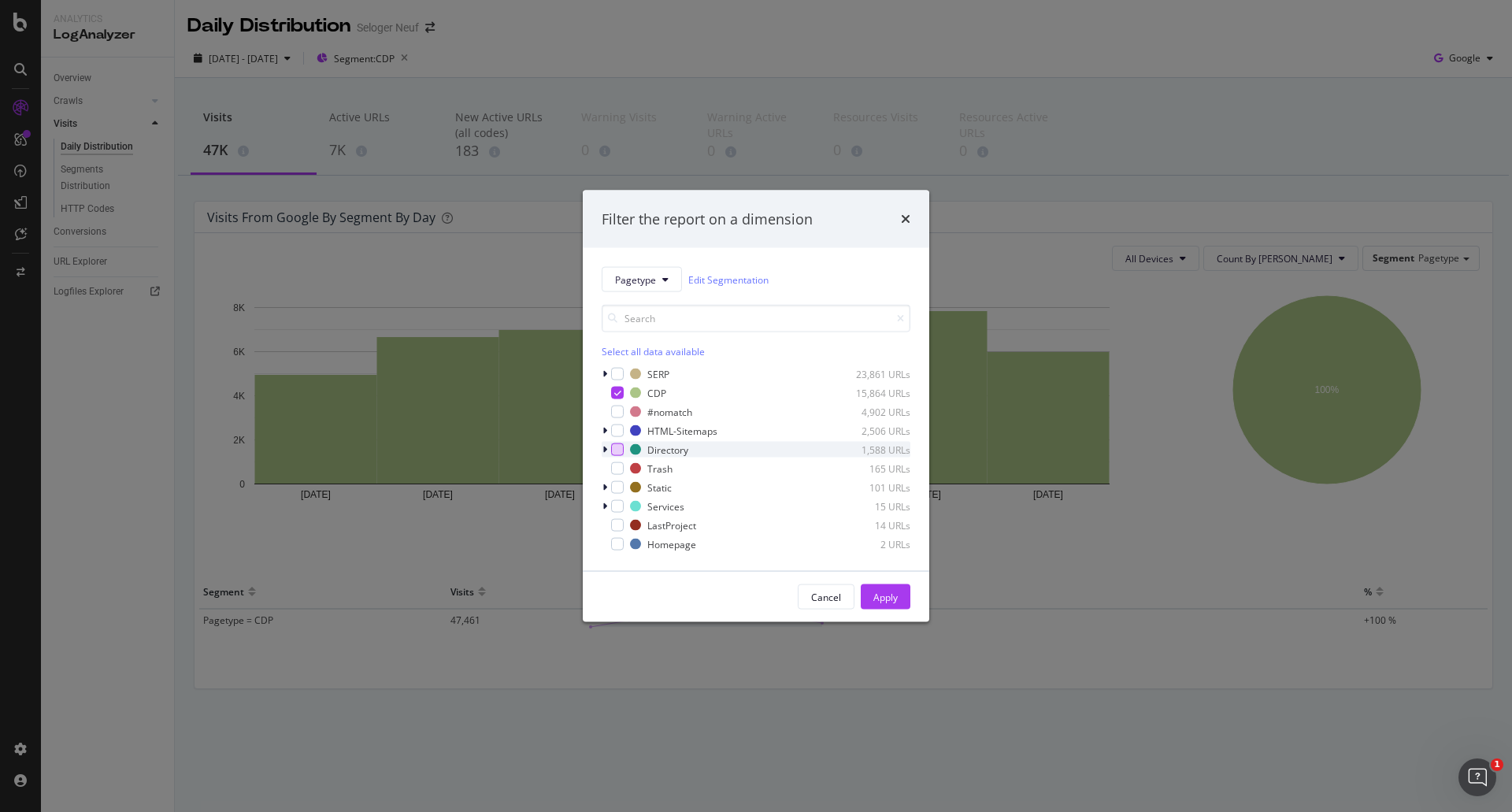
click at [614, 449] on div "modal" at bounding box center [617, 449] width 13 height 13
click at [618, 389] on icon "modal" at bounding box center [617, 393] width 7 height 8
click at [884, 588] on div "Apply" at bounding box center [885, 597] width 25 height 24
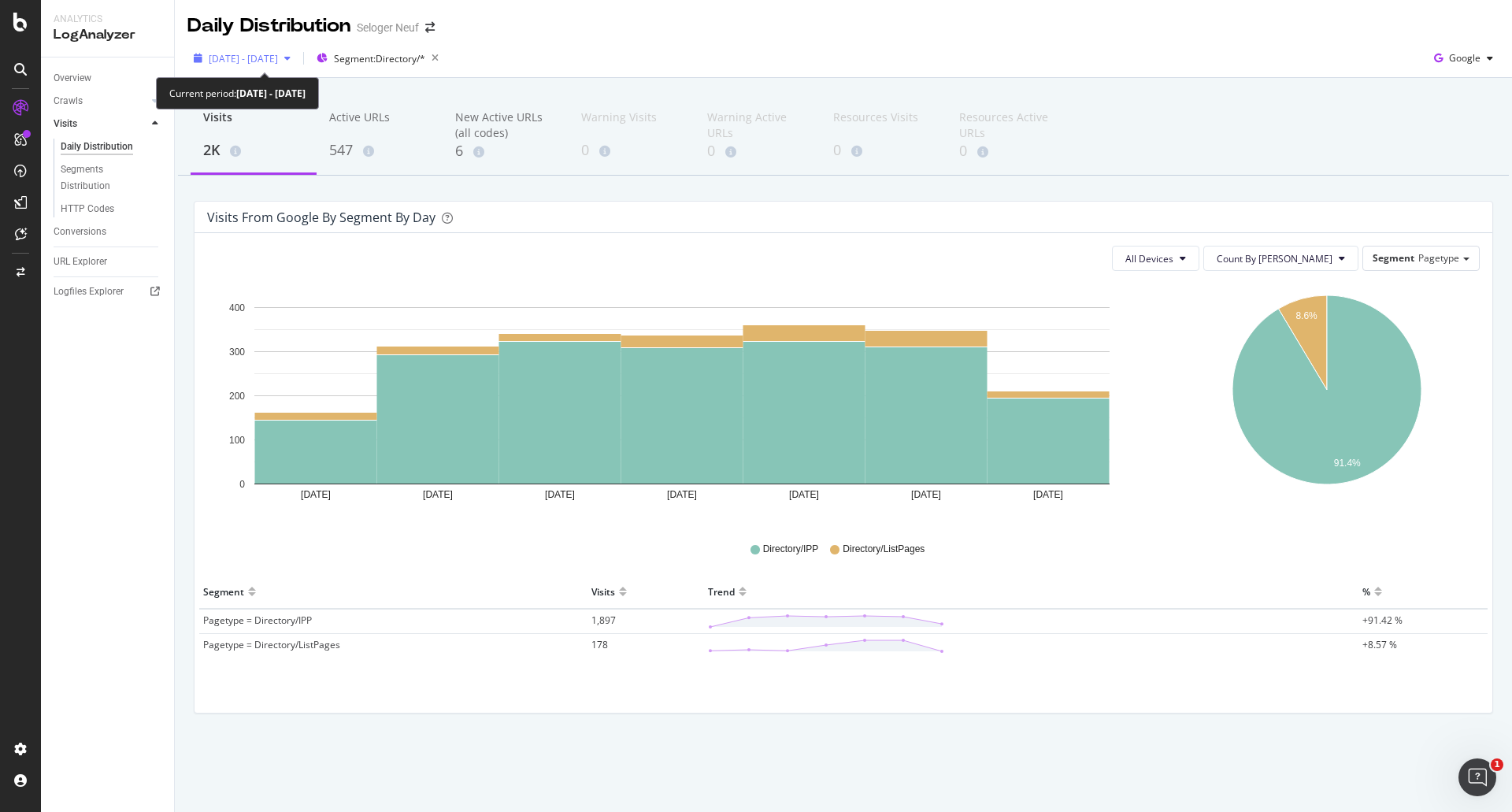
click at [273, 56] on span "[DATE] - [DATE]" at bounding box center [243, 59] width 70 height 14
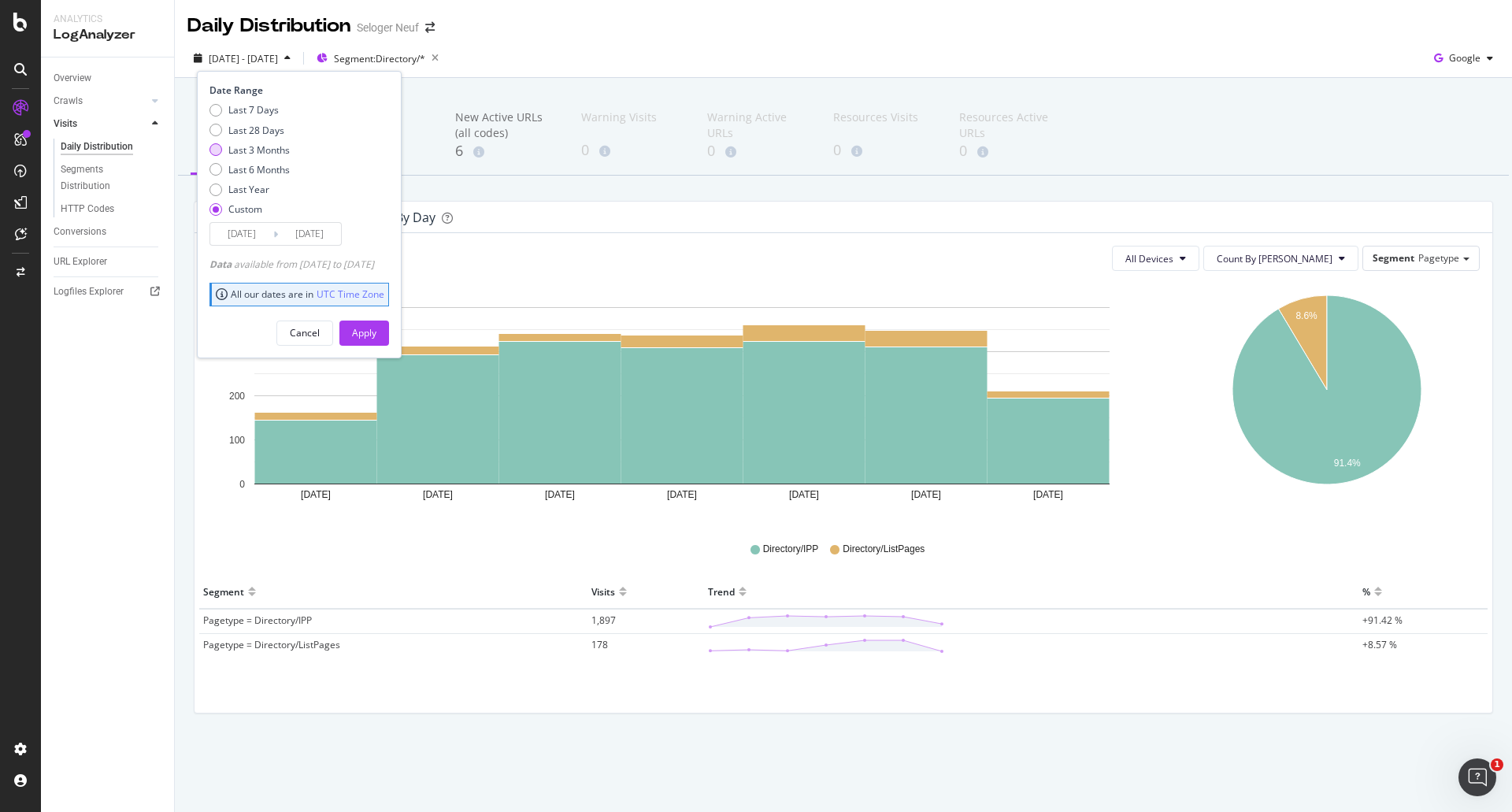
click at [212, 153] on div "Last 3 Months" at bounding box center [215, 150] width 13 height 13
type input "[DATE]"
click at [377, 331] on div "Apply" at bounding box center [364, 332] width 25 height 14
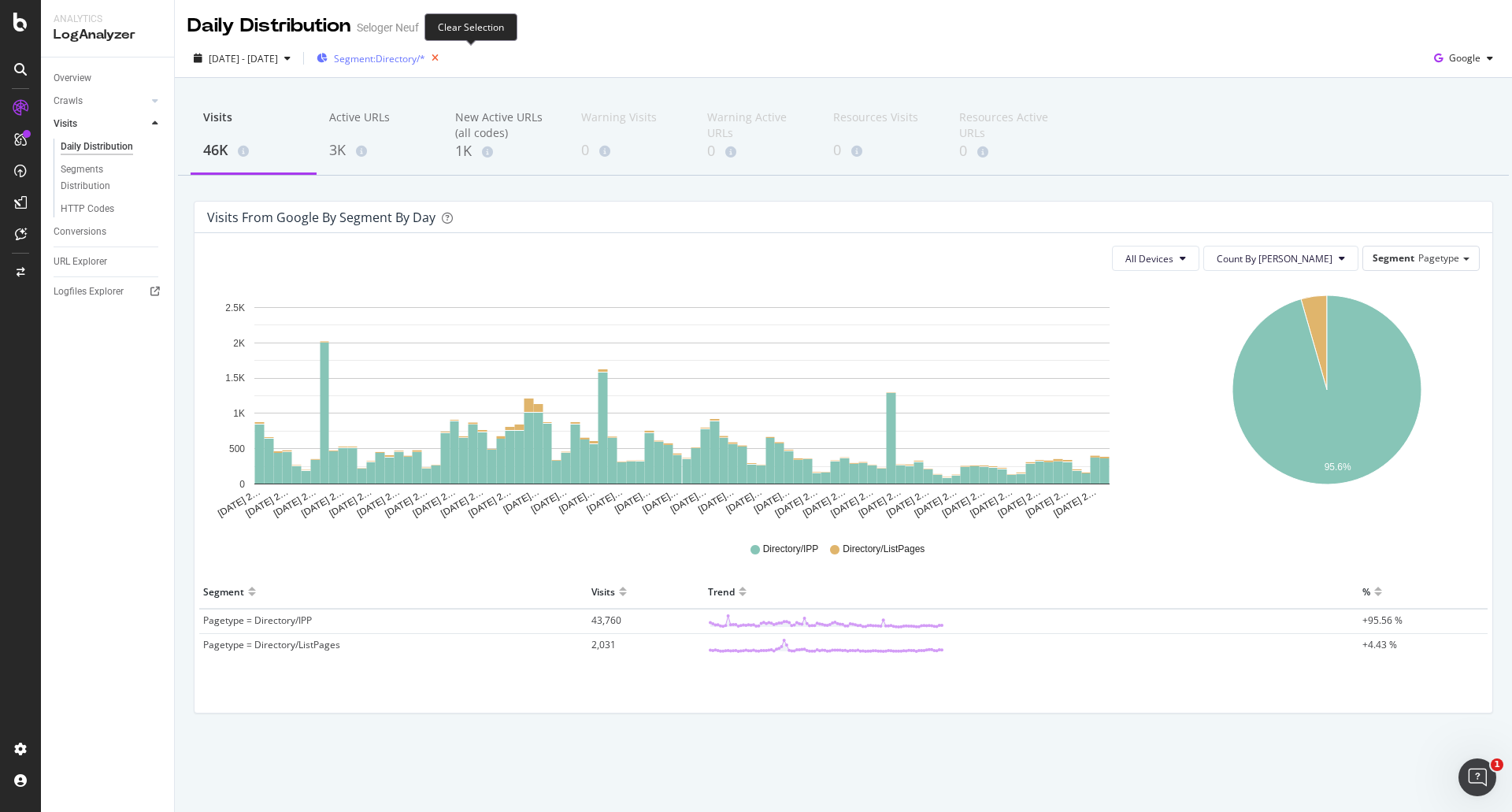
click at [445, 59] on icon "button" at bounding box center [435, 59] width 20 height 22
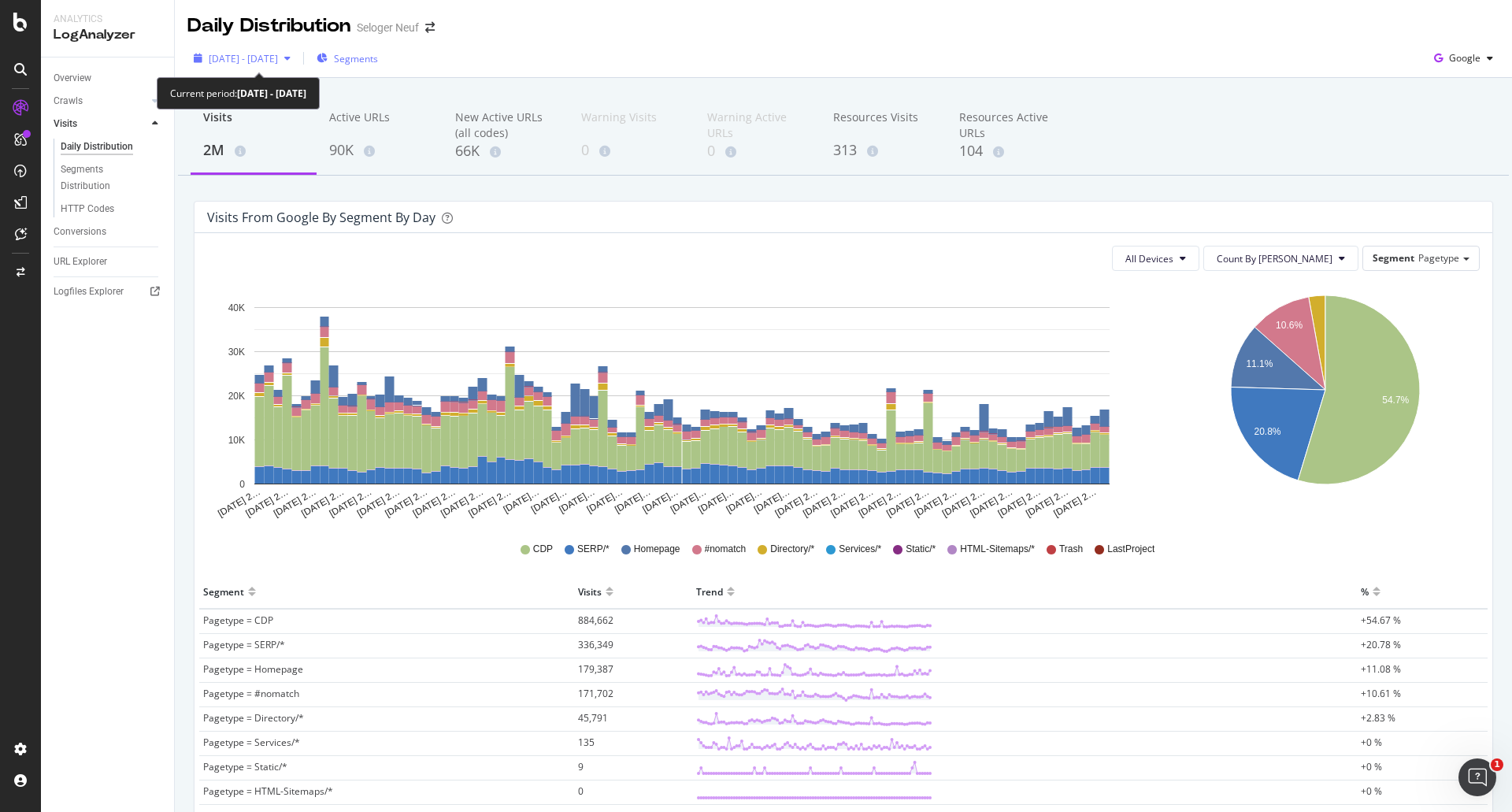
click at [261, 59] on span "[DATE] - [DATE]" at bounding box center [243, 59] width 70 height 14
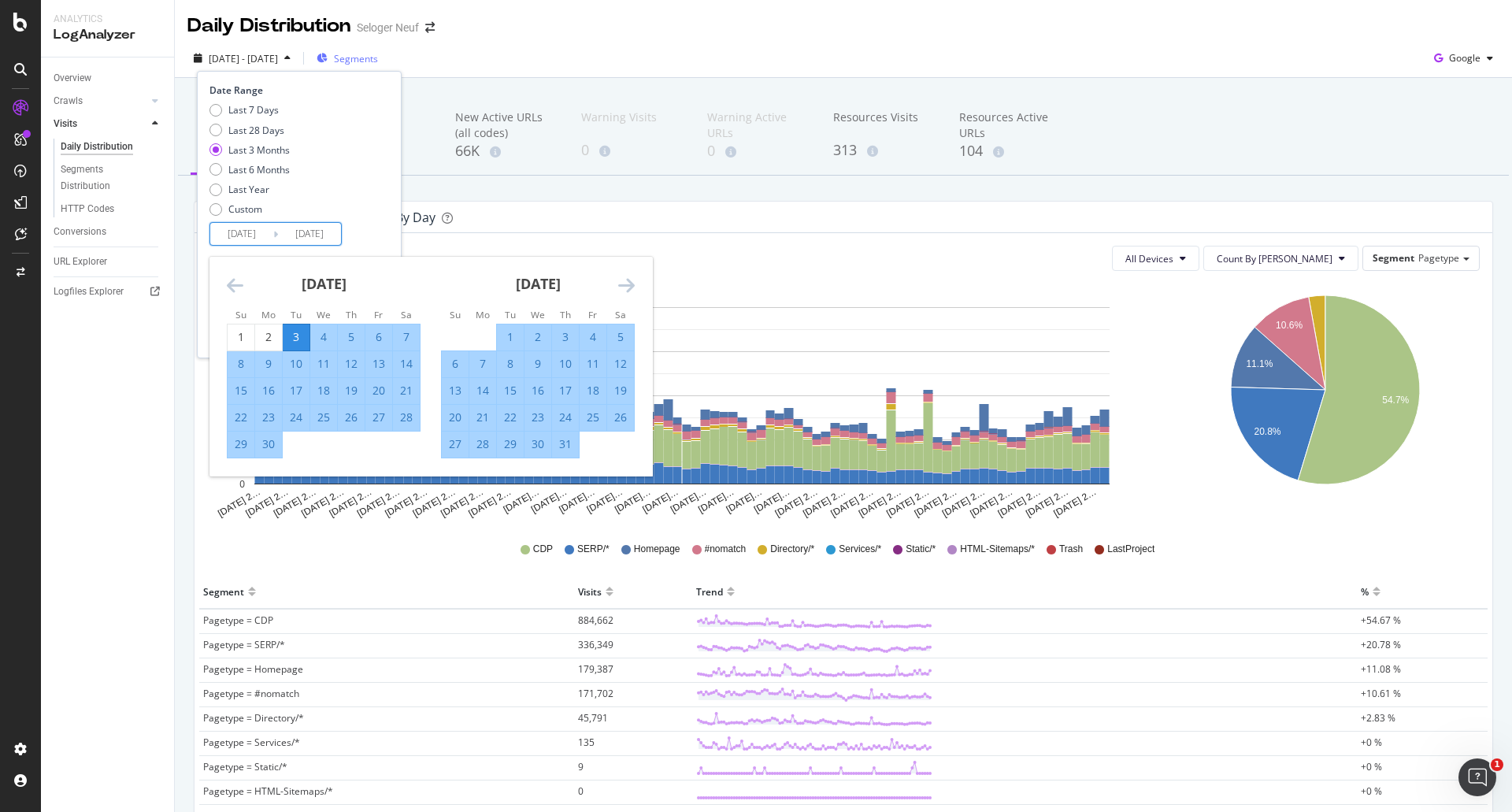
click at [239, 229] on input "[DATE]" at bounding box center [242, 234] width 63 height 22
click at [240, 443] on div "29" at bounding box center [241, 444] width 26 height 16
type input "[DATE]"
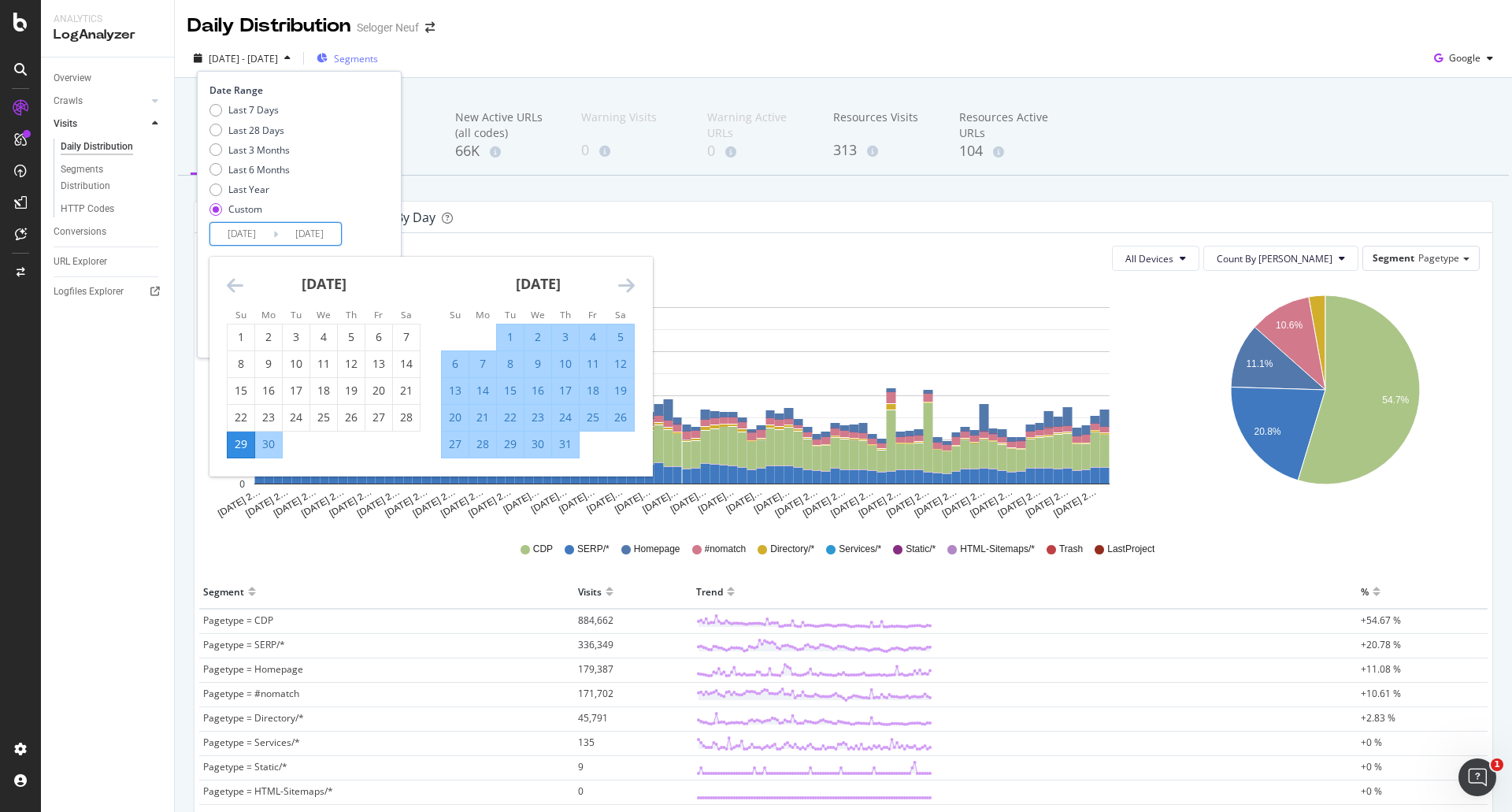
click at [627, 334] on div "5" at bounding box center [620, 337] width 26 height 16
type input "[DATE]"
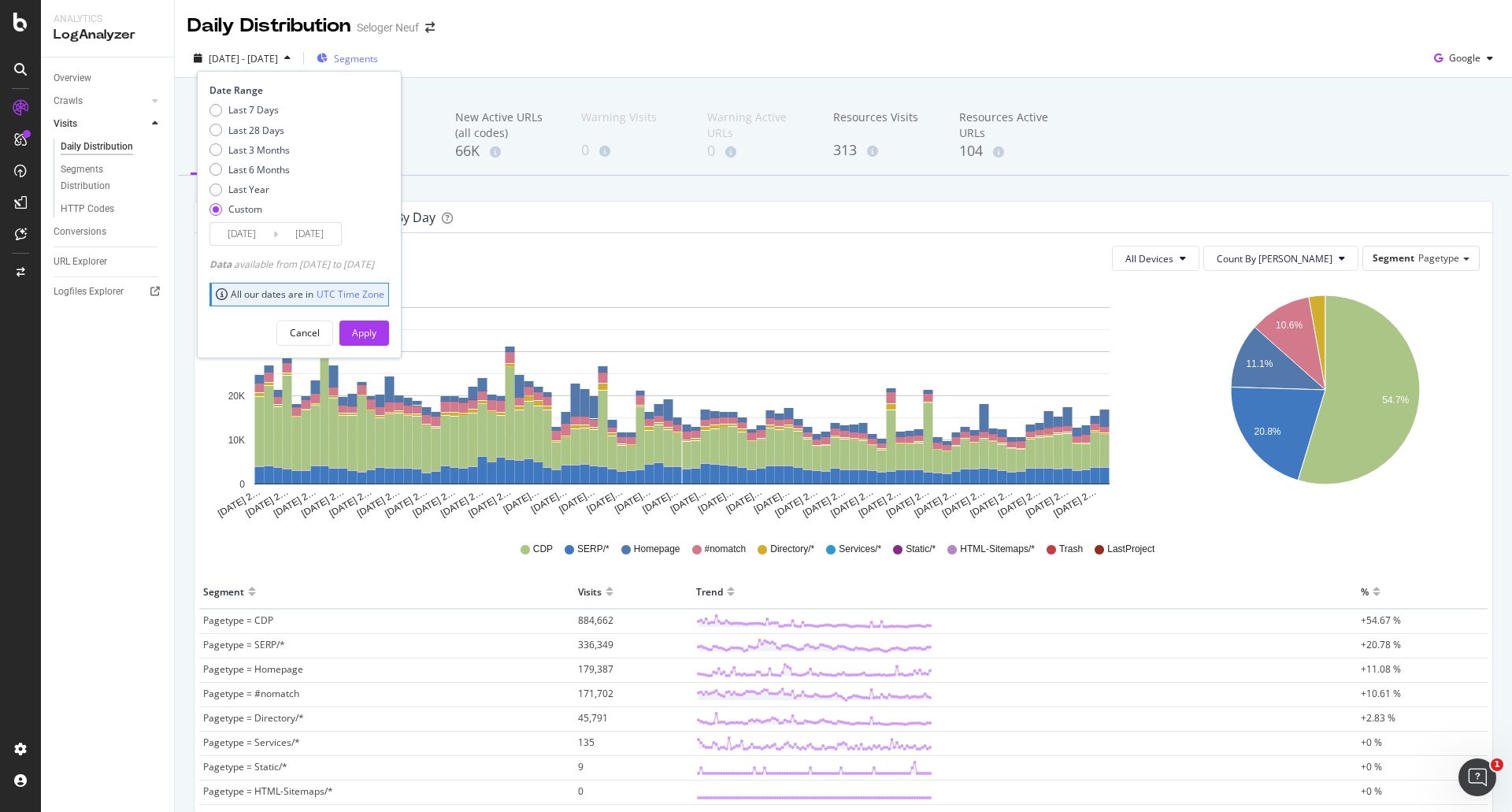
click at [377, 333] on div "Apply" at bounding box center [364, 332] width 25 height 14
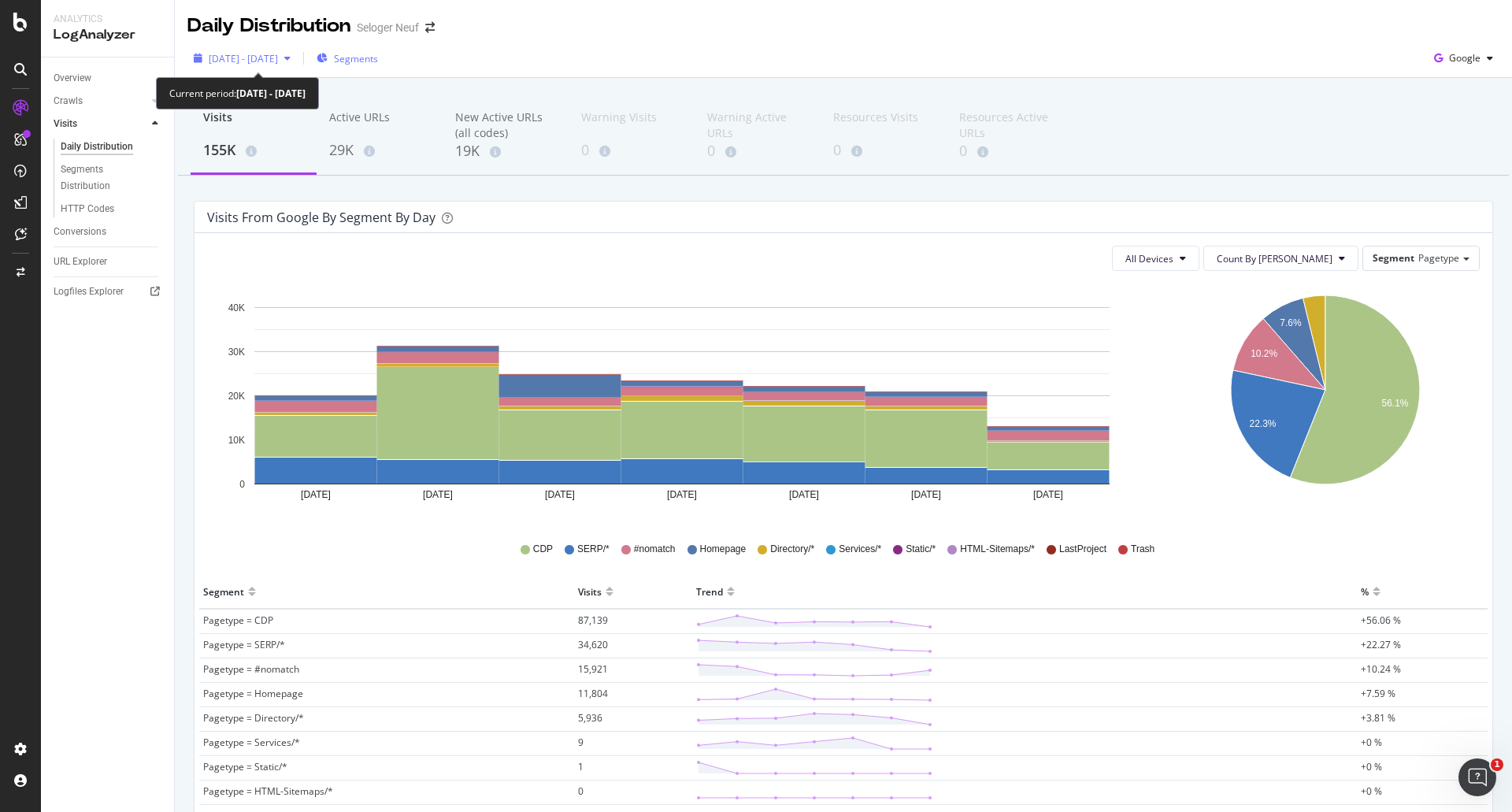
click at [278, 62] on span "[DATE] - [DATE]" at bounding box center [243, 59] width 70 height 14
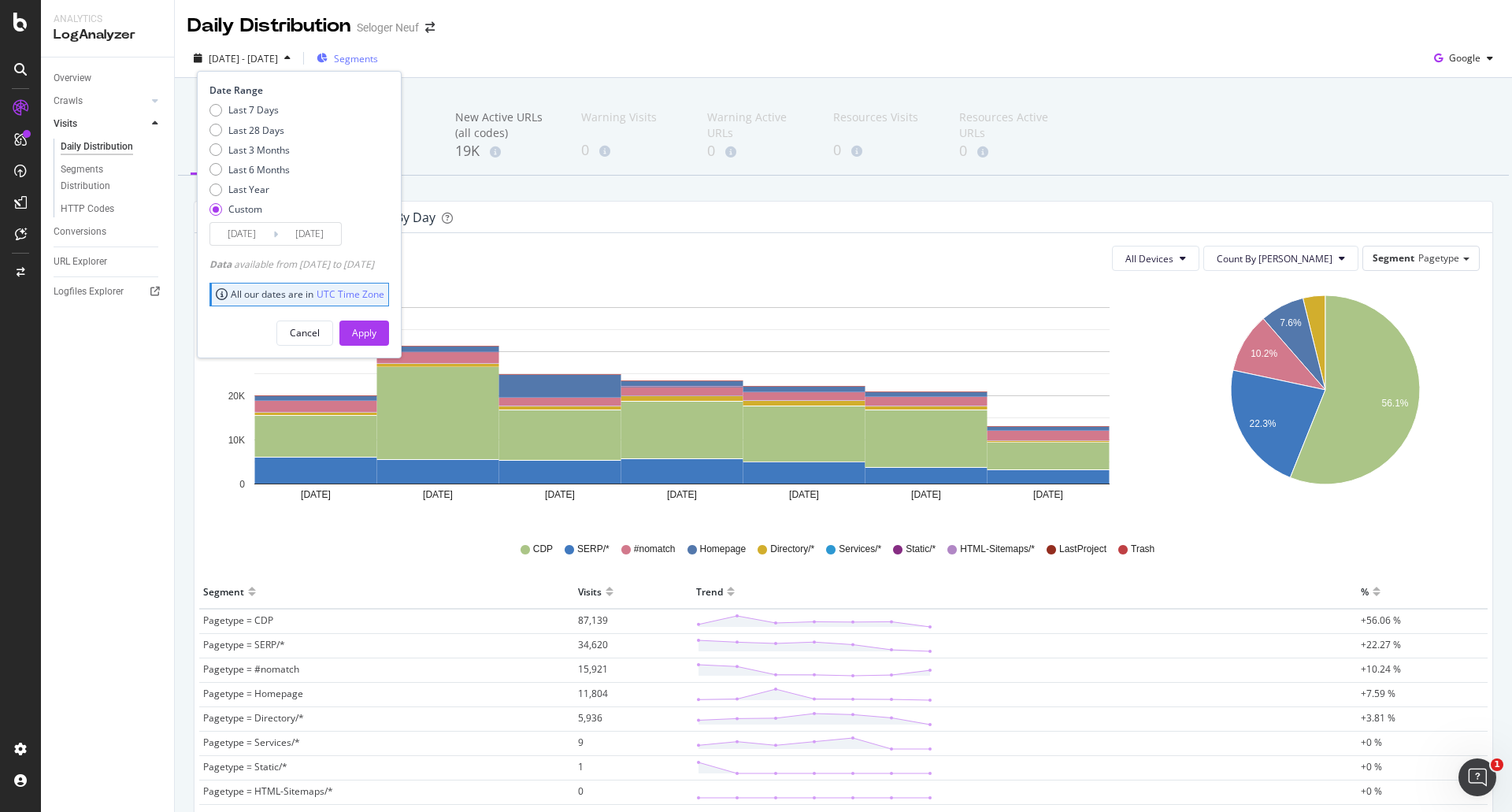
click at [248, 224] on input "[DATE]" at bounding box center [242, 234] width 63 height 22
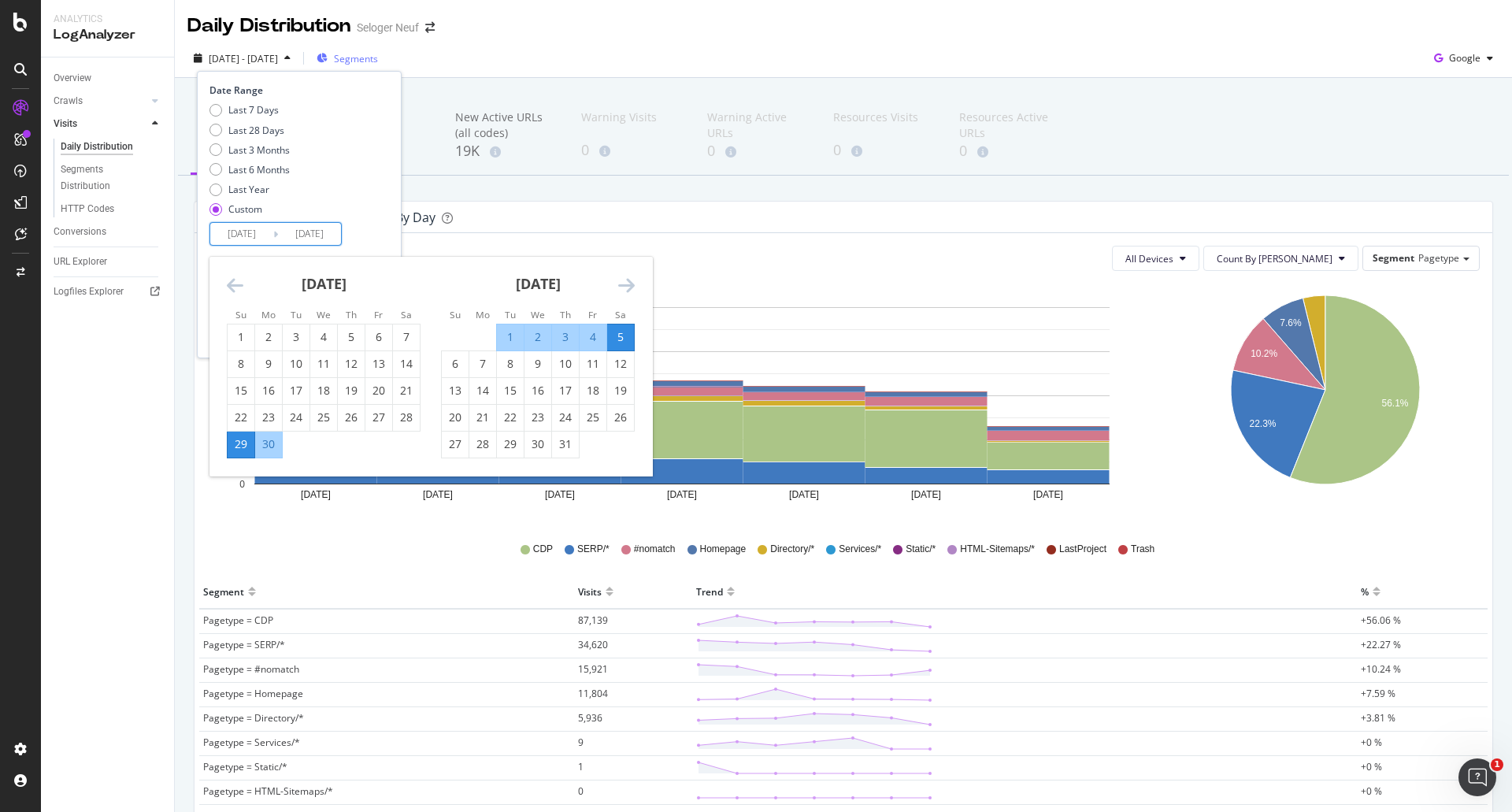
click at [626, 288] on icon "Move forward to switch to the next month." at bounding box center [626, 285] width 16 height 19
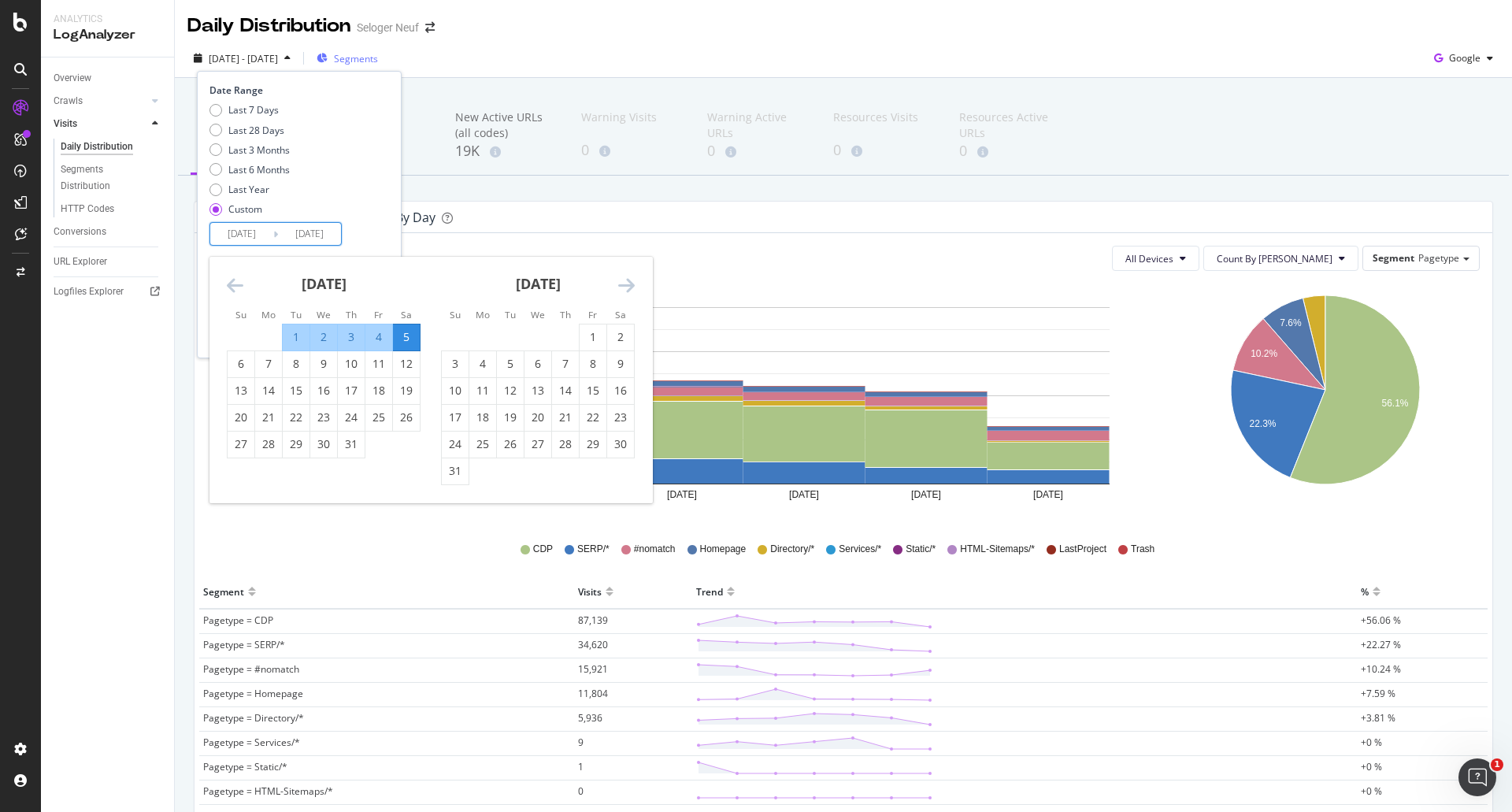
click at [627, 286] on icon "Move forward to switch to the next month." at bounding box center [626, 285] width 16 height 19
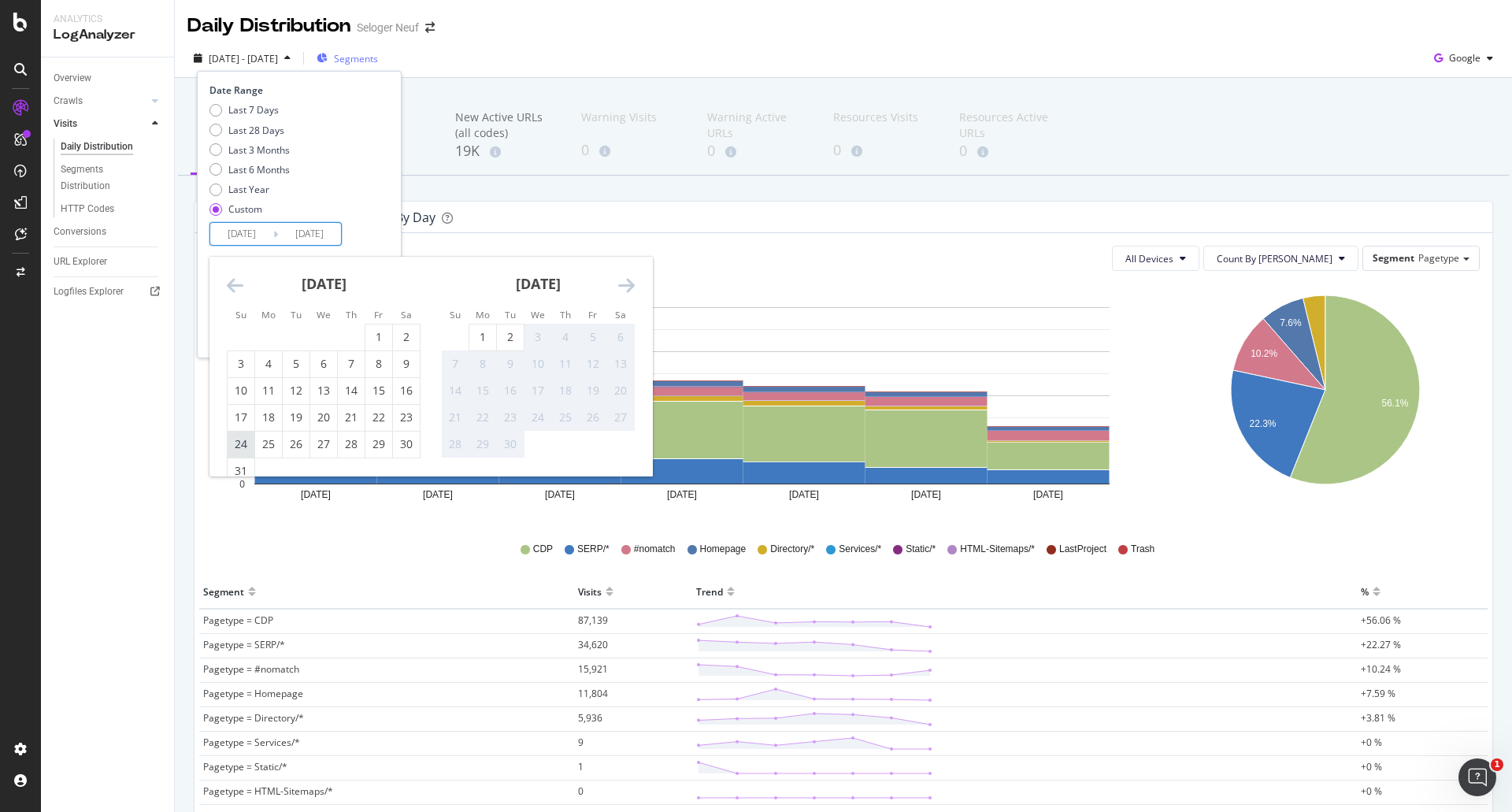
click at [242, 442] on div "24" at bounding box center [241, 444] width 26 height 16
type input "[DATE]"
click at [404, 442] on div "30" at bounding box center [406, 444] width 26 height 16
type input "[DATE]"
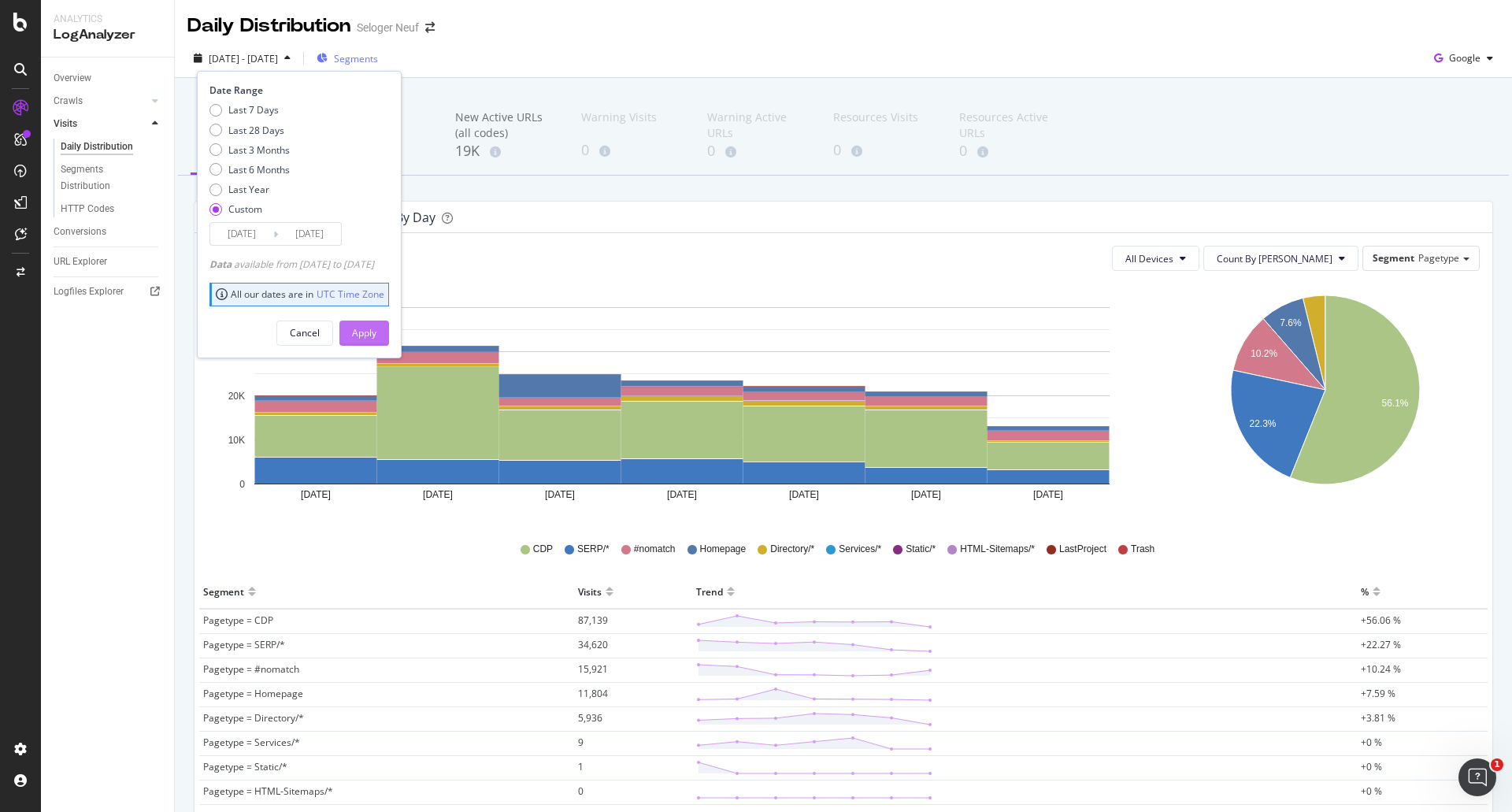
click at [377, 332] on div "Apply" at bounding box center [364, 332] width 25 height 14
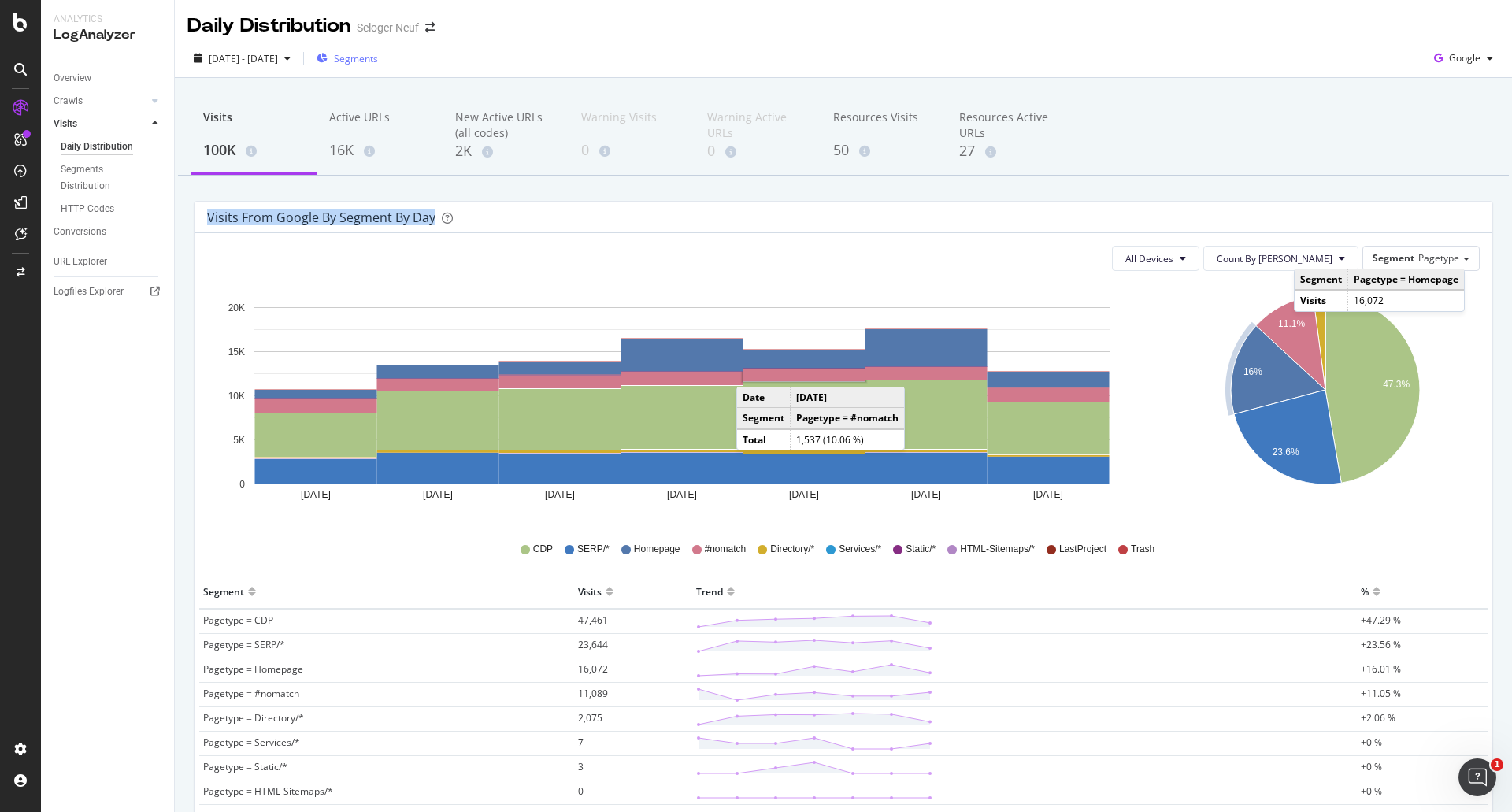
drag, startPoint x: 208, startPoint y: 217, endPoint x: 461, endPoint y: 213, distance: 253.0
click at [461, 213] on div "Visits from google by Segment by Day" at bounding box center [832, 217] width 1249 height 16
copy div "Visits from google by Segment by Day"
click at [378, 61] on div "Segments" at bounding box center [347, 59] width 61 height 14
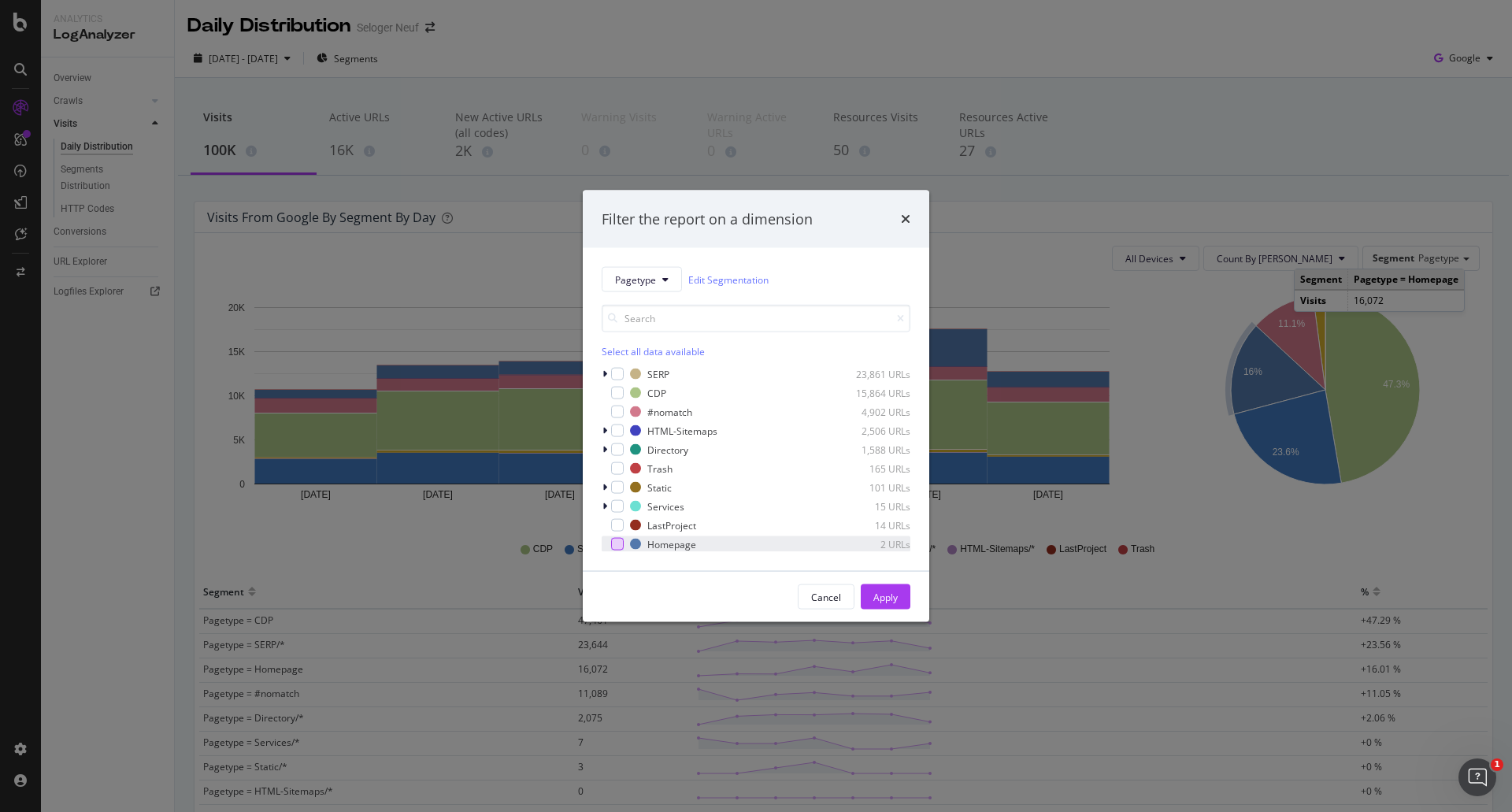
click at [617, 539] on div "modal" at bounding box center [617, 544] width 13 height 13
click at [888, 599] on div "Apply" at bounding box center [885, 597] width 25 height 14
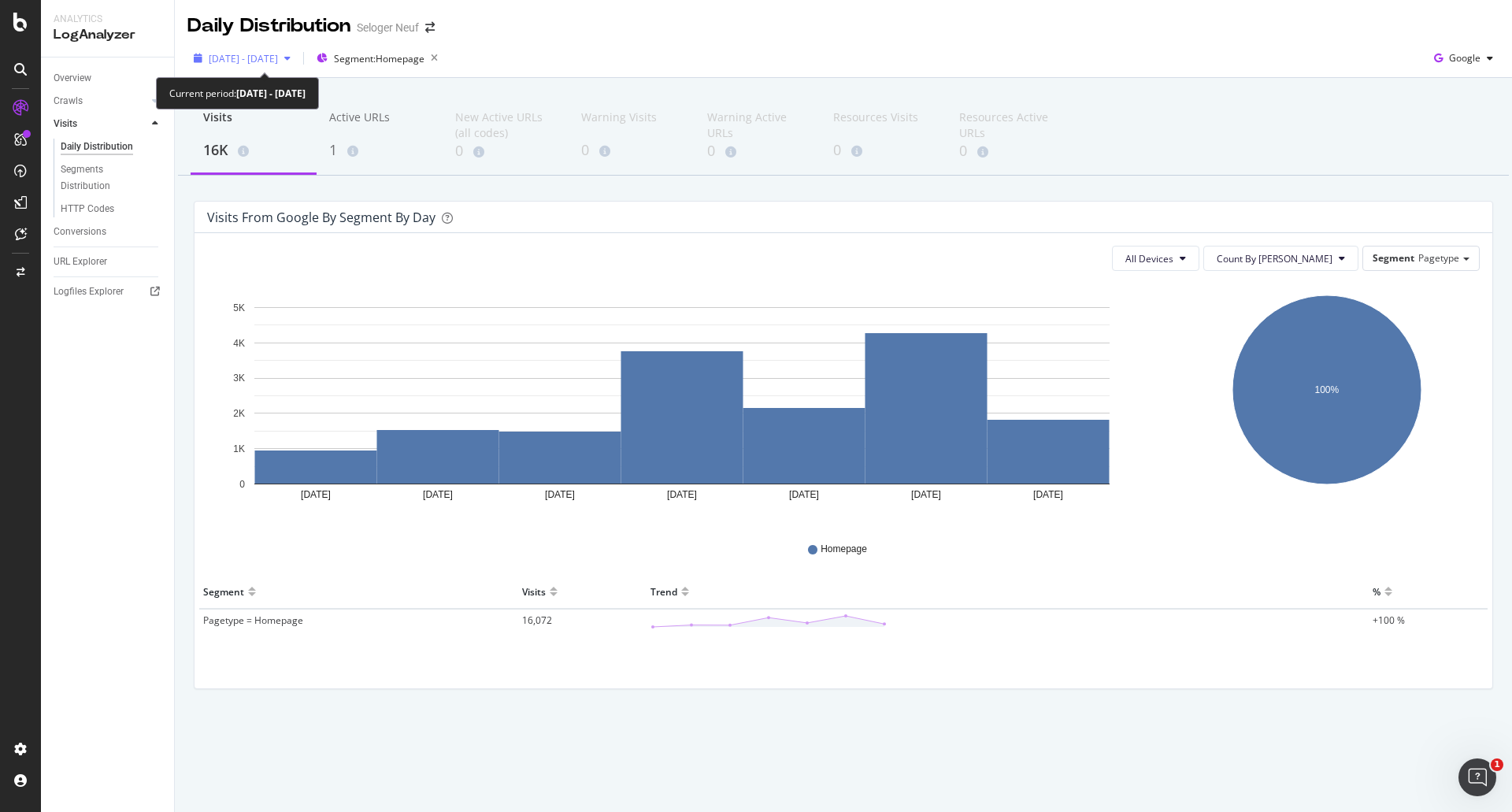
click at [278, 59] on span "[DATE] - [DATE]" at bounding box center [243, 59] width 70 height 14
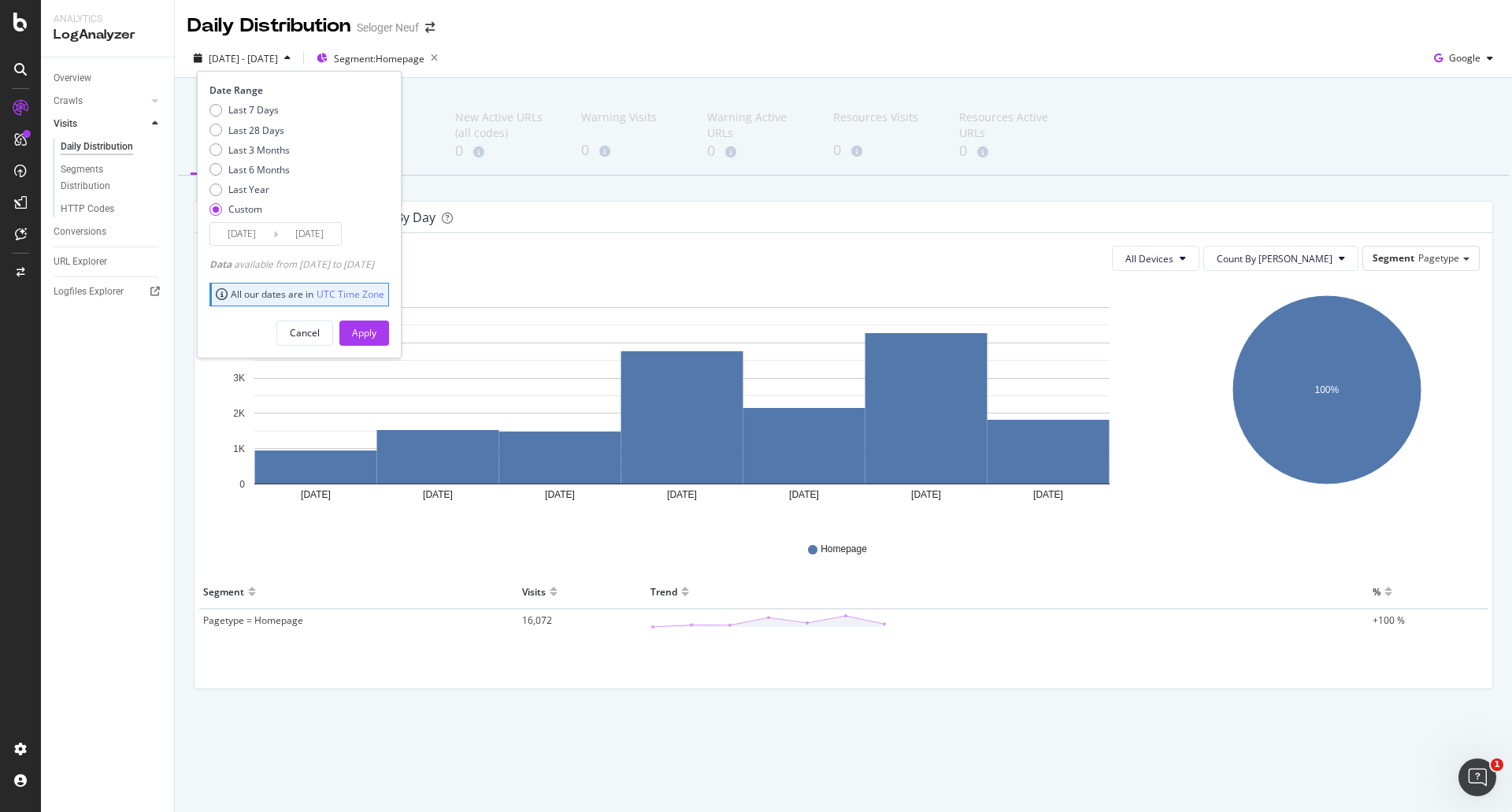
drag, startPoint x: 257, startPoint y: 235, endPoint x: 264, endPoint y: 237, distance: 7.3
click at [255, 235] on input "[DATE]" at bounding box center [242, 234] width 63 height 22
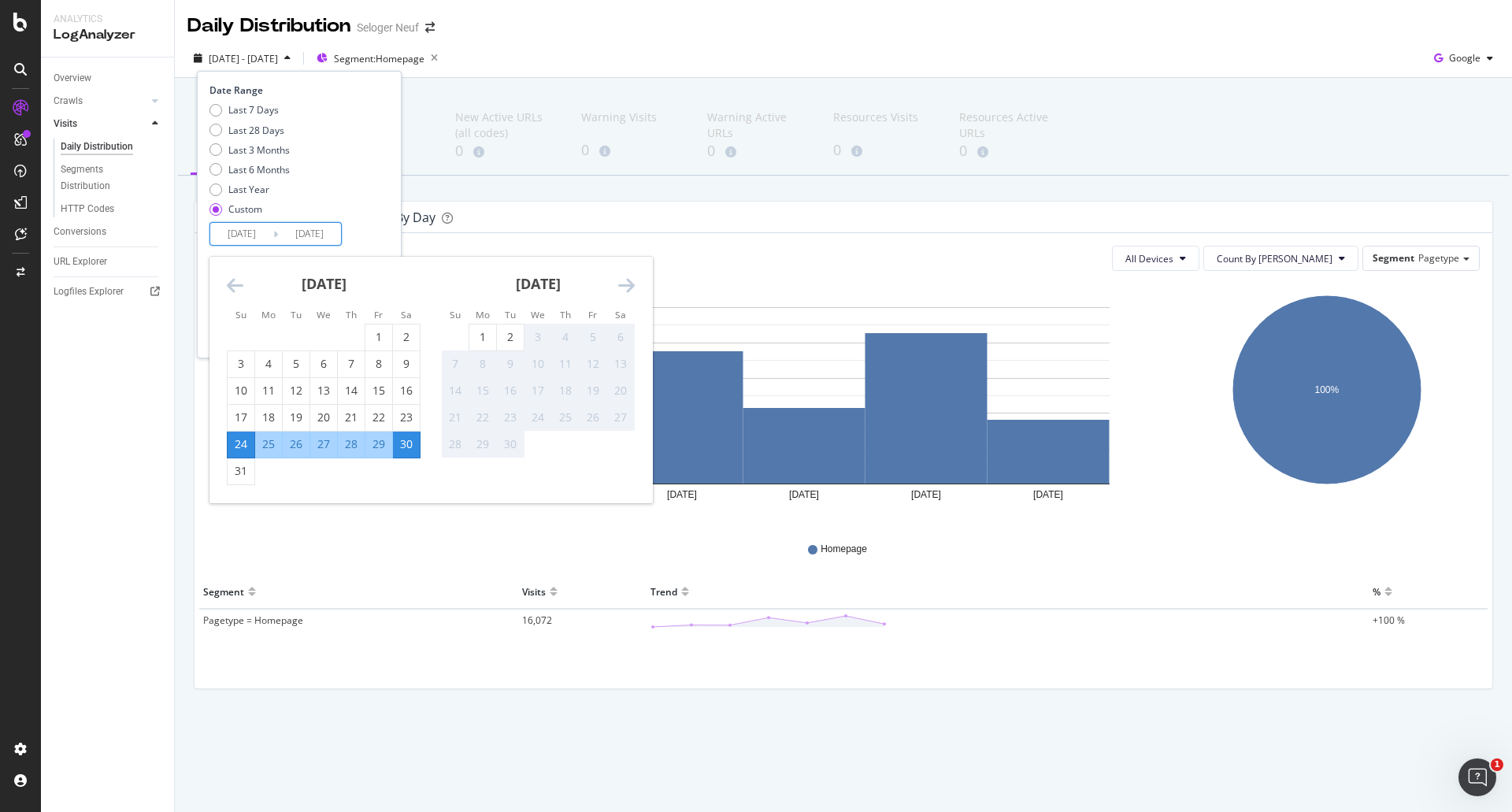
click at [232, 288] on icon "Move backward to switch to the previous month." at bounding box center [235, 285] width 16 height 19
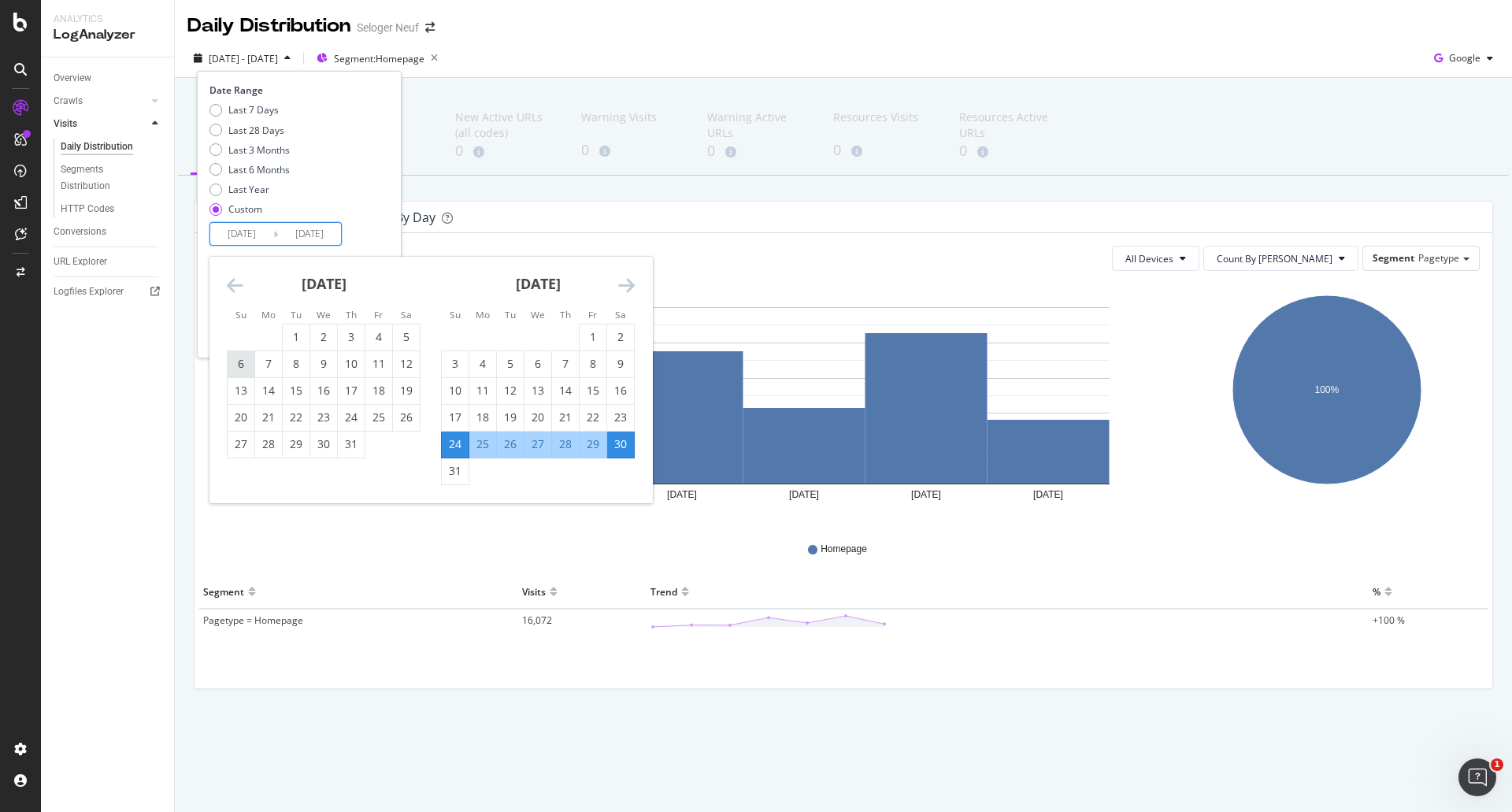
click at [246, 363] on div "6" at bounding box center [241, 364] width 26 height 16
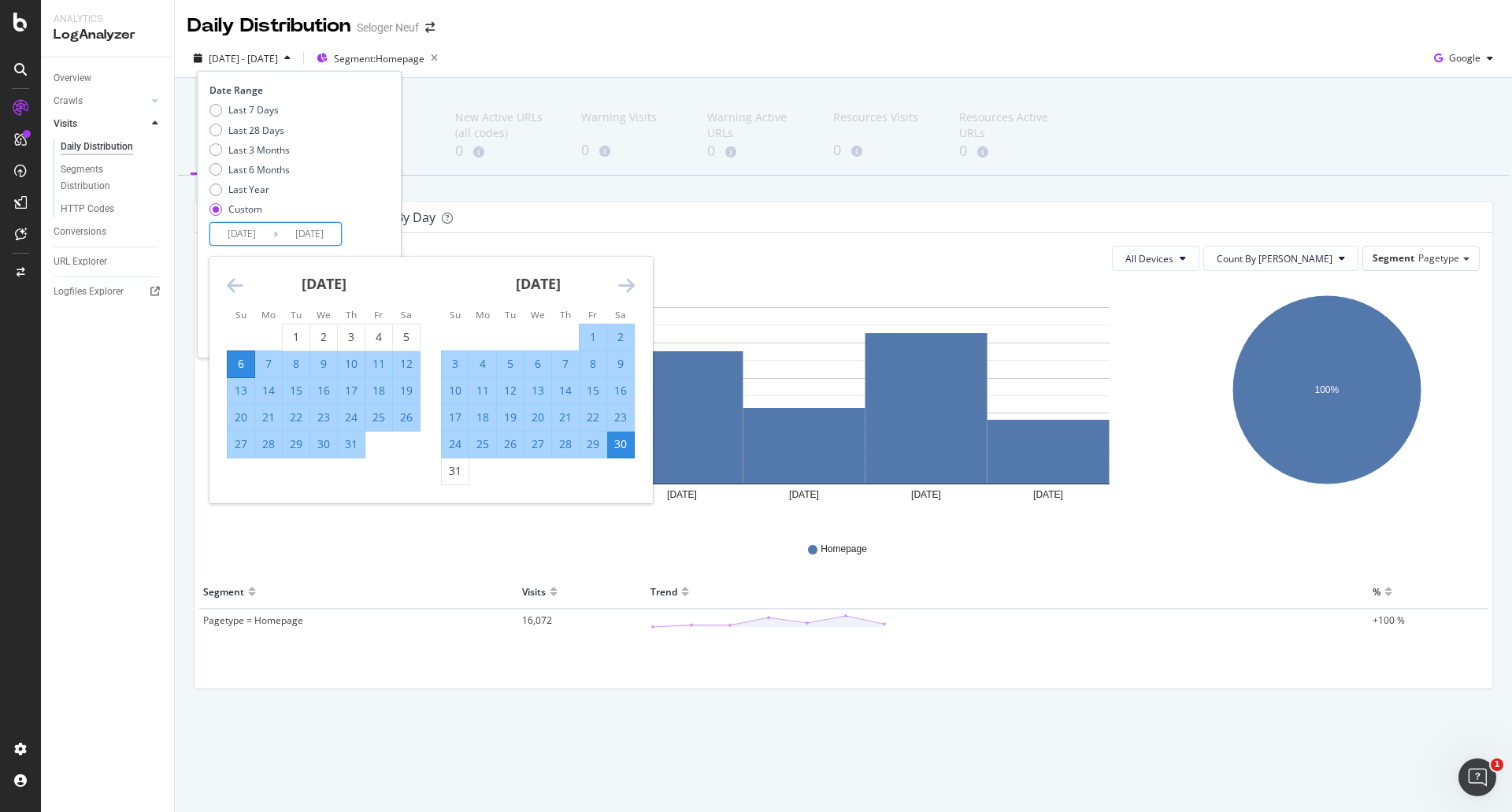
type input "[DATE]"
click at [413, 365] on div "12" at bounding box center [406, 364] width 26 height 16
type input "[DATE]"
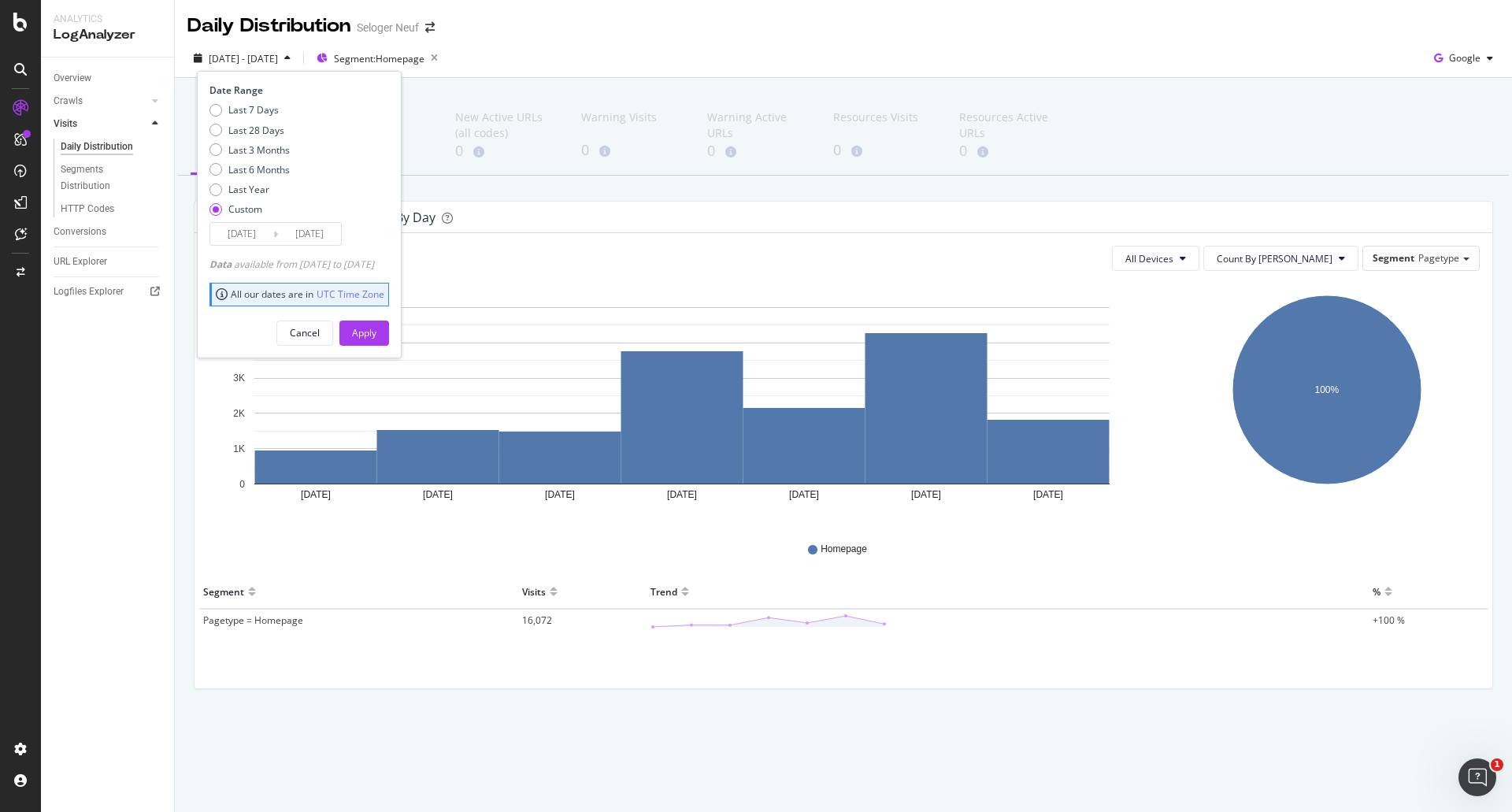
click at [389, 341] on button "Apply" at bounding box center [364, 333] width 49 height 26
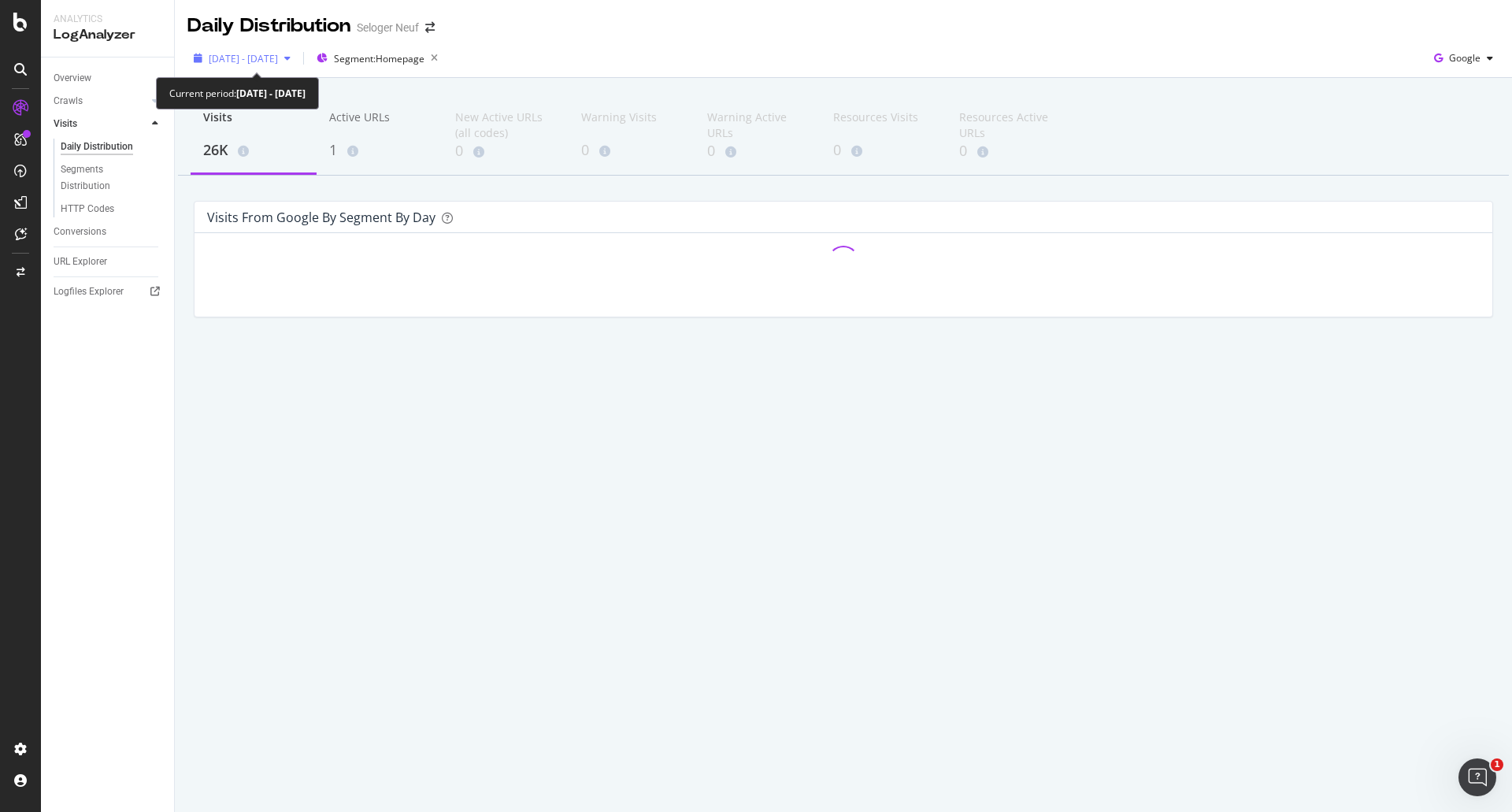
click at [278, 61] on span "[DATE] - [DATE]" at bounding box center [243, 59] width 70 height 14
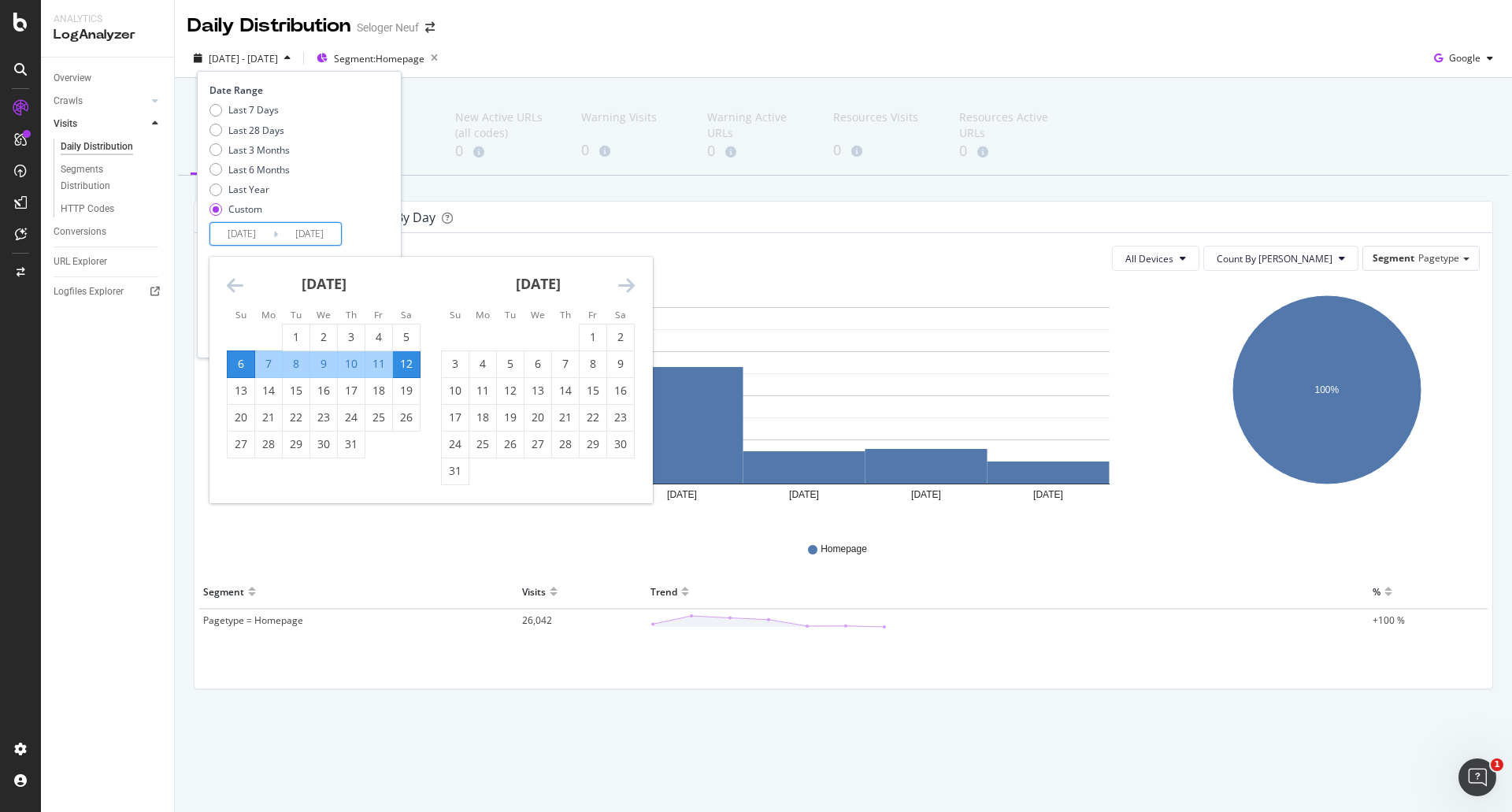
click at [248, 234] on input "[DATE]" at bounding box center [242, 234] width 63 height 22
click at [251, 391] on div "13" at bounding box center [241, 390] width 26 height 16
type input "[DATE]"
click at [412, 387] on div "19" at bounding box center [406, 390] width 26 height 16
type input "[DATE]"
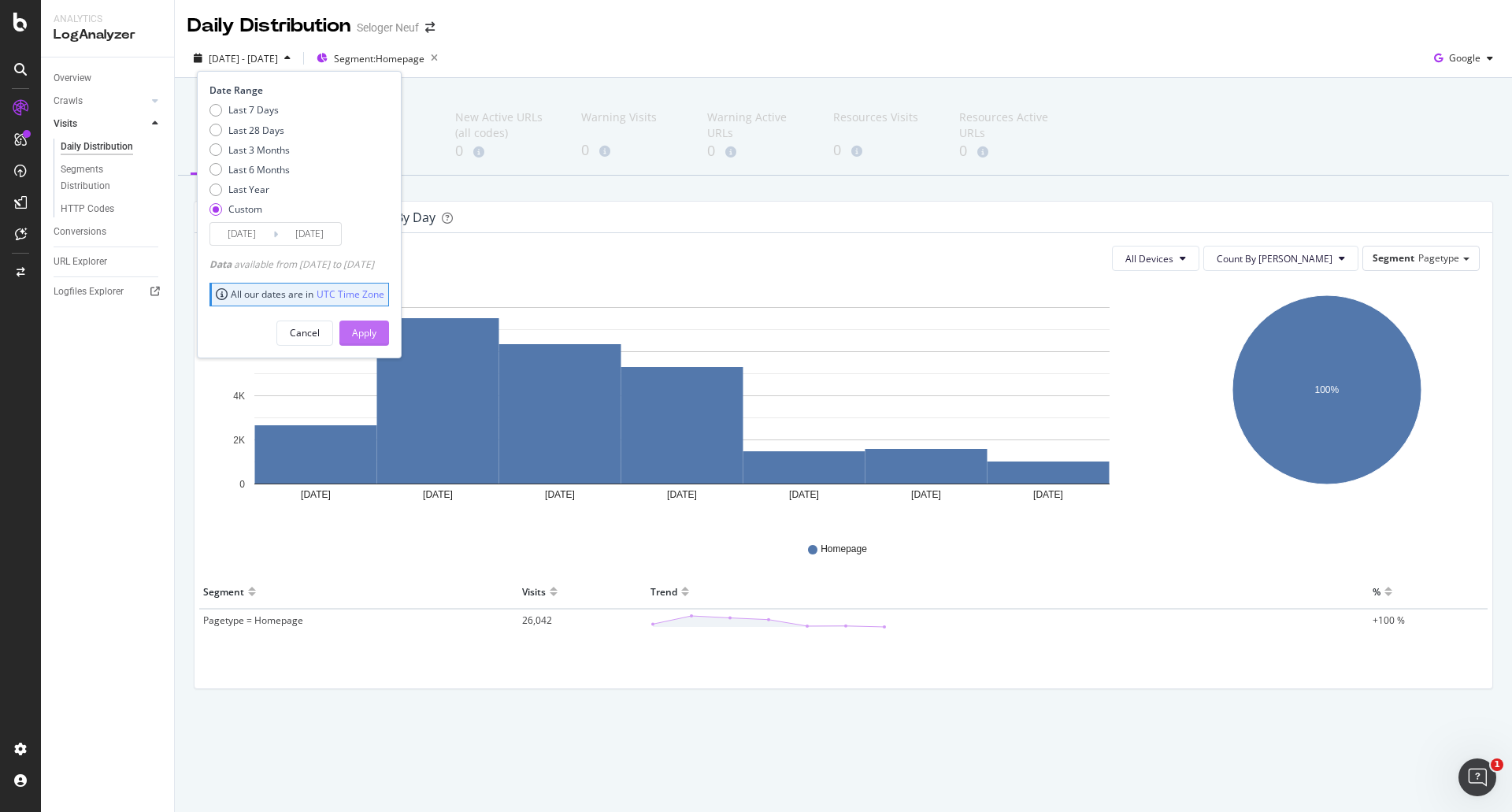
click at [377, 336] on div "Apply" at bounding box center [364, 332] width 25 height 14
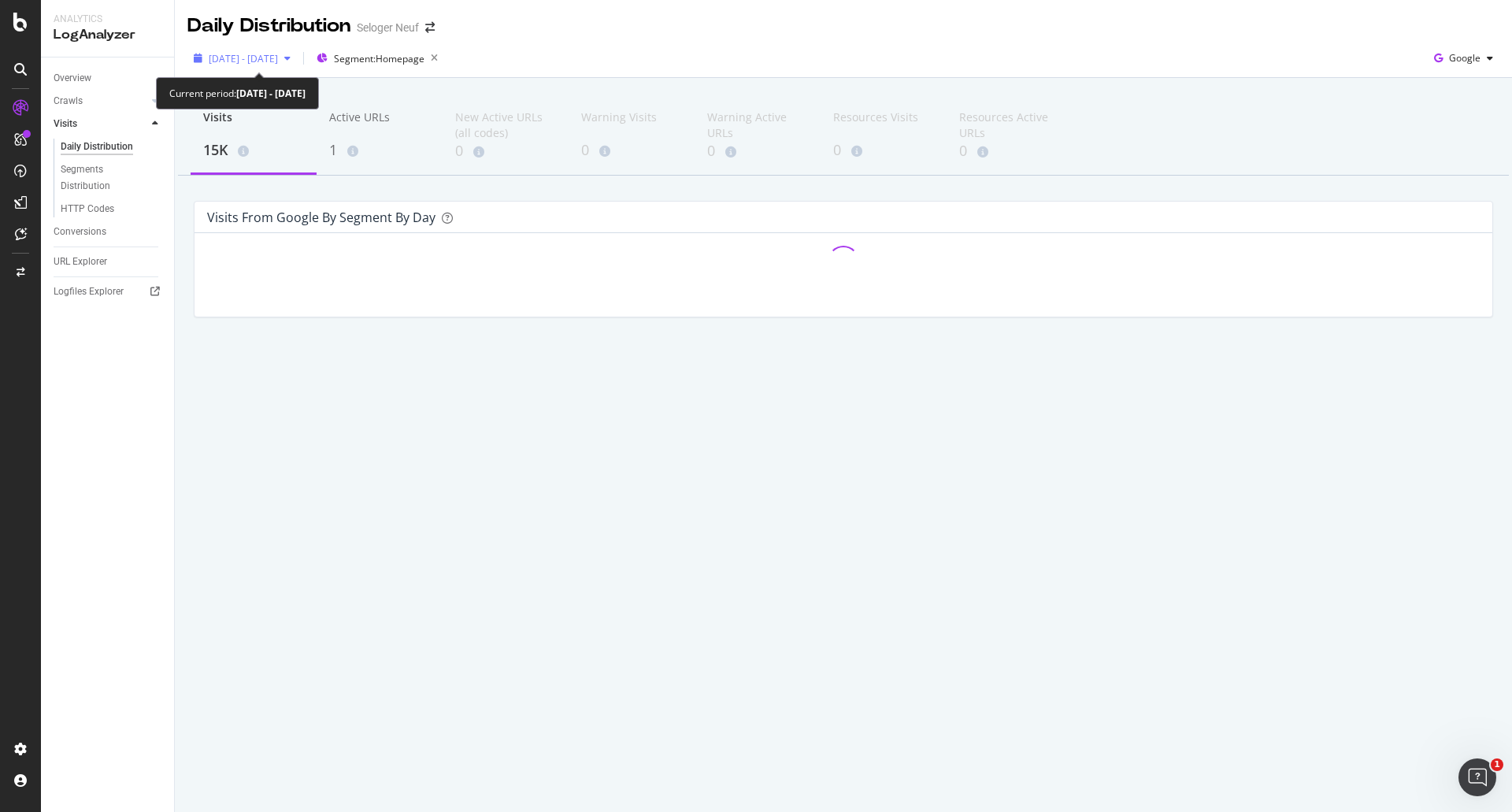
click at [270, 59] on span "[DATE] - [DATE]" at bounding box center [243, 59] width 70 height 14
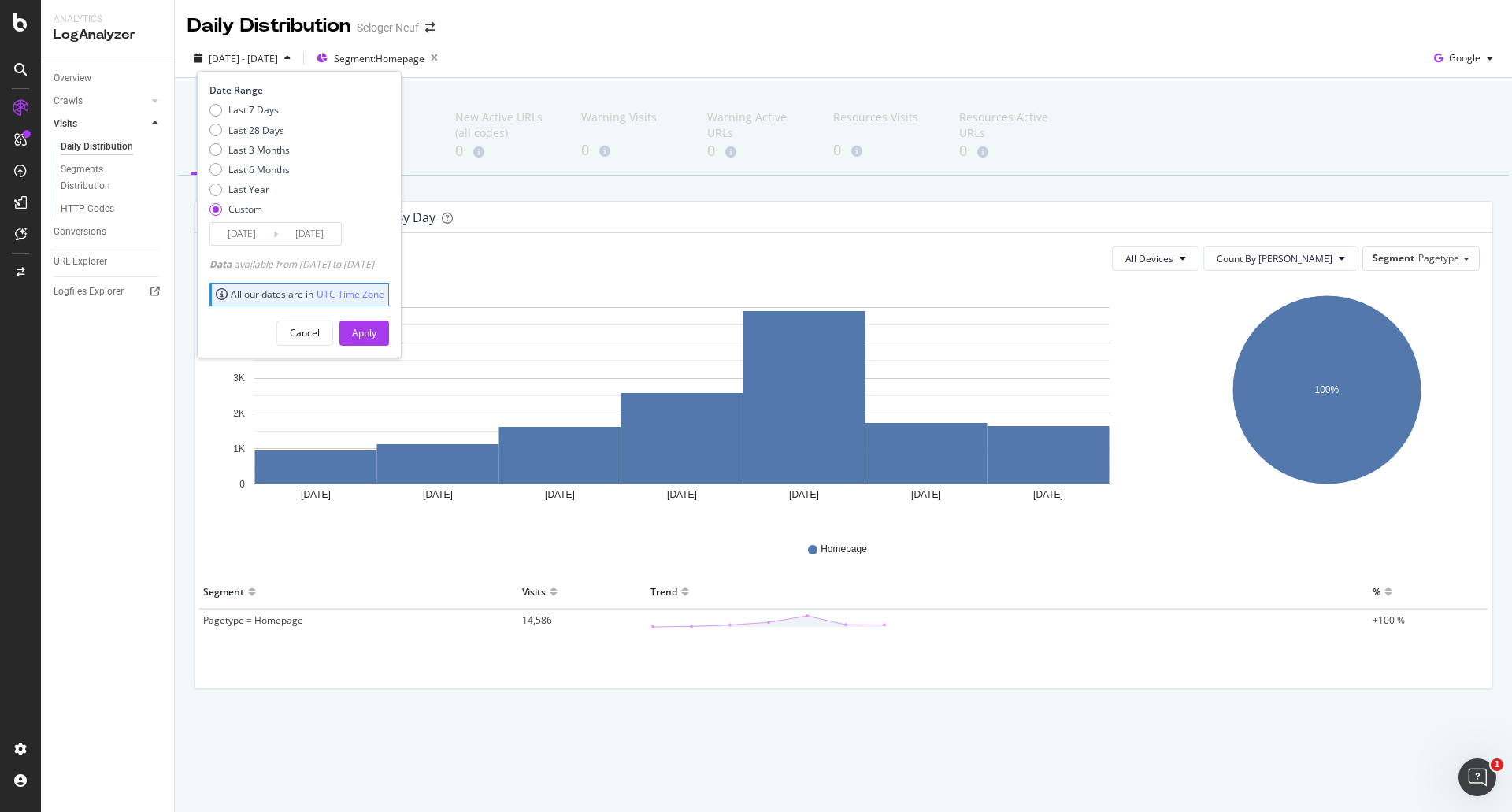
click at [241, 230] on input "[DATE]" at bounding box center [242, 234] width 63 height 22
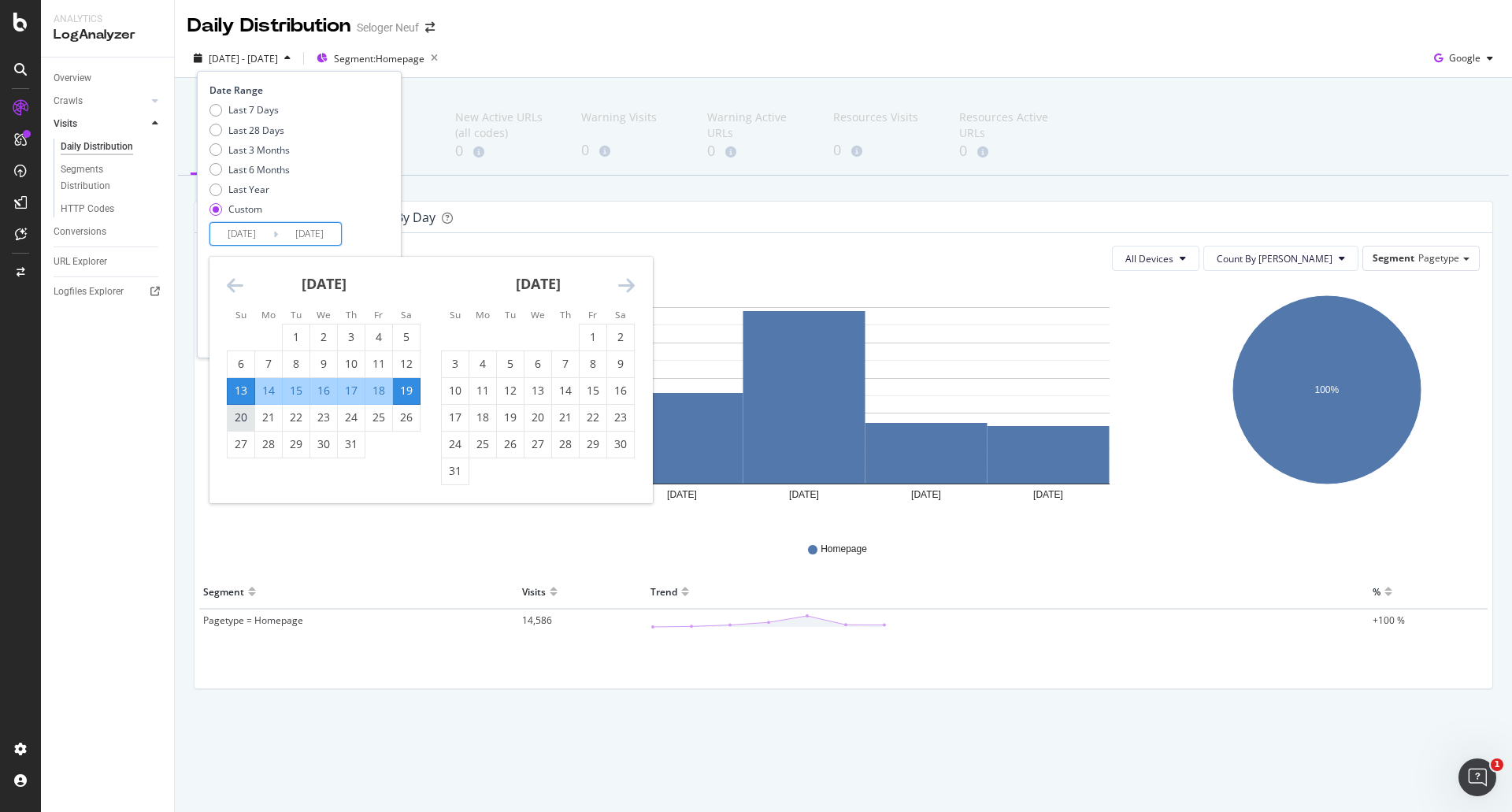
click at [235, 415] on div "20" at bounding box center [241, 417] width 26 height 16
type input "[DATE]"
click at [409, 423] on div "26" at bounding box center [406, 417] width 26 height 16
type input "[DATE]"
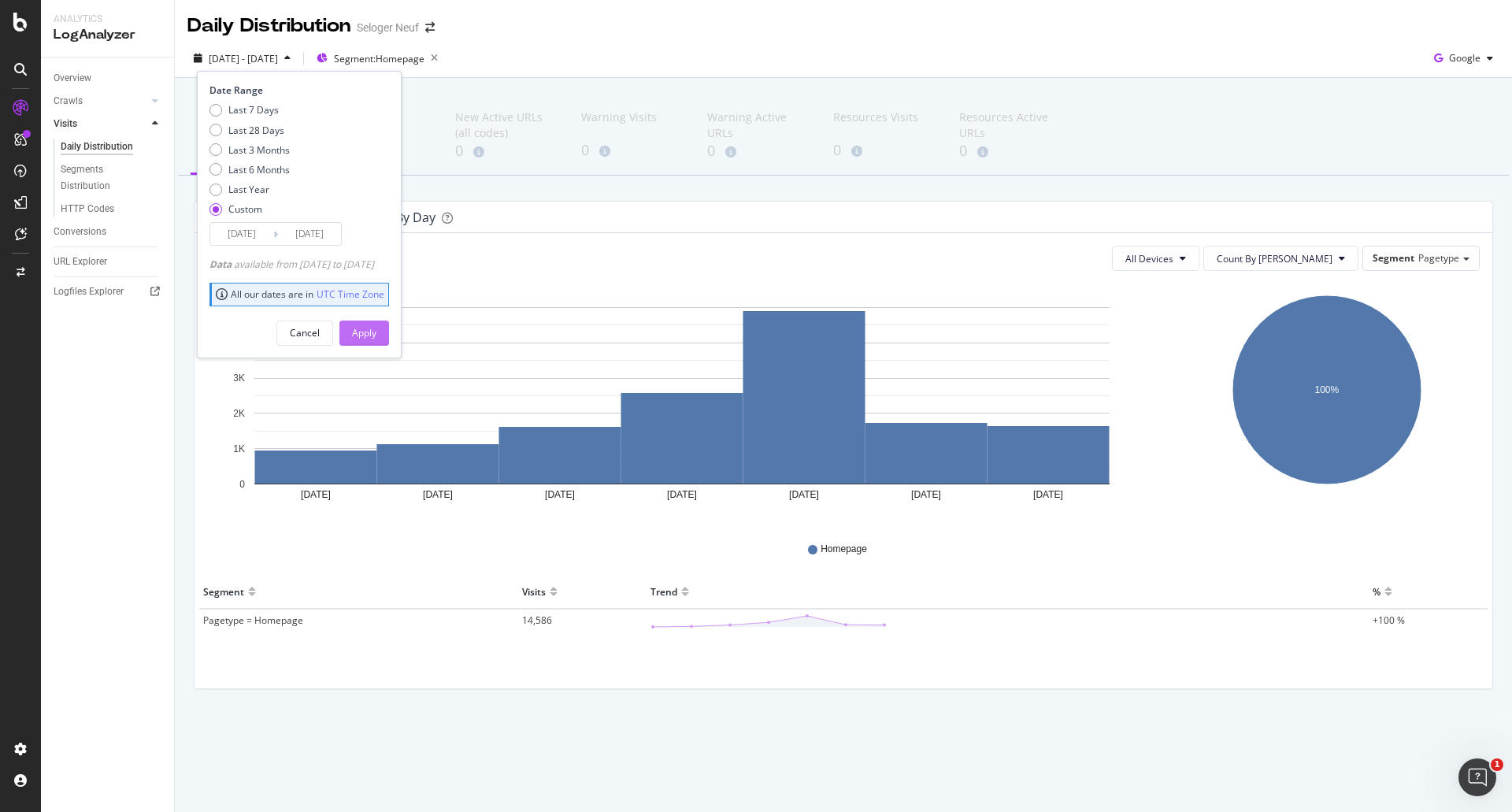
click at [377, 333] on div "Apply" at bounding box center [364, 332] width 25 height 14
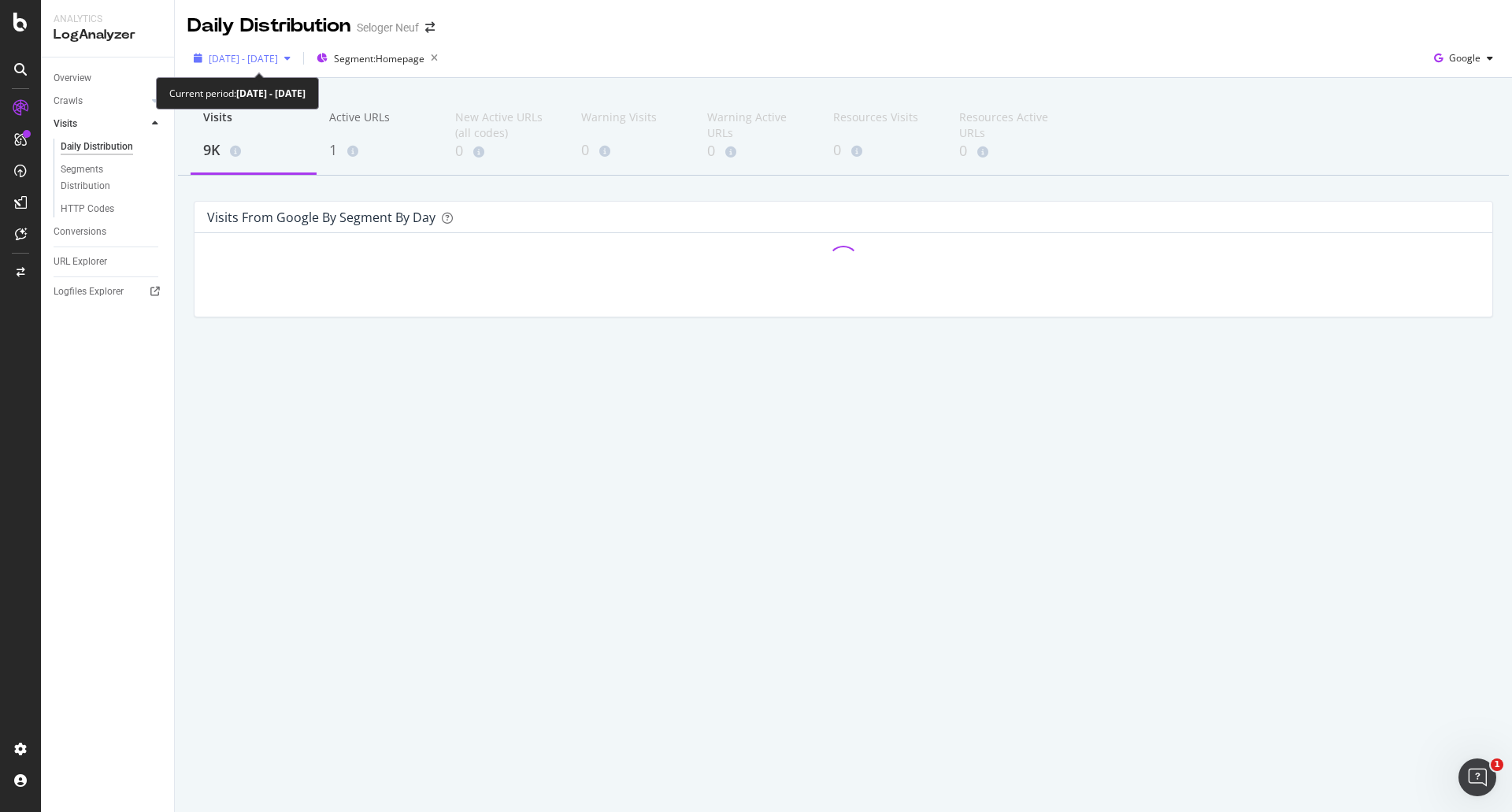
click at [282, 69] on div "[DATE] - [DATE]" at bounding box center [242, 59] width 110 height 24
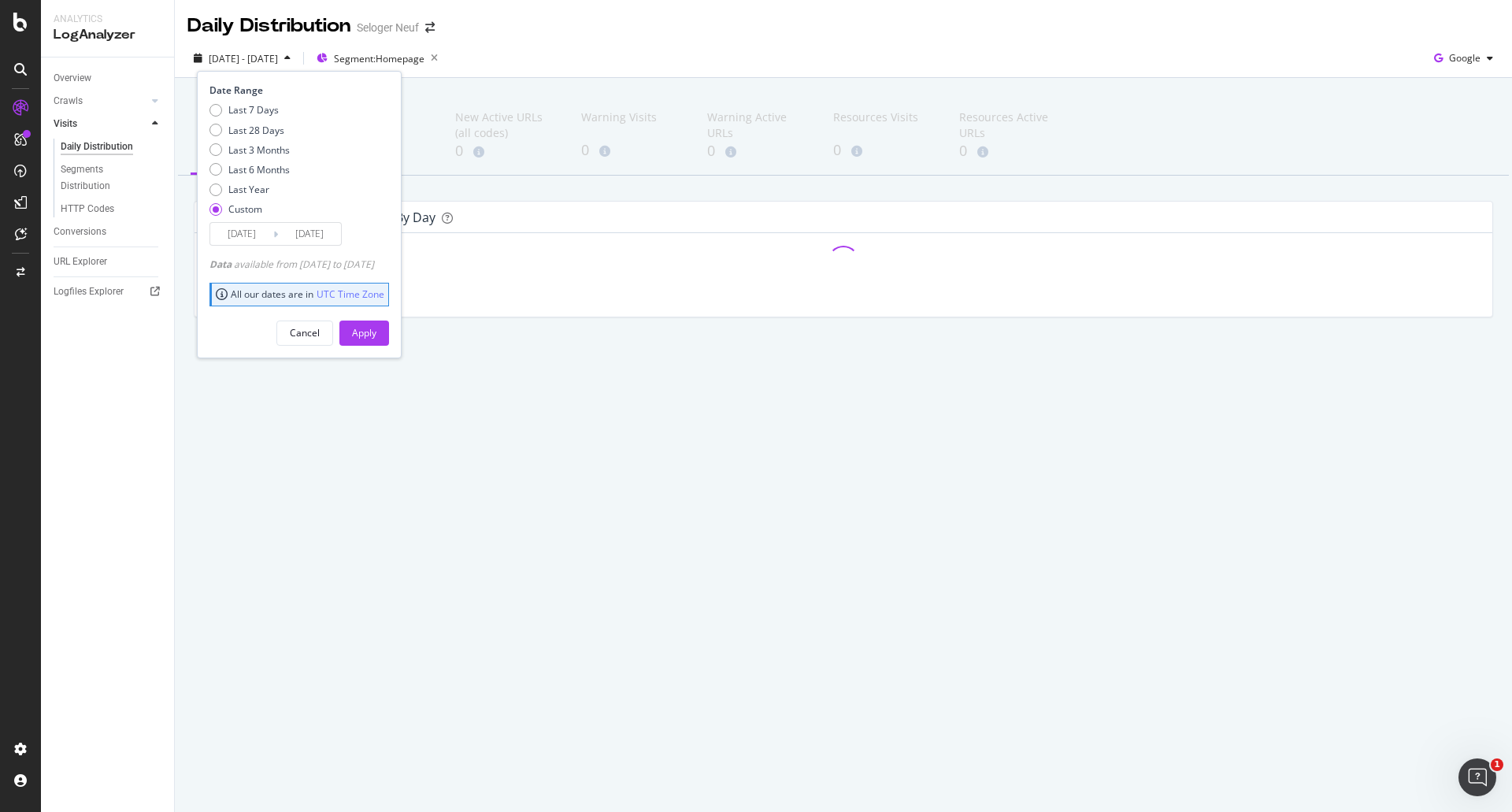
click at [236, 236] on input "[DATE]" at bounding box center [242, 234] width 63 height 22
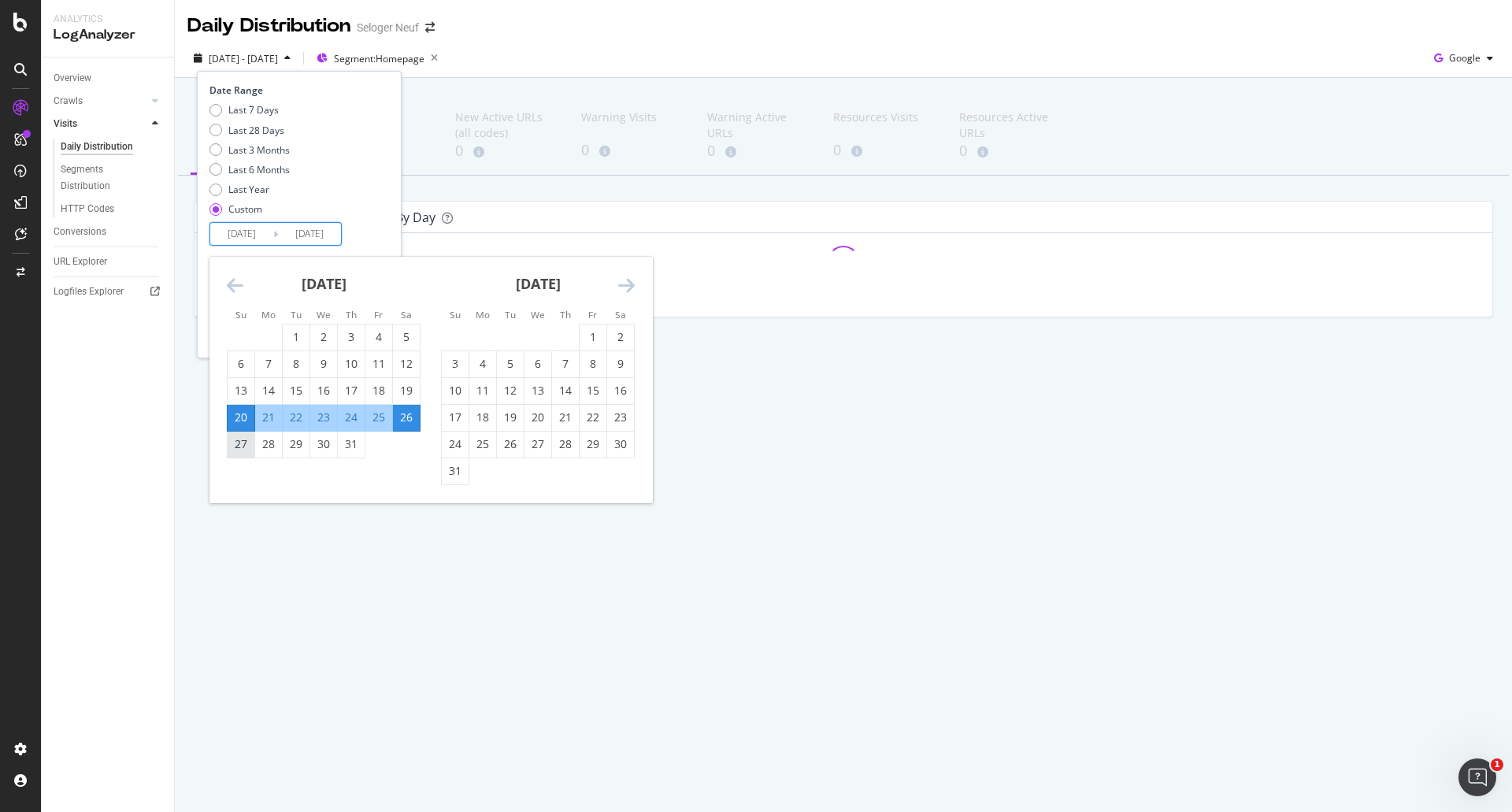
click at [244, 440] on div "27" at bounding box center [241, 444] width 26 height 16
type input "[DATE]"
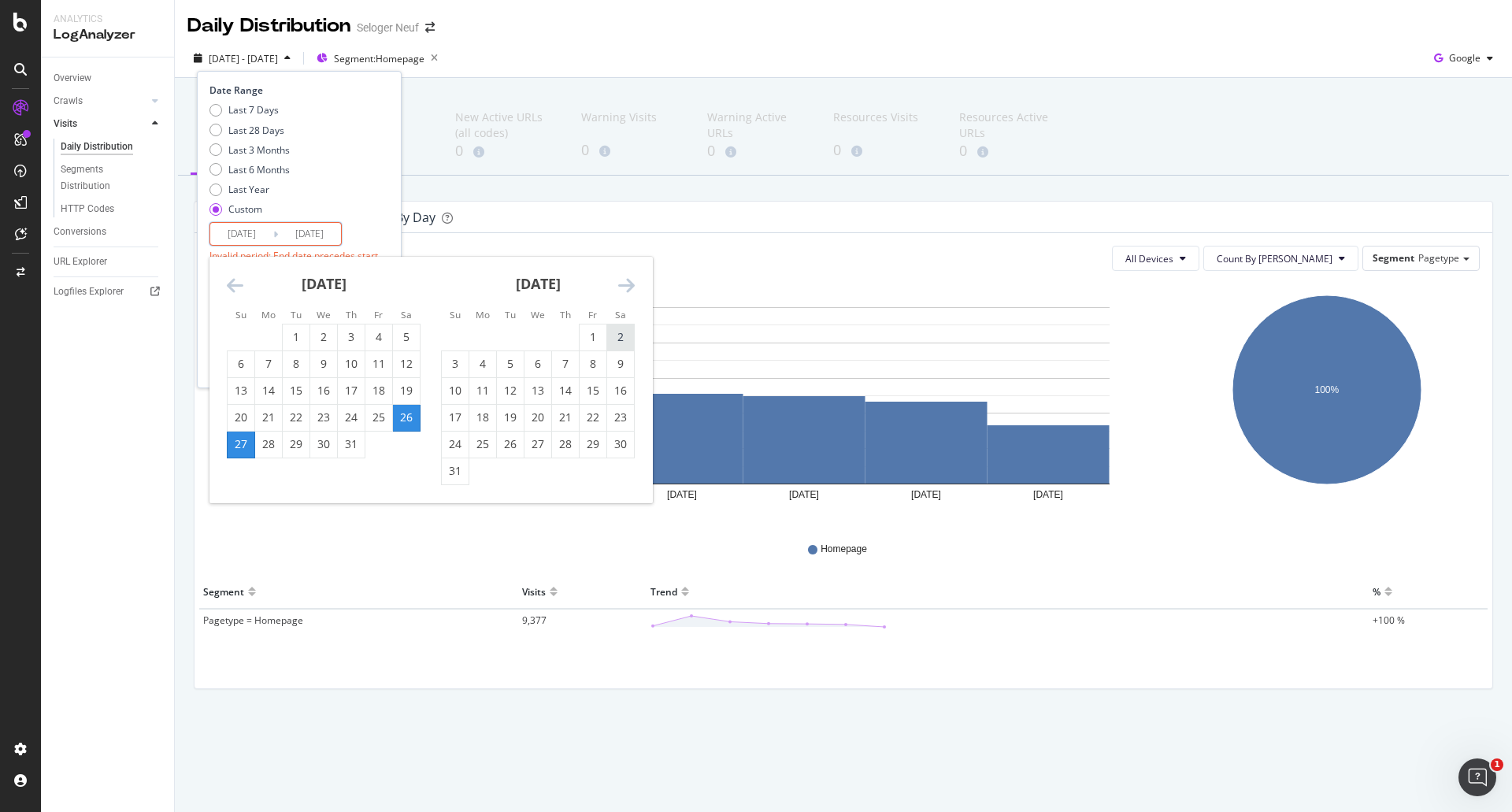
click at [620, 336] on div "2" at bounding box center [620, 337] width 26 height 16
type input "[DATE]"
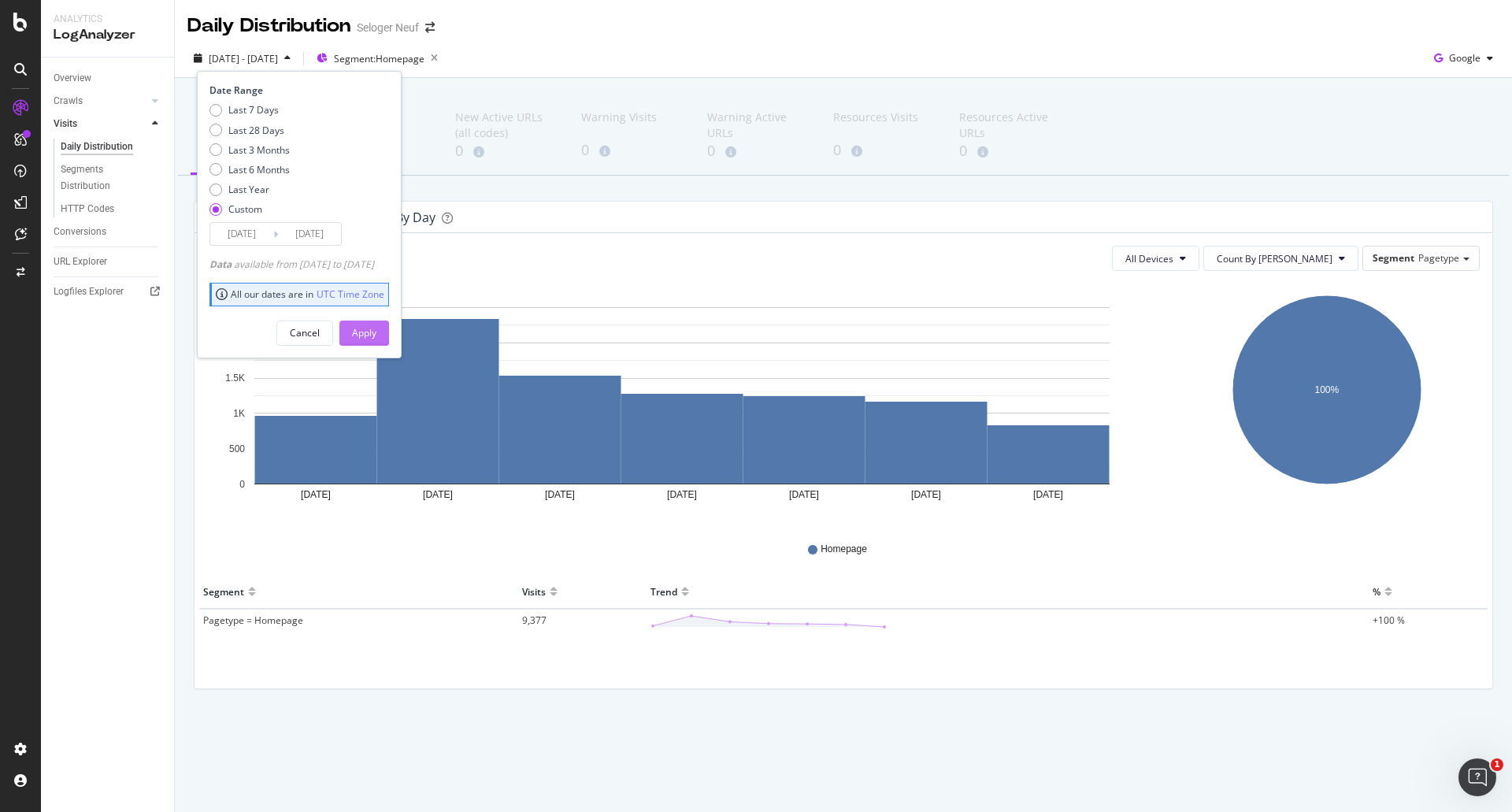
click at [377, 331] on div "Apply" at bounding box center [364, 332] width 25 height 14
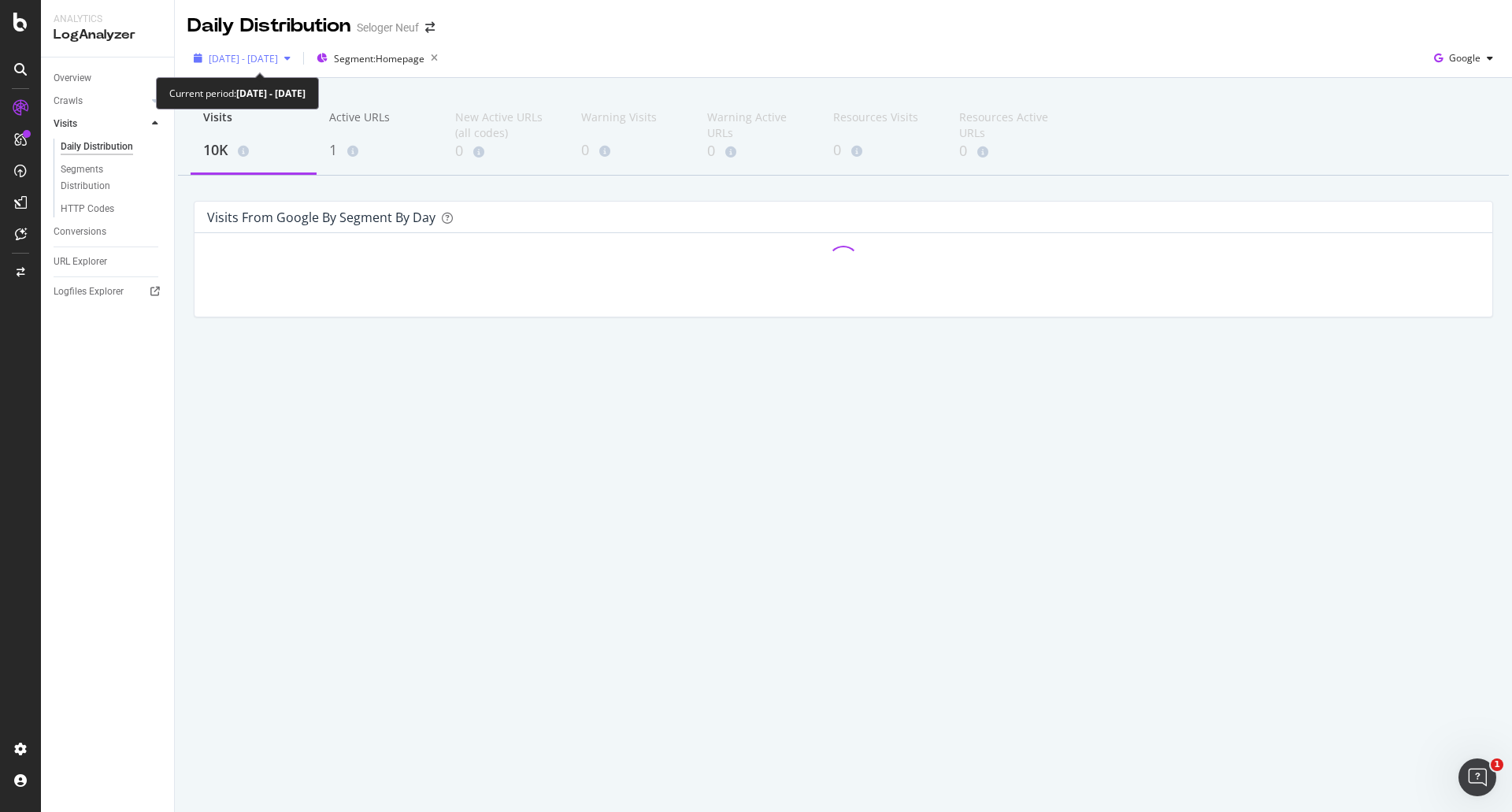
click at [278, 57] on span "[DATE] - [DATE]" at bounding box center [243, 59] width 70 height 14
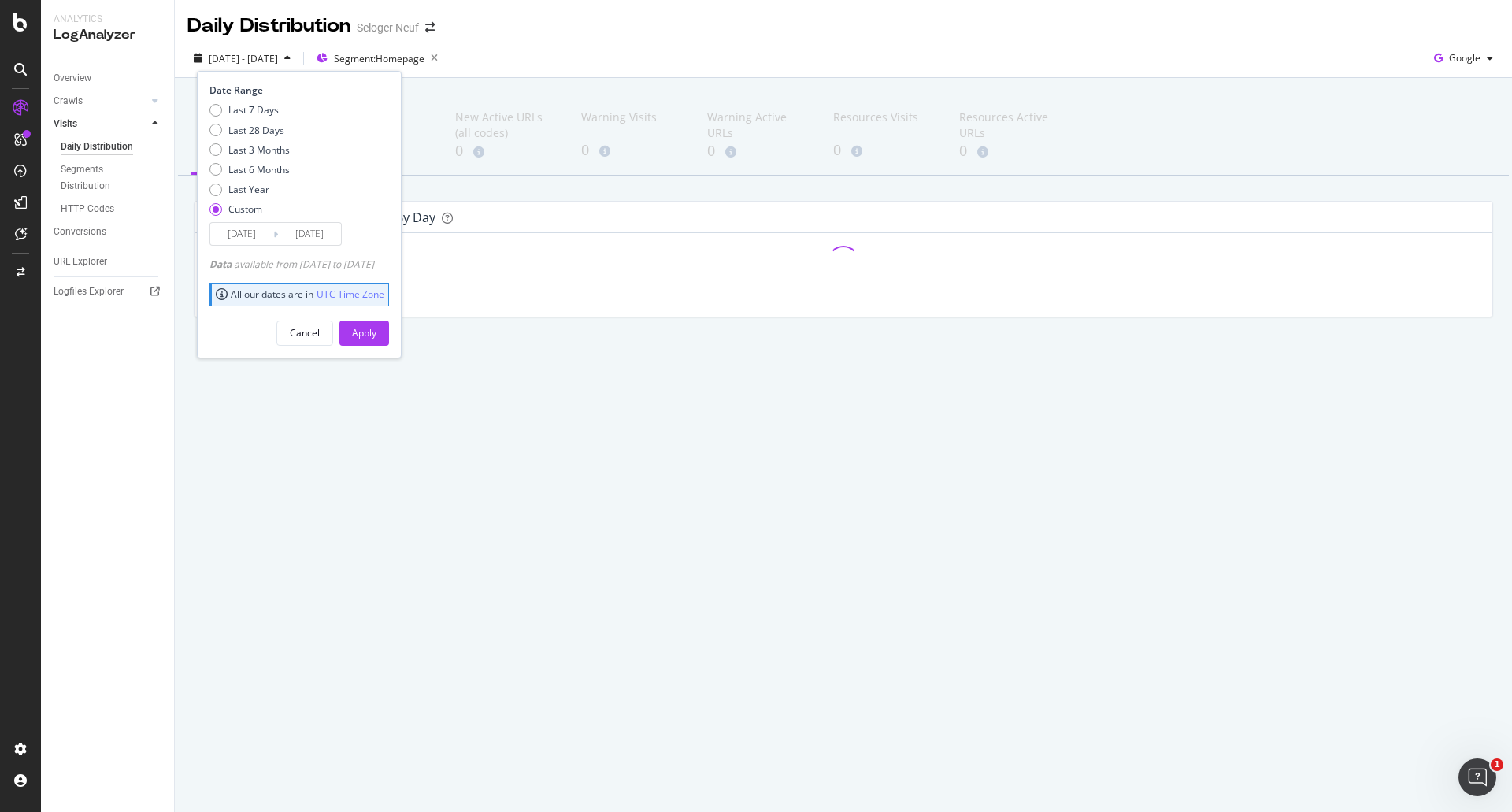
click at [240, 239] on input "[DATE]" at bounding box center [242, 234] width 63 height 22
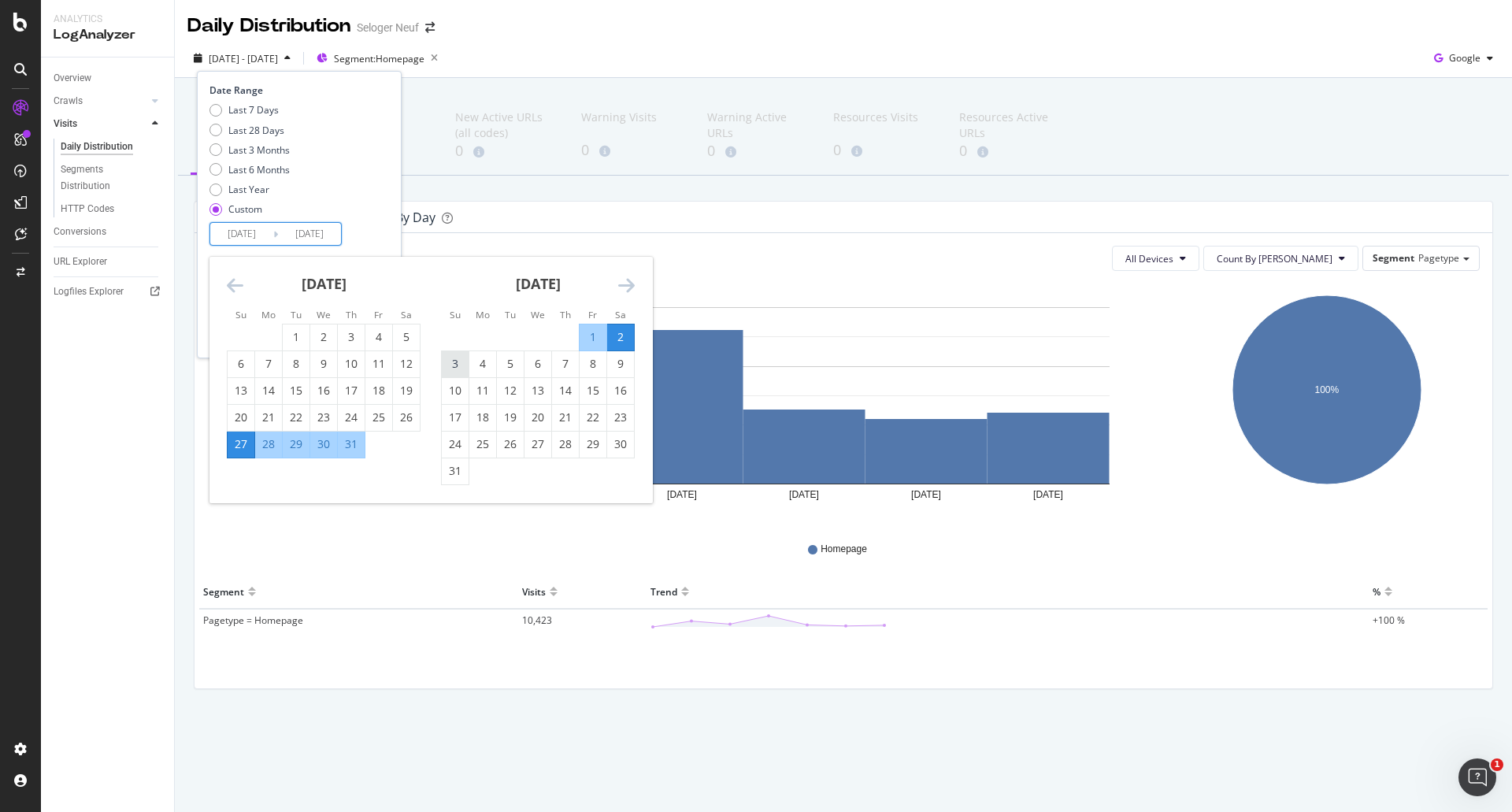
click at [462, 366] on div "3" at bounding box center [455, 364] width 26 height 16
type input "[DATE]"
click at [629, 369] on div "9" at bounding box center [620, 364] width 26 height 16
type input "[DATE]"
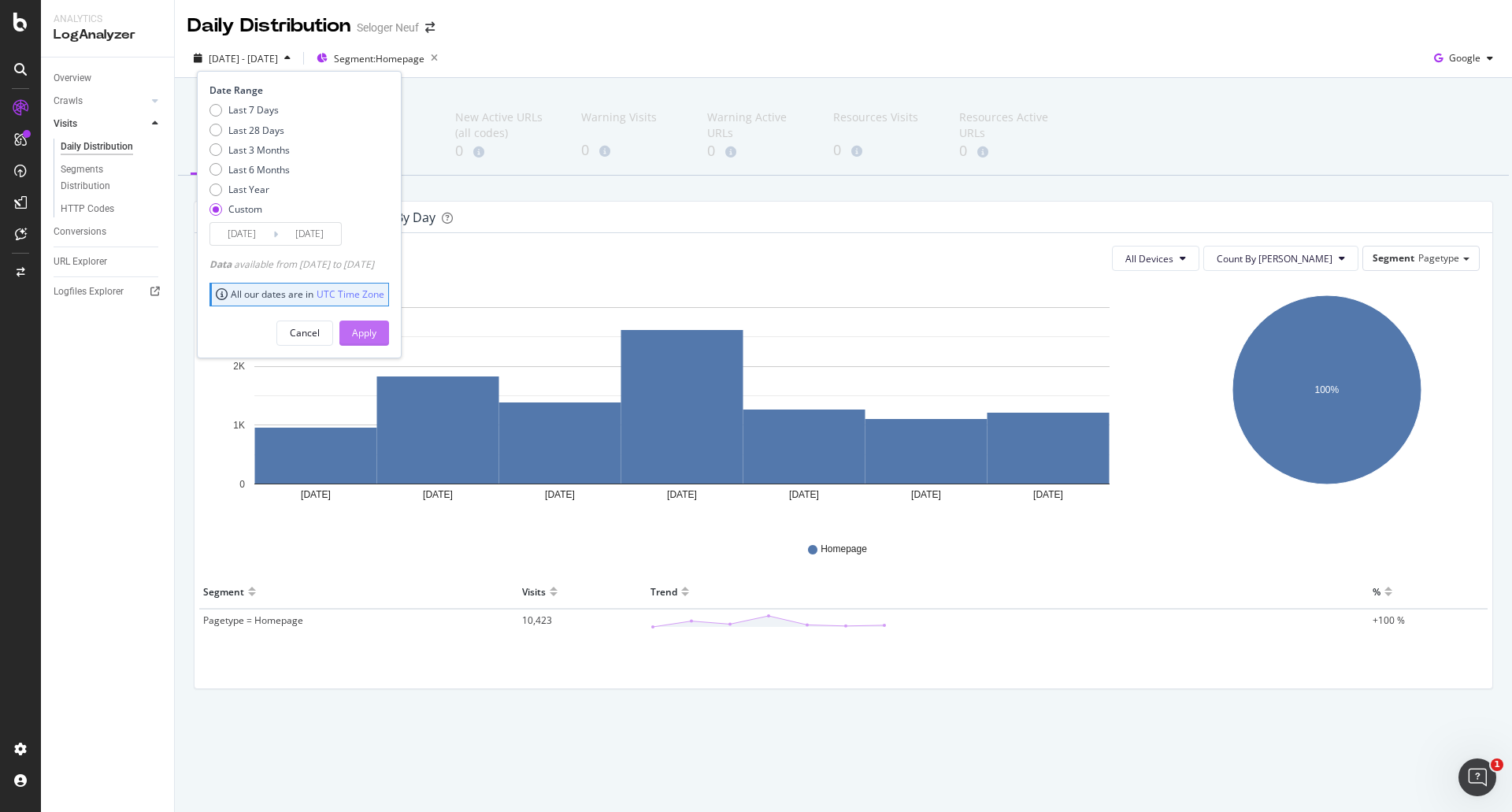
click at [377, 332] on div "Apply" at bounding box center [364, 332] width 25 height 14
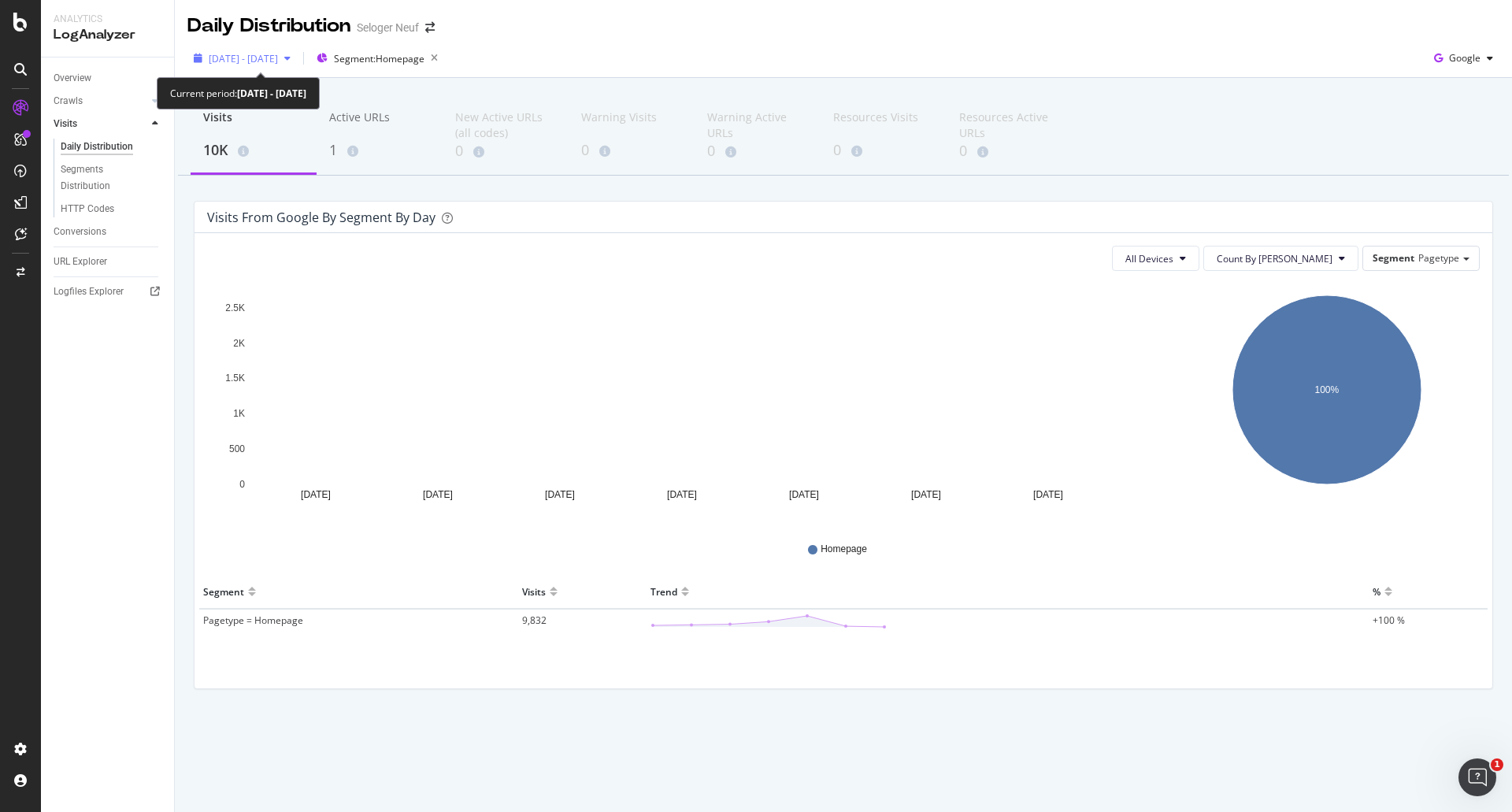
click at [278, 59] on span "[DATE] - [DATE]" at bounding box center [243, 59] width 70 height 14
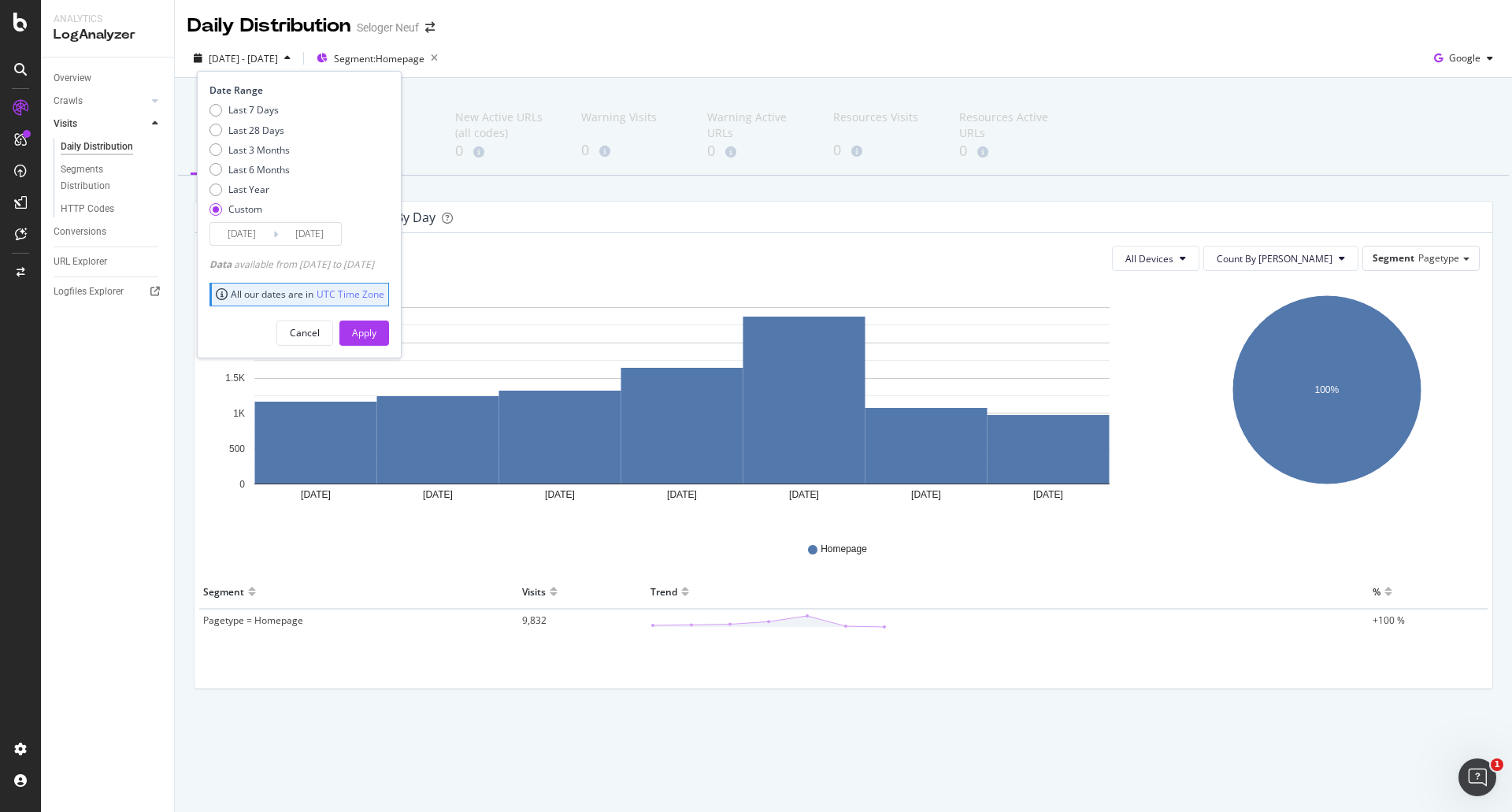
click at [251, 235] on input "[DATE]" at bounding box center [242, 234] width 63 height 22
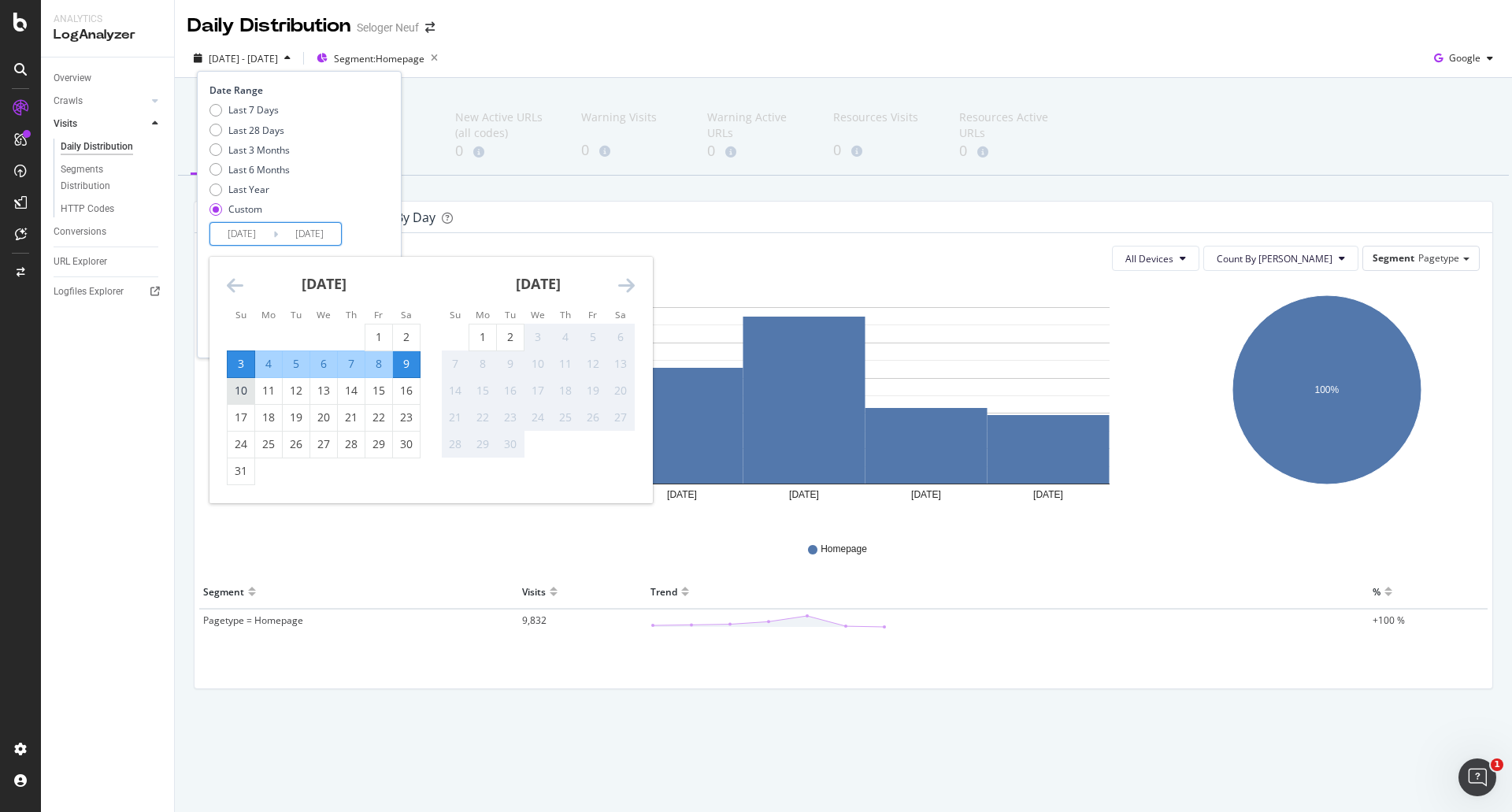
click at [237, 390] on div "10" at bounding box center [241, 390] width 26 height 16
type input "[DATE]"
click at [401, 387] on div "16" at bounding box center [406, 390] width 26 height 16
type input "[DATE]"
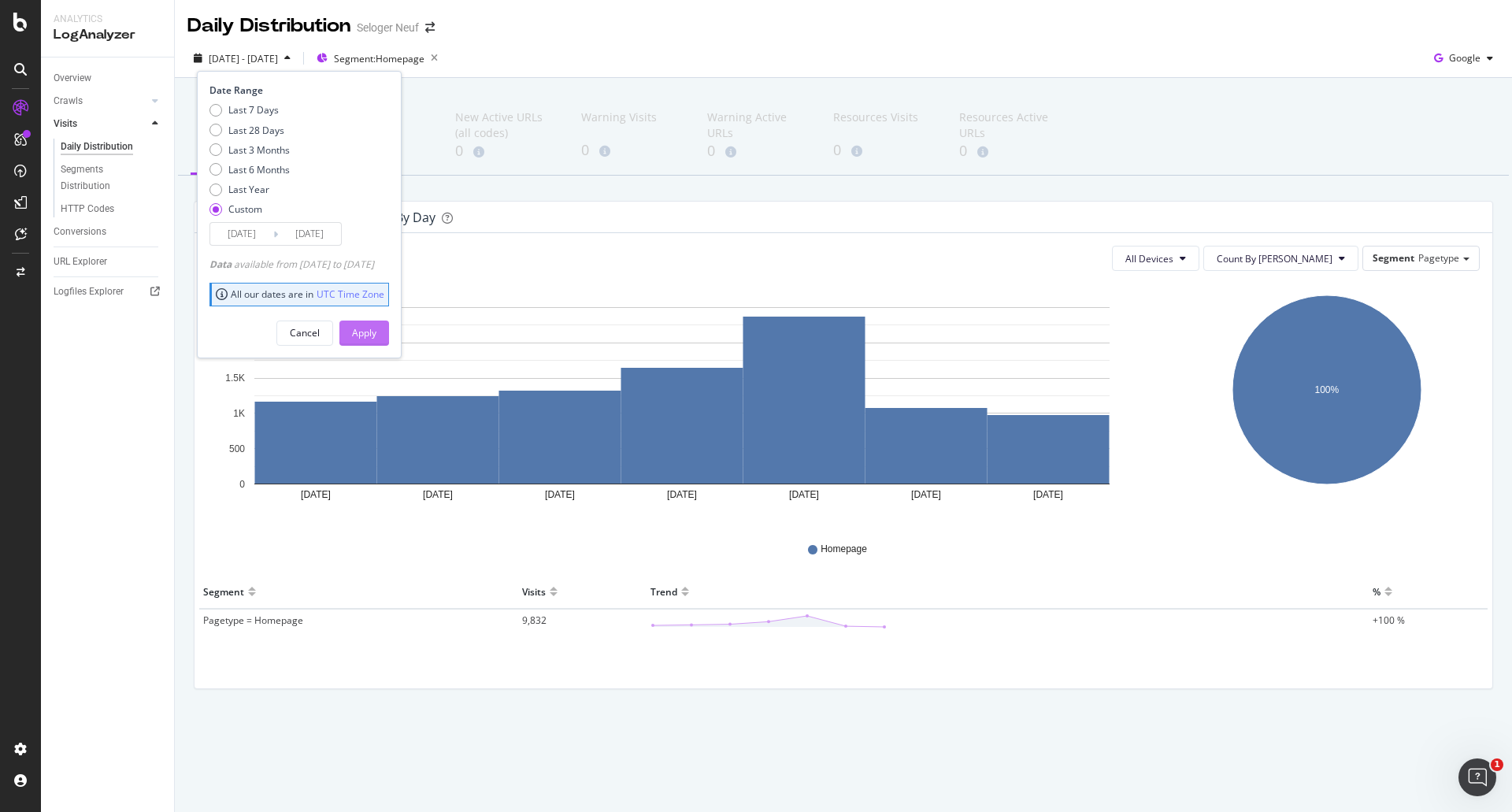
click at [377, 328] on div "Apply" at bounding box center [364, 332] width 25 height 14
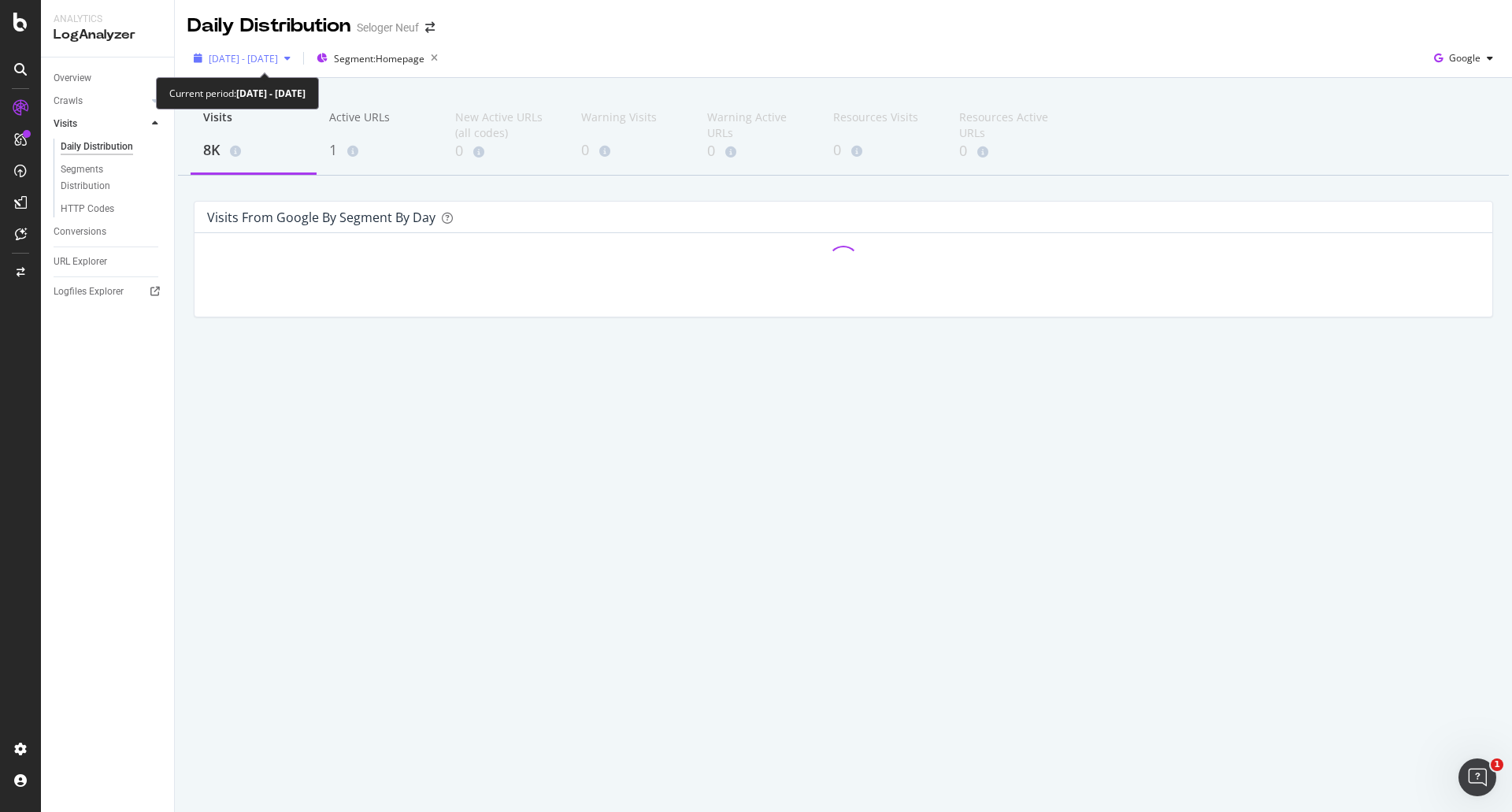
click at [278, 55] on span "[DATE] - [DATE]" at bounding box center [243, 59] width 70 height 14
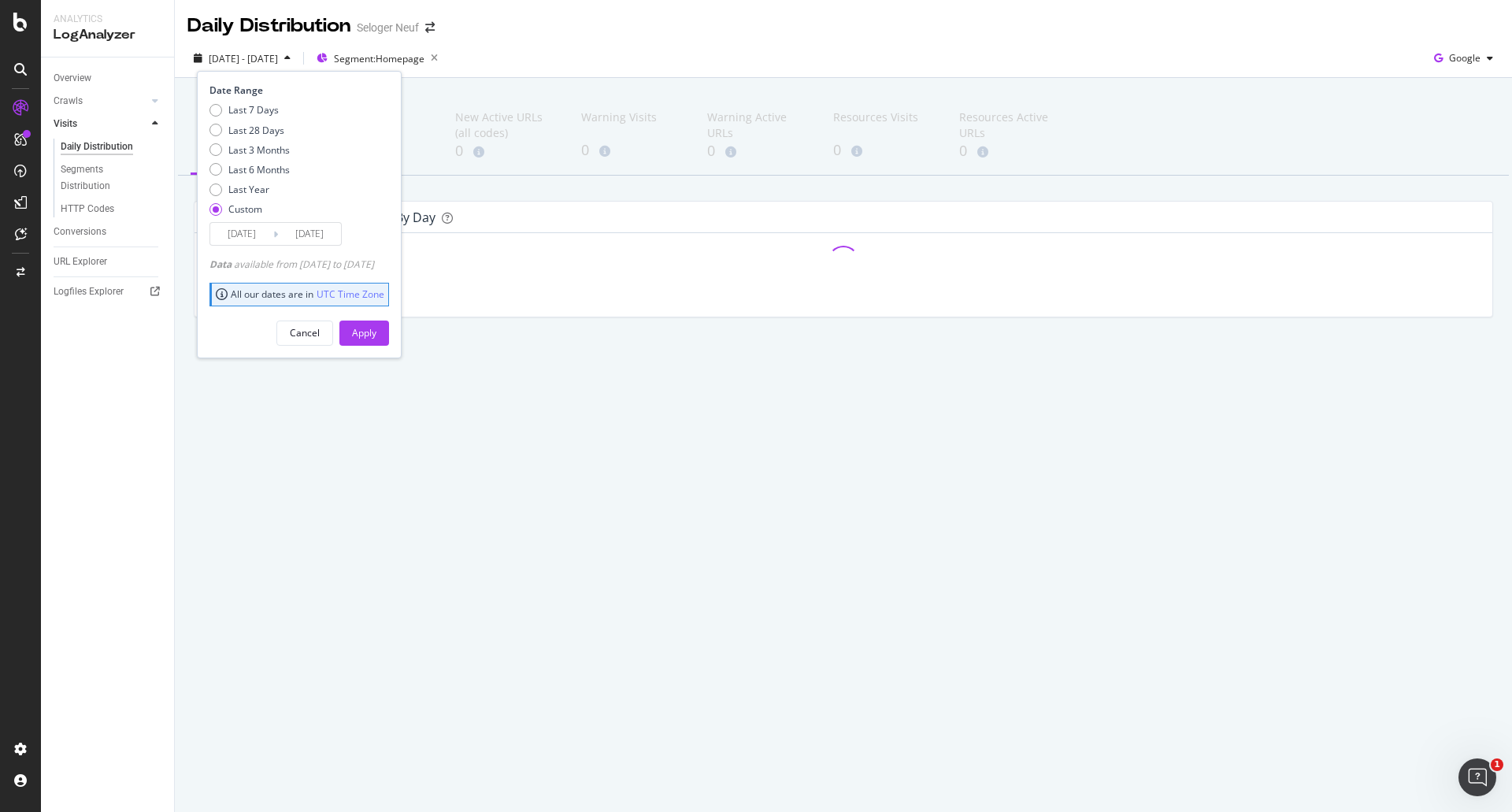
click at [237, 239] on input "[DATE]" at bounding box center [242, 234] width 63 height 22
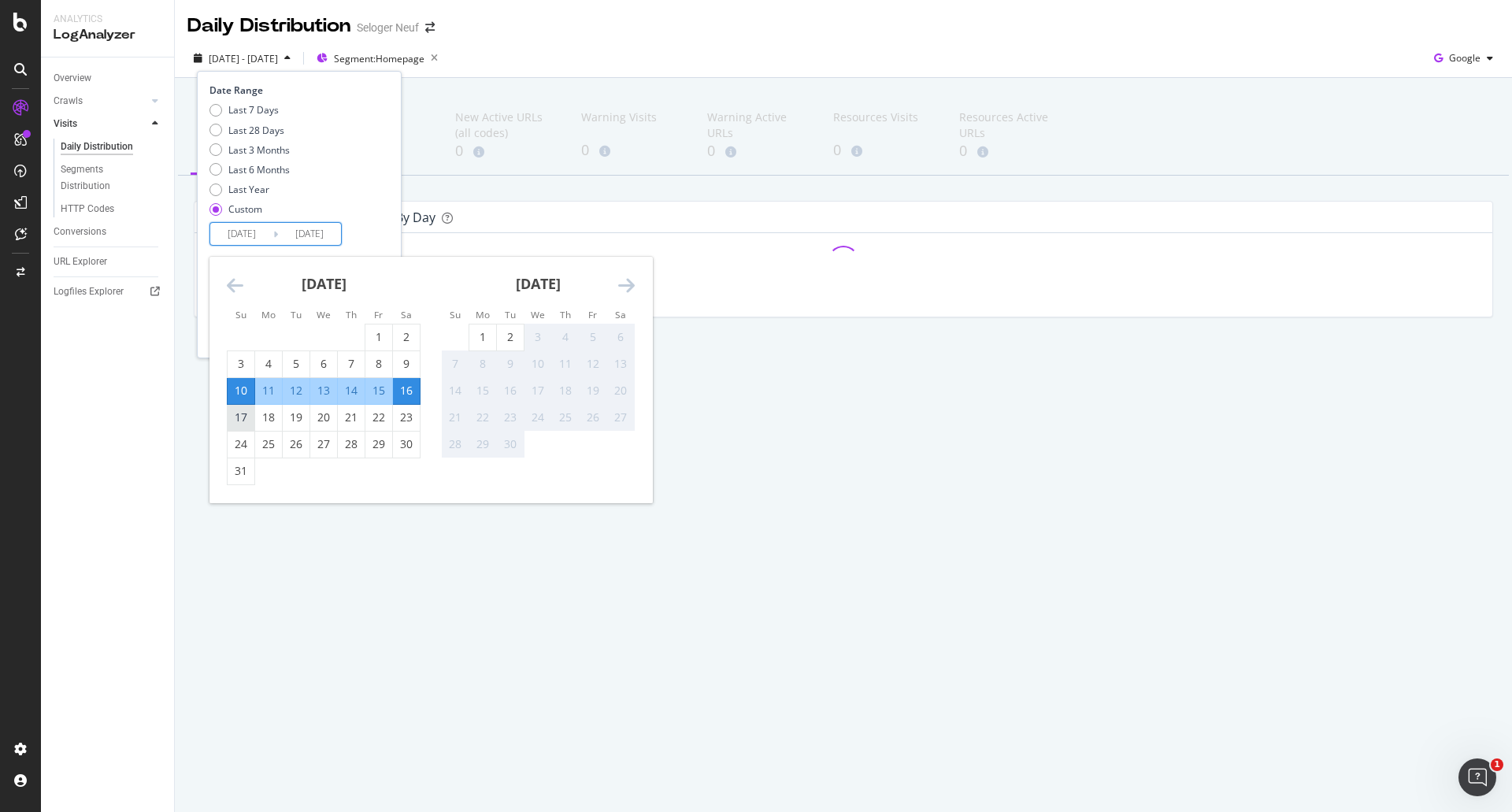
click at [238, 418] on div "17" at bounding box center [241, 417] width 26 height 16
type input "[DATE]"
click at [416, 412] on div "23" at bounding box center [406, 417] width 26 height 16
type input "[DATE]"
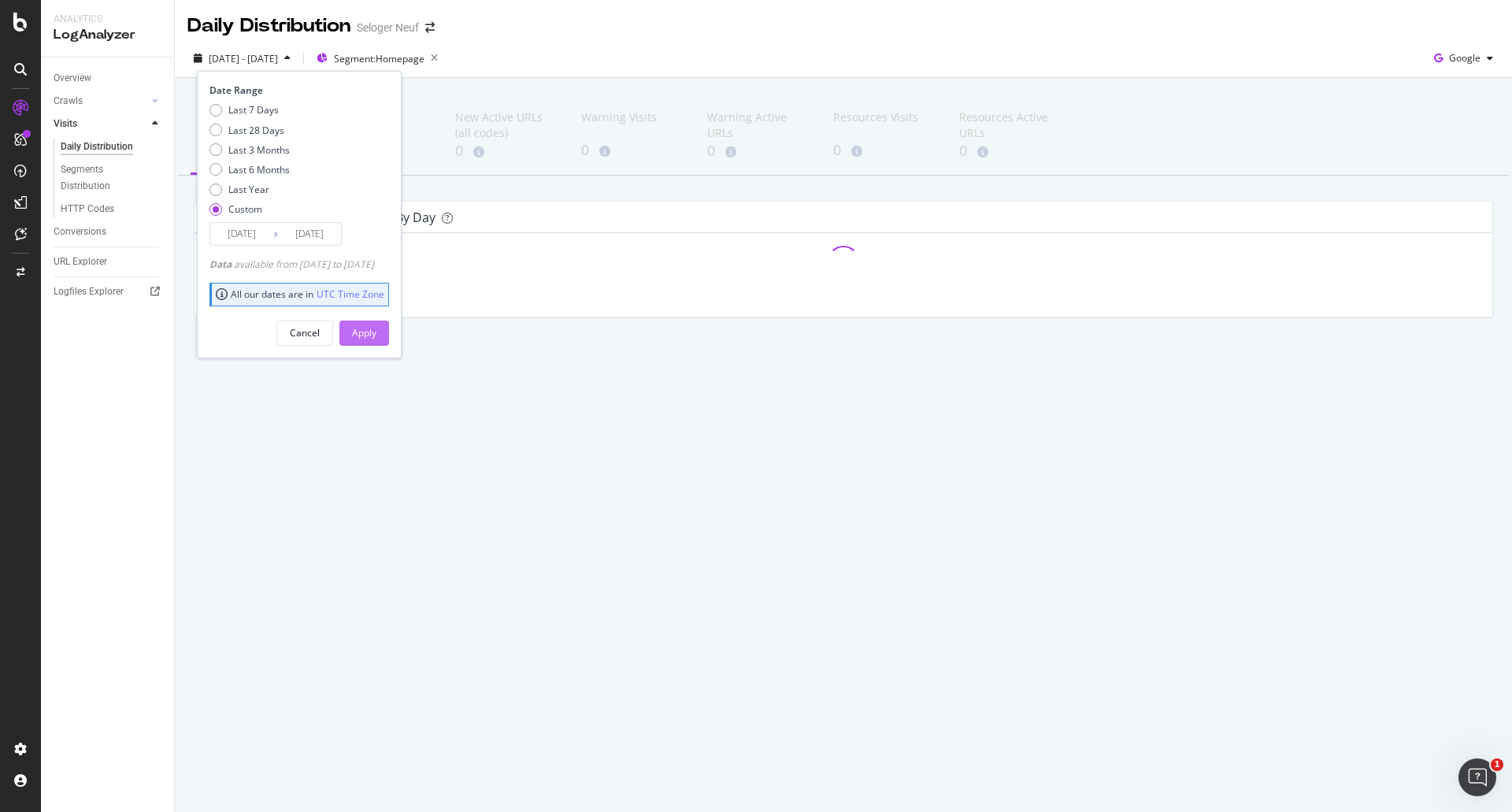
click at [377, 332] on div "Apply" at bounding box center [364, 332] width 25 height 14
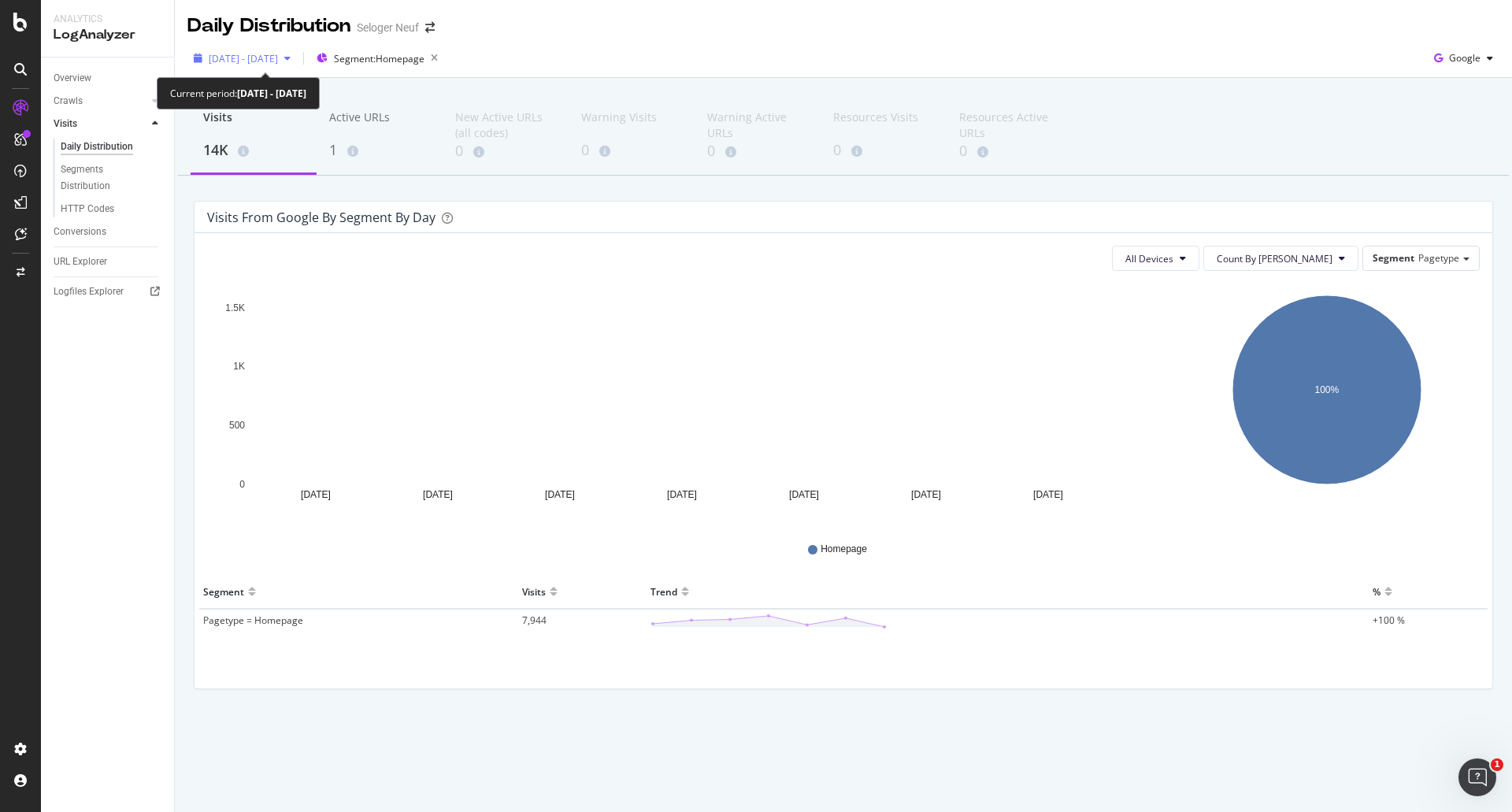
click at [247, 62] on span "[DATE] - [DATE]" at bounding box center [243, 59] width 70 height 14
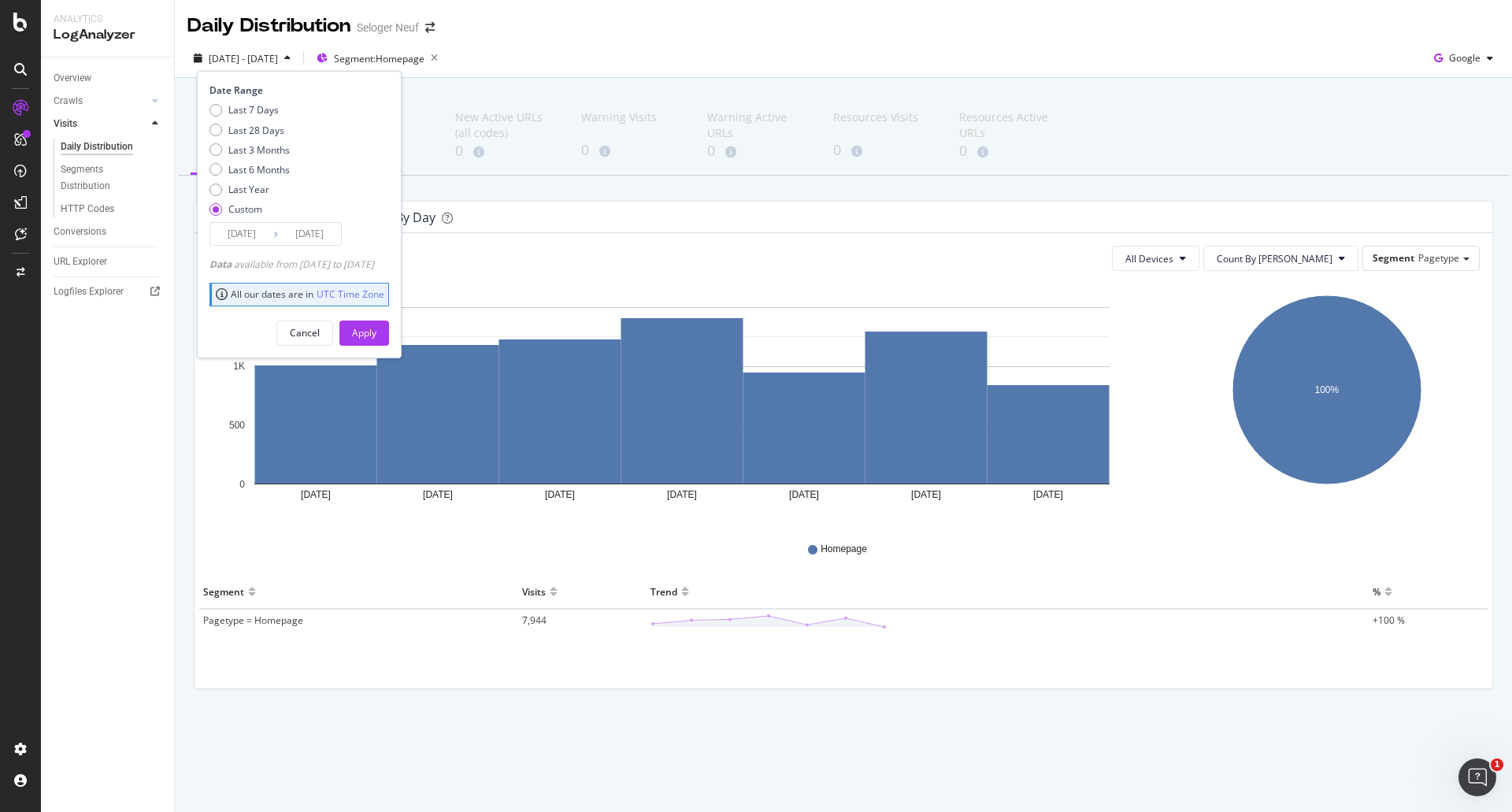
click at [246, 236] on input "[DATE]" at bounding box center [242, 234] width 63 height 22
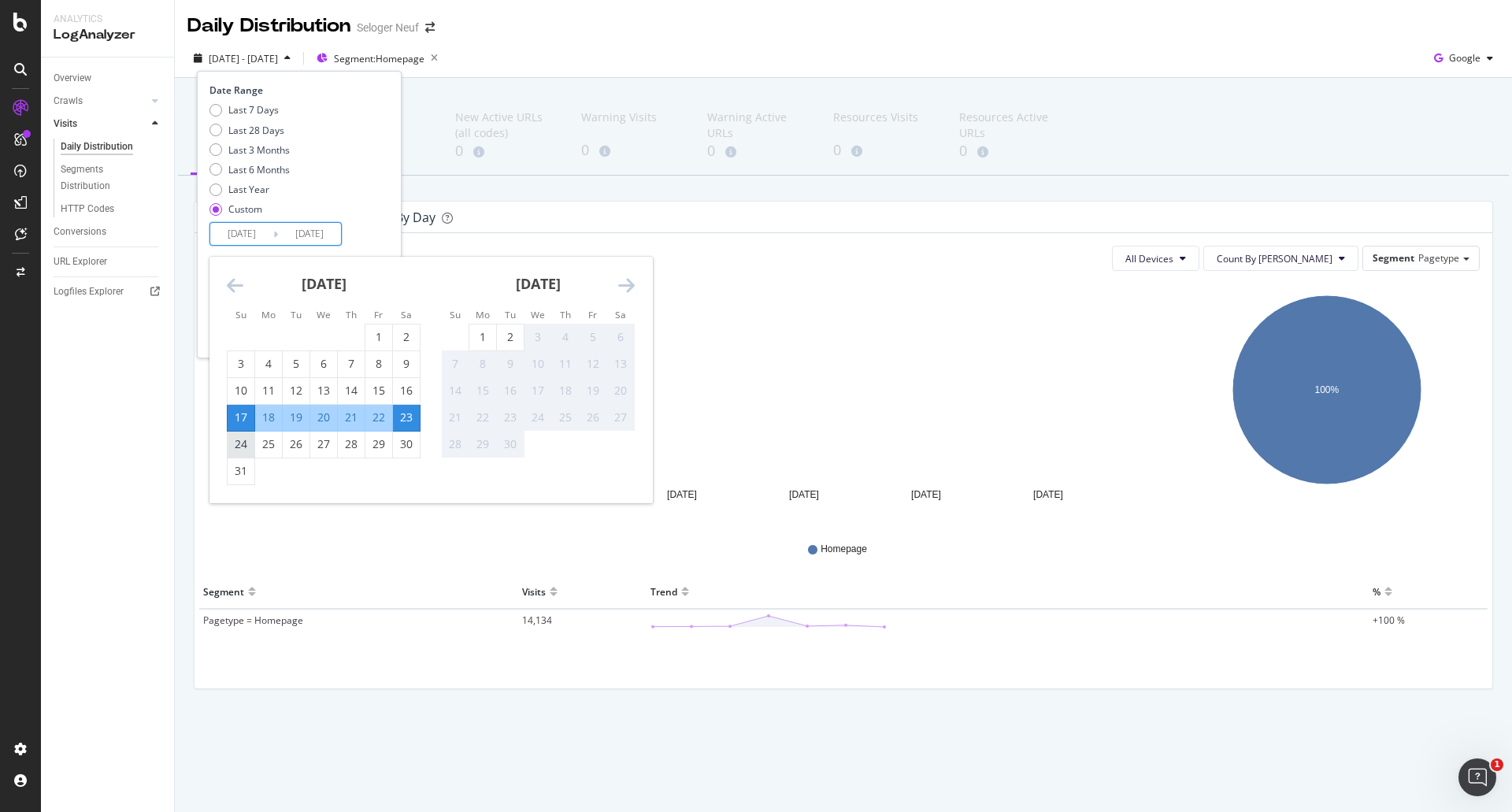
click at [242, 440] on div "24" at bounding box center [241, 444] width 26 height 16
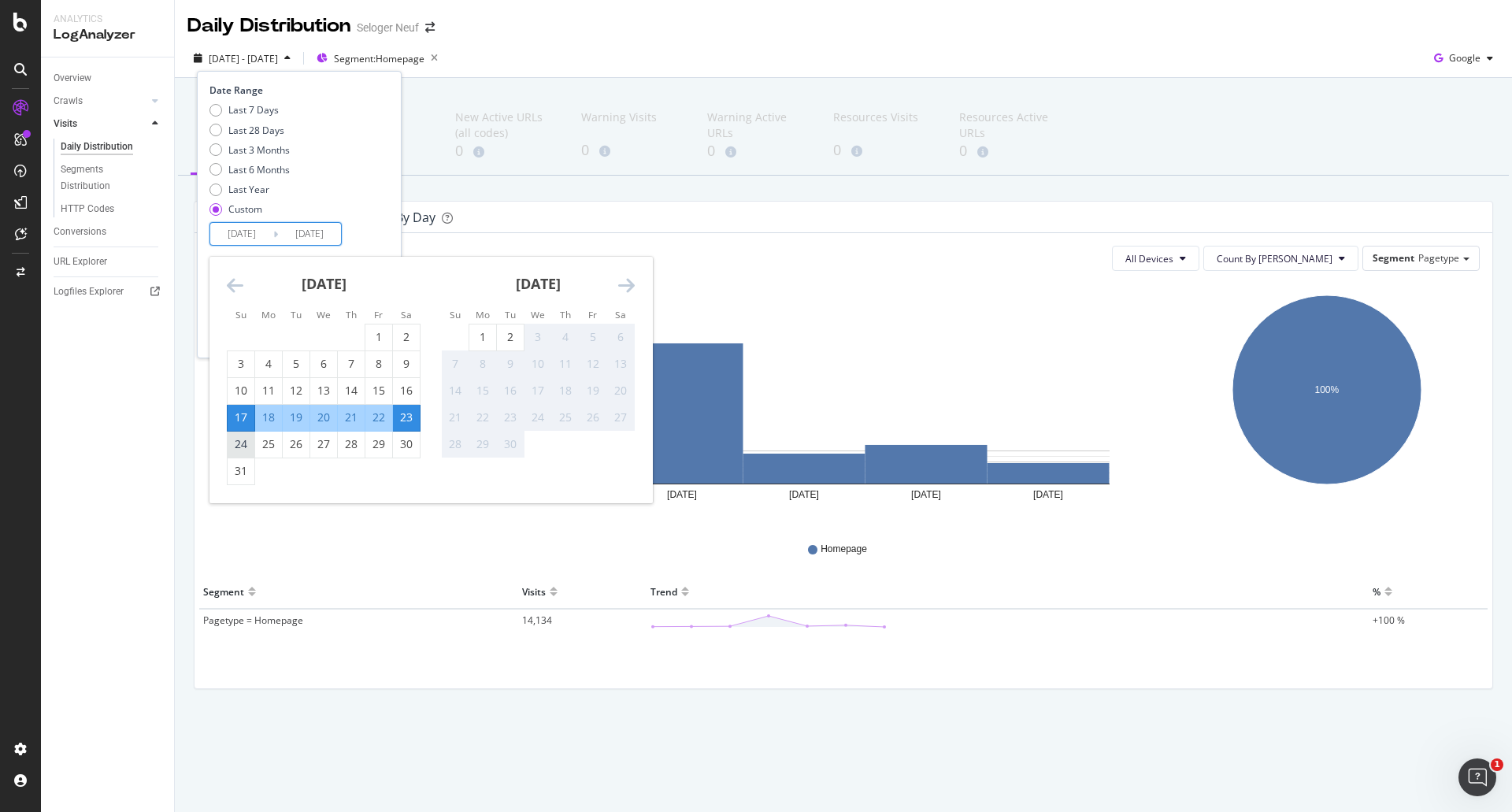
type input "[DATE]"
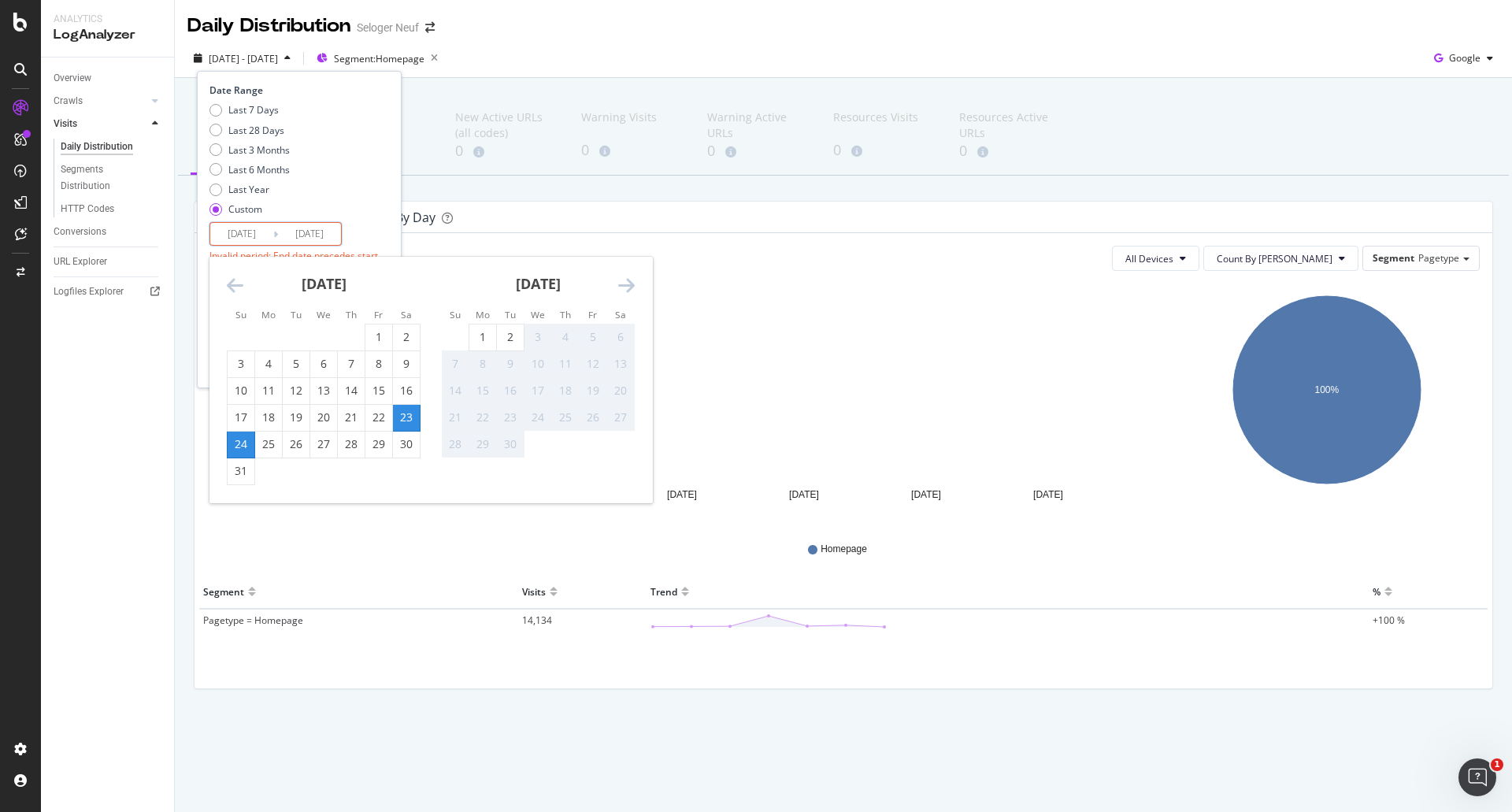
click at [411, 442] on div "30" at bounding box center [406, 444] width 26 height 16
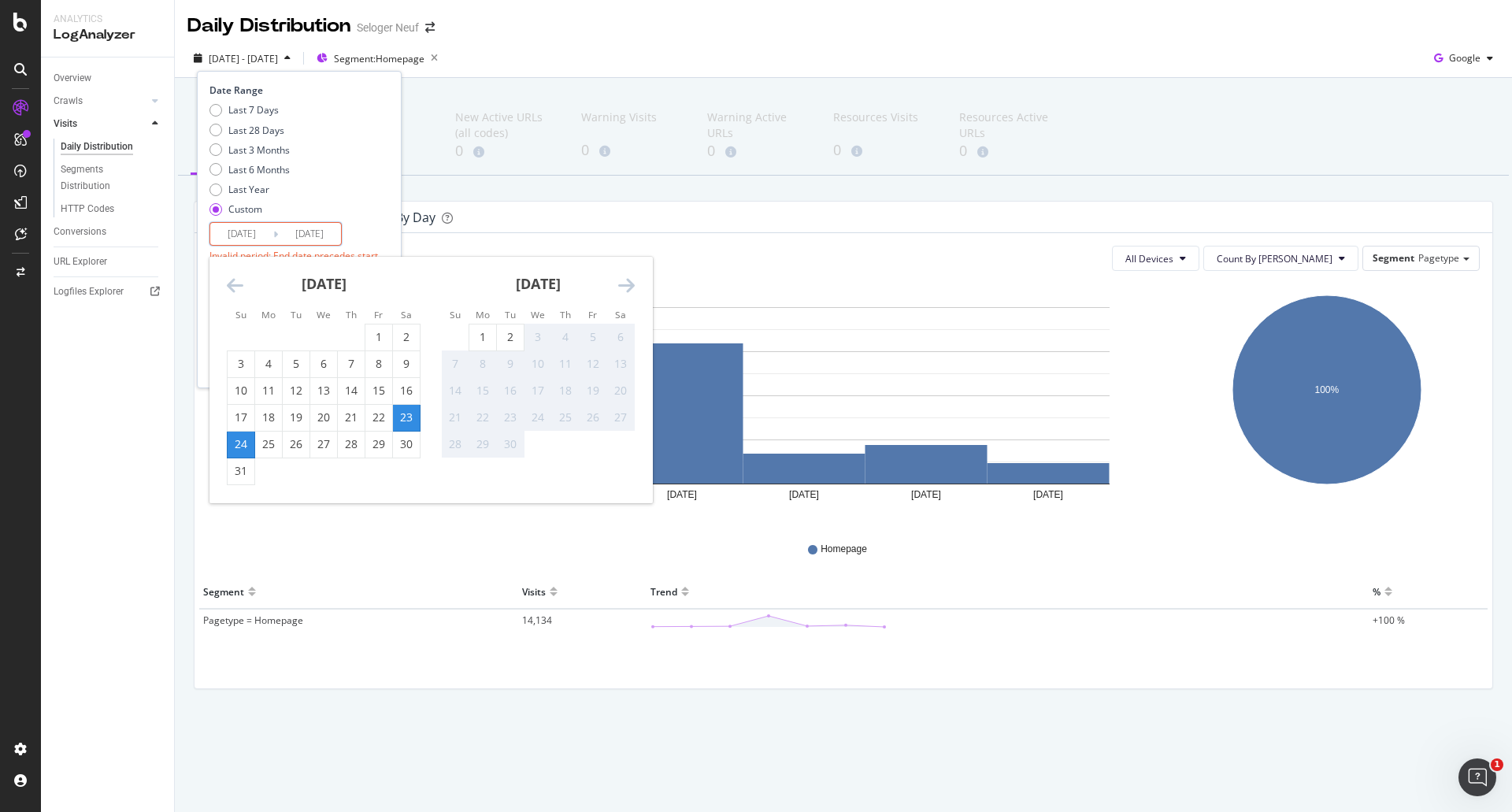
type input "[DATE]"
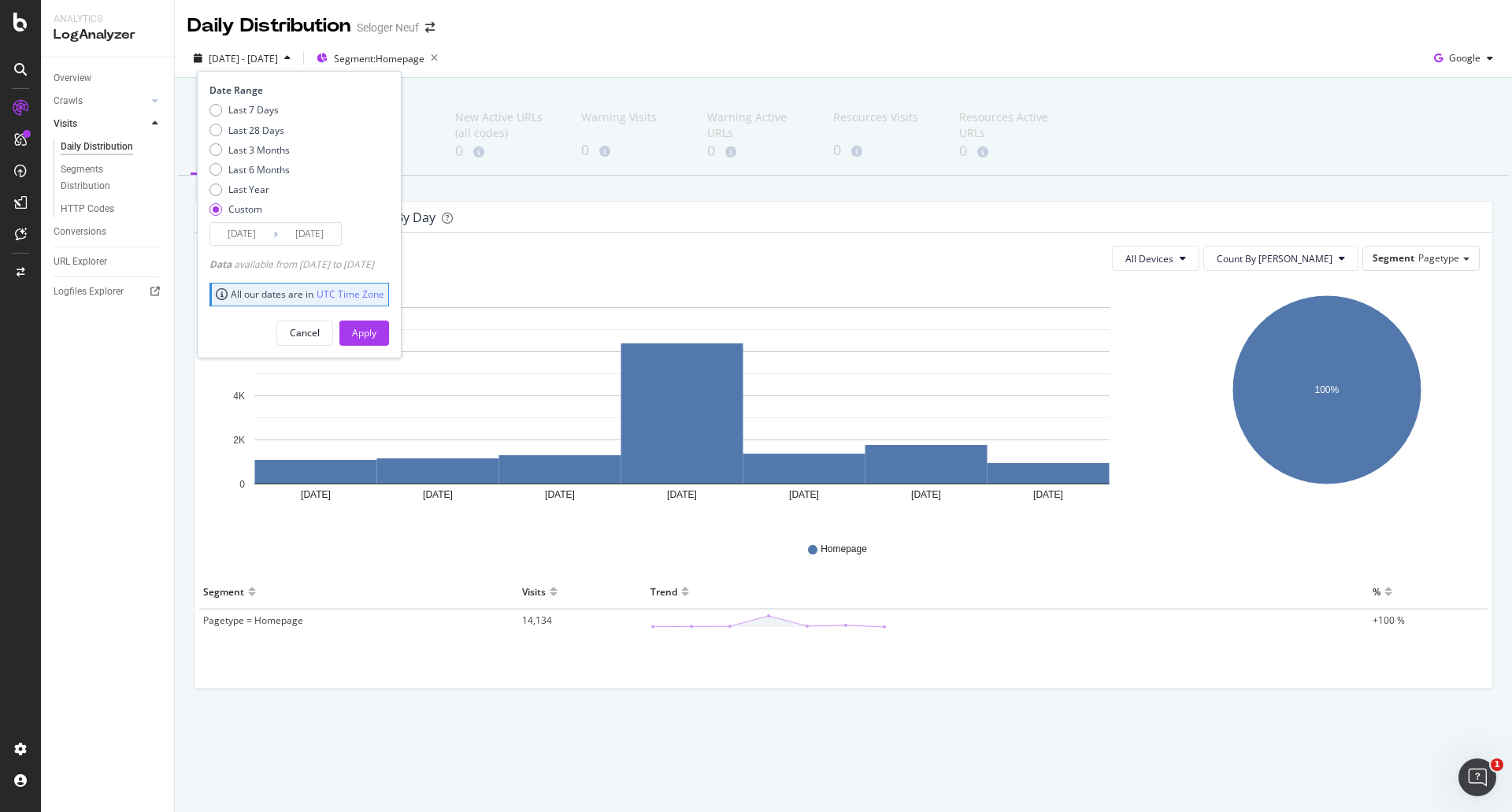
click at [377, 335] on div "Apply" at bounding box center [364, 332] width 25 height 14
